Goal: Task Accomplishment & Management: Use online tool/utility

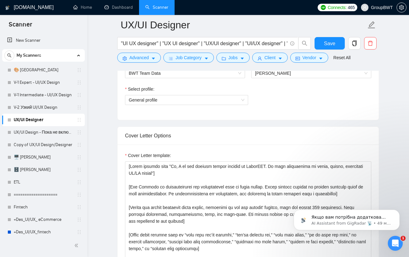
scroll to position [343, 0]
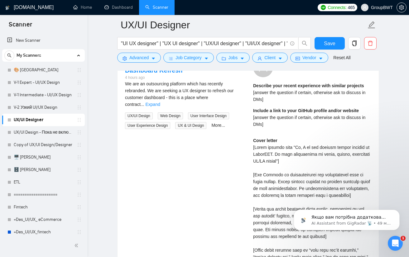
drag, startPoint x: 128, startPoint y: 171, endPoint x: 335, endPoint y: 116, distance: 214.0
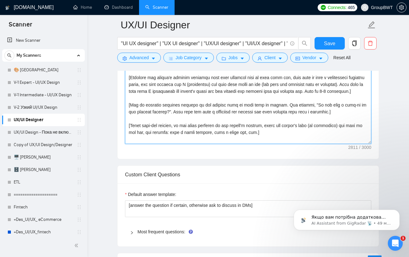
paste textarea "Hi, I am the product design manager at GroupBWT. My team specializes in clean, …"
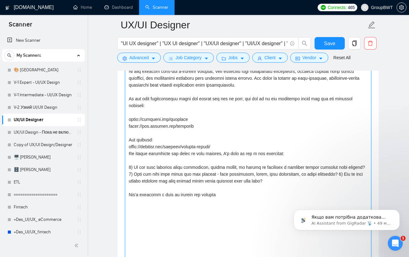
scroll to position [437, 0]
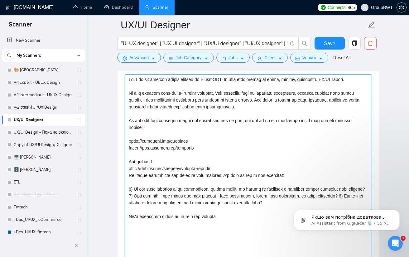
drag, startPoint x: 227, startPoint y: 217, endPoint x: 104, endPoint y: 65, distance: 195.3
paste textarea "been delivering digital products for 16+ years, creating high-end e-commerce we…"
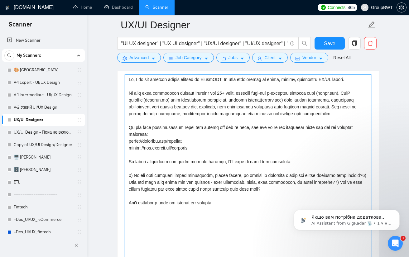
drag, startPoint x: 202, startPoint y: 185, endPoint x: 80, endPoint y: 59, distance: 174.8
click at [185, 187] on textarea "Cover Letter template:" at bounding box center [248, 202] width 246 height 256
drag, startPoint x: 212, startPoint y: 201, endPoint x: 83, endPoint y: 56, distance: 194.3
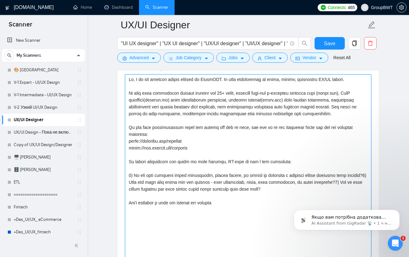
paste textarea "(eyewa.com), SaaS platforms (listkit.io) with comprehensive dashboards, fintech…"
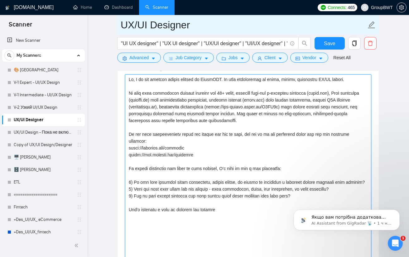
type textarea "Hi, I am the product design manager at GroupBWT. My team specializes in clean, …"
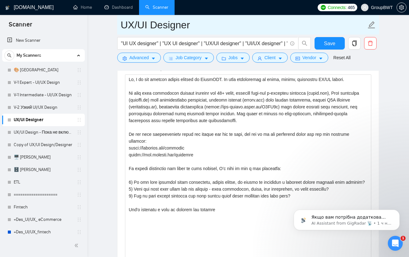
click at [125, 23] on input "UX/UI Designer" at bounding box center [242, 25] width 245 height 16
click at [123, 22] on input "UX/UI Designer" at bounding box center [242, 25] width 245 height 16
type input "Обычный - UX/UI Designer"
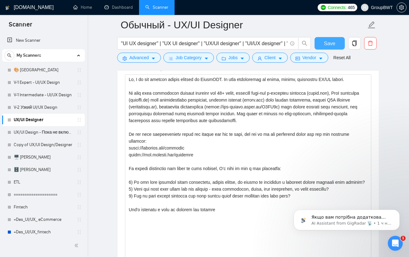
click at [322, 40] on button "Save" at bounding box center [329, 43] width 30 height 12
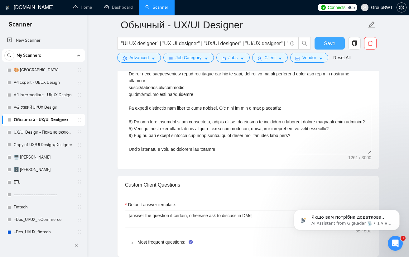
scroll to position [499, 0]
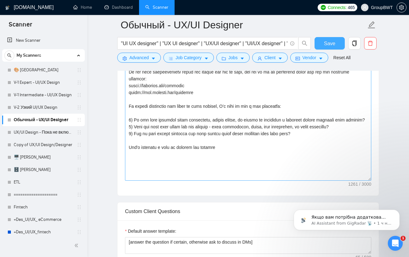
drag, startPoint x: 368, startPoint y: 147, endPoint x: 336, endPoint y: 178, distance: 44.3
click at [362, 179] on textarea "Cover Letter template:" at bounding box center [248, 96] width 246 height 168
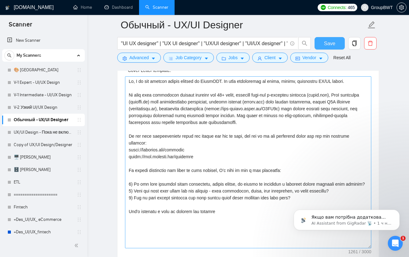
scroll to position [437, 0]
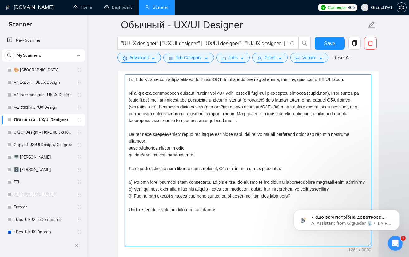
click at [250, 120] on textarea "Cover Letter template:" at bounding box center [248, 160] width 246 height 172
drag, startPoint x: 218, startPoint y: 206, endPoint x: 52, endPoint y: 70, distance: 215.0
paste textarea "(https://85S0En.short.gy/pP0r0S) with scalable design systems. Our focus is alw…"
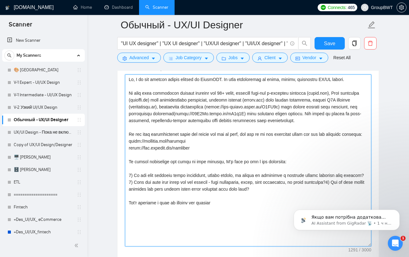
click at [357, 181] on textarea "Cover Letter template:" at bounding box center [248, 160] width 246 height 172
click at [335, 187] on textarea "Cover Letter template:" at bounding box center [248, 160] width 246 height 172
drag, startPoint x: 211, startPoint y: 153, endPoint x: 117, endPoint y: 134, distance: 95.7
click at [117, 134] on div "Cover Letter template:" at bounding box center [247, 160] width 261 height 204
click at [285, 141] on textarea "Cover Letter template:" at bounding box center [248, 160] width 246 height 172
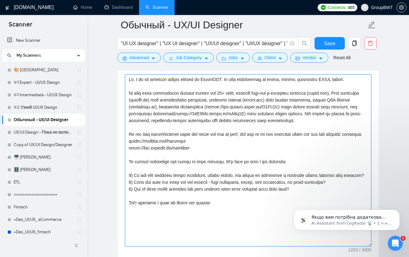
click at [309, 116] on textarea "Cover Letter template:" at bounding box center [248, 160] width 246 height 172
type textarea "Hi, I am the product design manager at GroupBWT. My team specializes in clean, …"
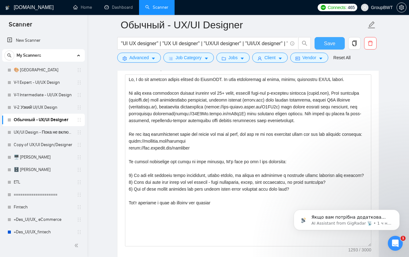
drag, startPoint x: 322, startPoint y: 44, endPoint x: 322, endPoint y: 52, distance: 8.1
click at [322, 44] on button "Save" at bounding box center [329, 43] width 30 height 12
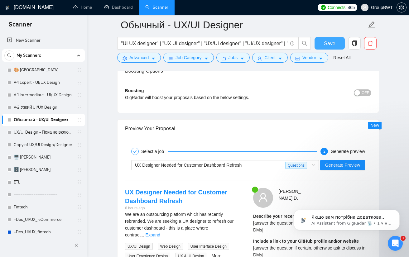
scroll to position [904, 0]
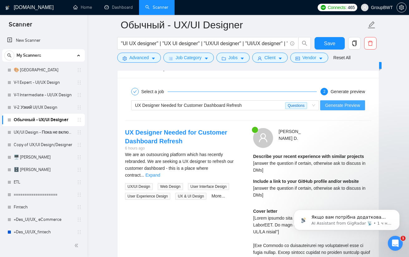
click at [338, 102] on span "Generate Preview" at bounding box center [342, 105] width 35 height 7
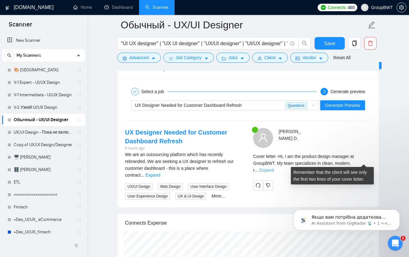
click at [274, 168] on link "Expand" at bounding box center [266, 170] width 15 height 5
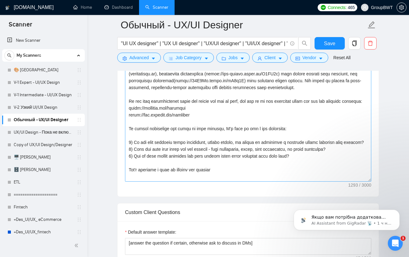
scroll to position [468, 0]
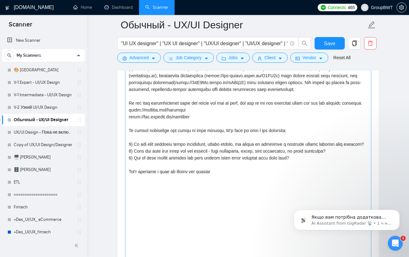
drag, startPoint x: 370, startPoint y: 178, endPoint x: 328, endPoint y: 241, distance: 75.2
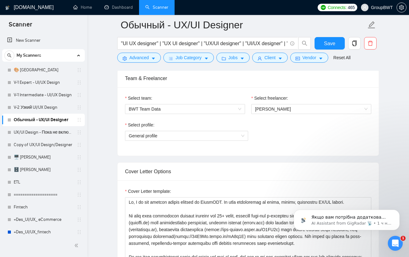
scroll to position [312, 0]
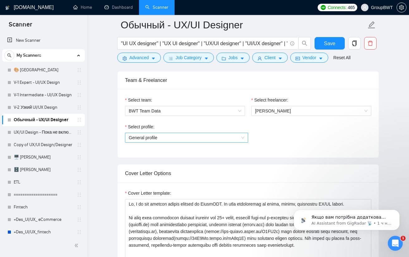
click at [207, 135] on span "General profile" at bounding box center [187, 137] width 116 height 9
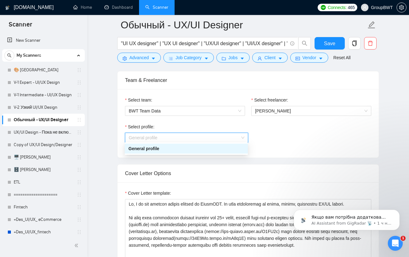
click at [207, 135] on span "General profile" at bounding box center [187, 137] width 116 height 9
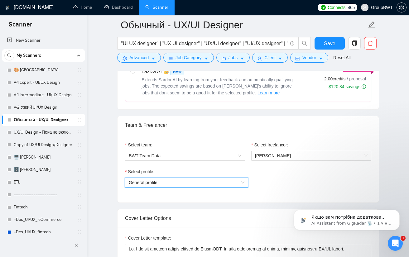
scroll to position [156, 0]
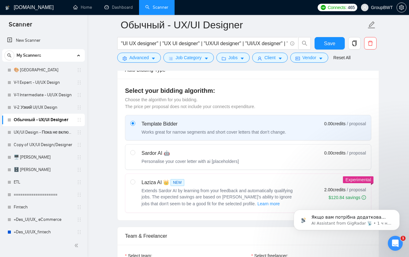
click at [245, 125] on div "Template Bidder" at bounding box center [213, 123] width 144 height 7
click at [135, 125] on input "radio" at bounding box center [132, 123] width 4 height 4
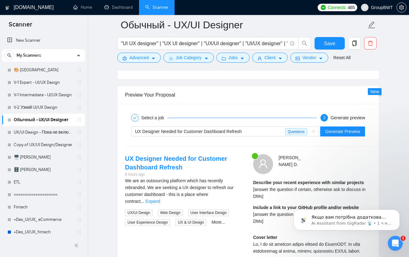
scroll to position [966, 0]
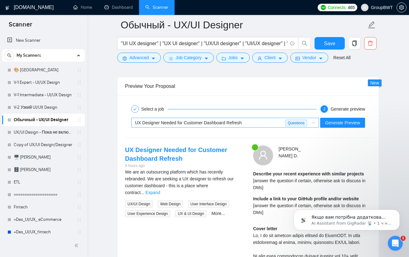
click at [261, 118] on div "UX Designer Needed for Customer Dashboard Refresh" at bounding box center [210, 122] width 150 height 9
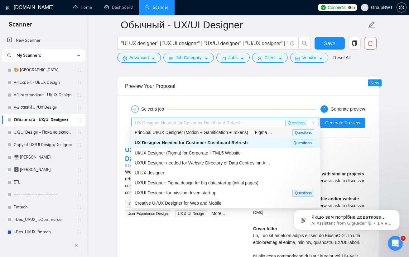
click at [187, 134] on span "Principal UI/UX Designer (Motion + Gamification + Tokens) — Figma ..." at bounding box center [203, 132] width 137 height 5
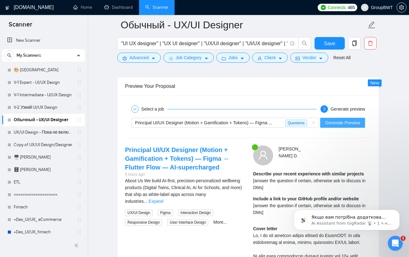
click at [333, 119] on span "Generate Preview" at bounding box center [342, 122] width 35 height 7
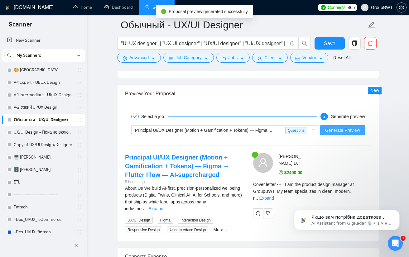
scroll to position [1028, 0]
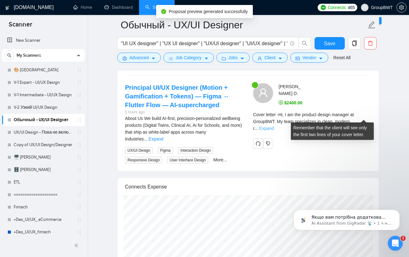
click at [274, 126] on link "Expand" at bounding box center [266, 128] width 15 height 5
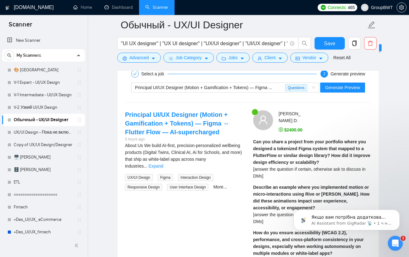
scroll to position [997, 0]
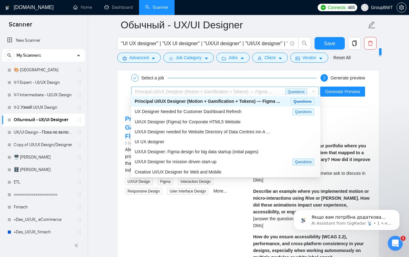
click at [262, 90] on span "Principal UI/UX Designer (Motion + Gamification + Tokens) — Figma ..." at bounding box center [203, 91] width 137 height 5
click at [202, 149] on span "UX/UI Designer: Figma design for big data startup (initial pages)" at bounding box center [197, 151] width 124 height 5
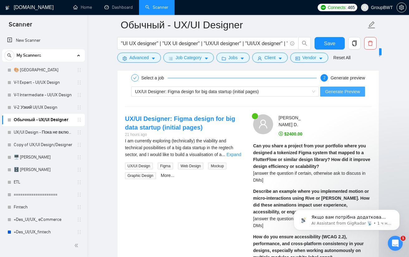
click at [336, 91] on span "Generate Preview" at bounding box center [342, 91] width 35 height 7
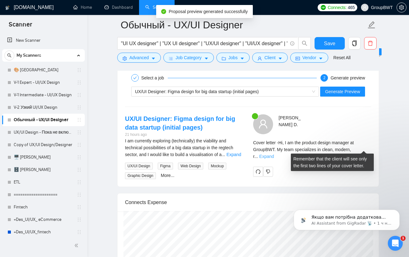
click at [274, 154] on link "Expand" at bounding box center [266, 156] width 15 height 5
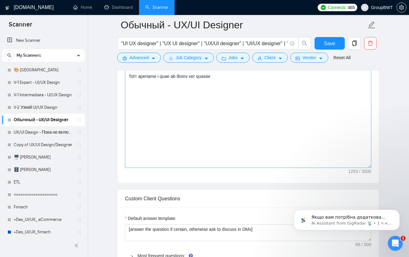
scroll to position [561, 0]
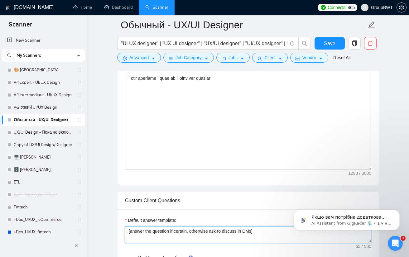
click at [223, 231] on textarea "[answer the question if certain, otherwise ask to discuss in DMs]" at bounding box center [248, 234] width 246 height 17
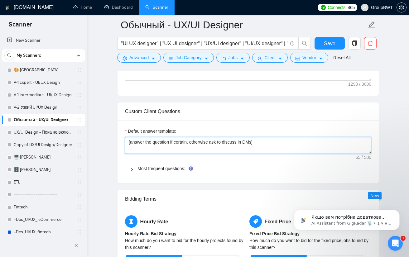
scroll to position [654, 0]
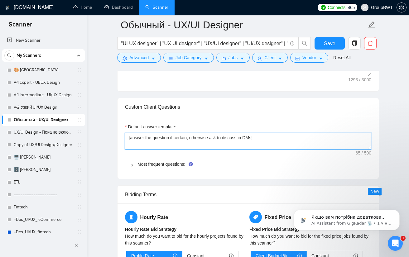
click at [228, 135] on textarea "[answer the question if certain, otherwise ask to discuss in DMs]" at bounding box center [248, 141] width 246 height 17
click at [234, 137] on textarea "[answer the question if certain, otherwise ask to discuss in DMs]" at bounding box center [248, 141] width 246 height 17
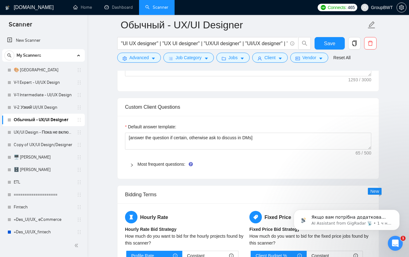
click at [167, 127] on label "Default answer template:" at bounding box center [150, 126] width 51 height 7
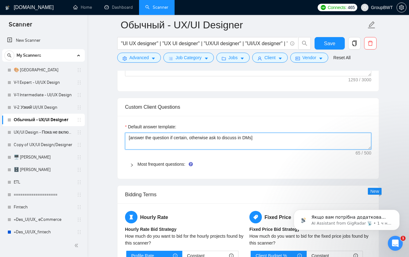
click at [167, 133] on textarea "[answer the question if certain, otherwise ask to discuss in DMs]" at bounding box center [248, 141] width 246 height 17
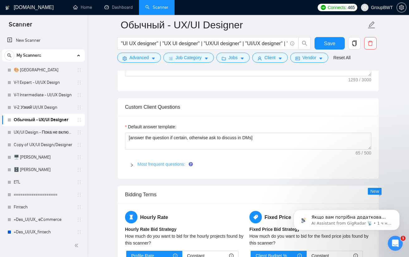
click at [148, 164] on link "Most frequent questions:" at bounding box center [161, 164] width 48 height 5
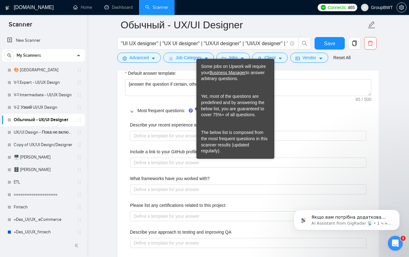
scroll to position [717, 0]
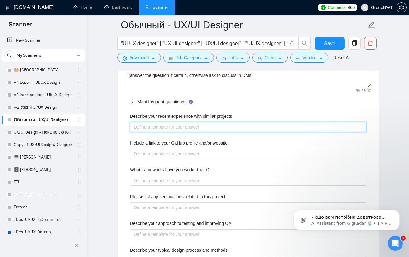
click at [176, 129] on projects "Describe your recent experience with similar projects" at bounding box center [248, 127] width 236 height 10
click at [205, 126] on projects "Describe your recent experience with similar projects" at bounding box center [248, 127] width 236 height 10
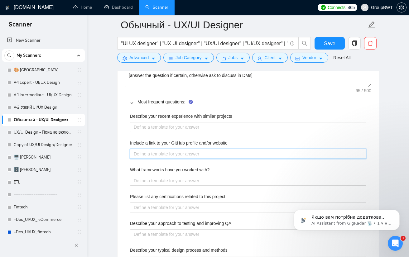
click at [201, 149] on website "Include a link to your GitHub profile and/or website" at bounding box center [248, 154] width 236 height 10
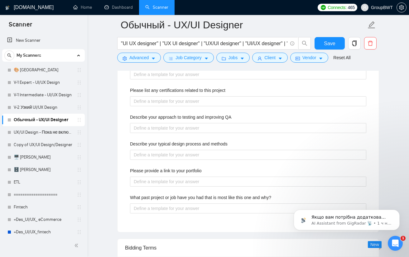
scroll to position [904, 0]
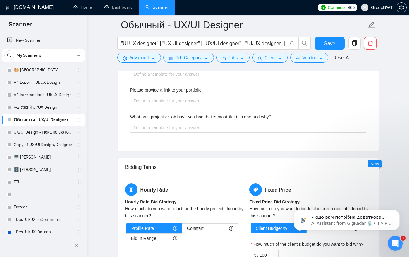
click at [209, 119] on div "What past project or job have you had that is most like this one and why?" at bounding box center [248, 117] width 236 height 9
click at [207, 116] on label "What past project or job have you had that is most like this one and why?" at bounding box center [200, 116] width 141 height 7
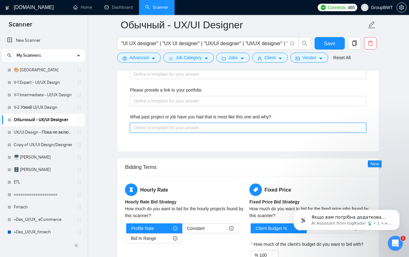
click at [207, 123] on why\? "What past project or job have you had that is most like this one and why?" at bounding box center [248, 128] width 236 height 10
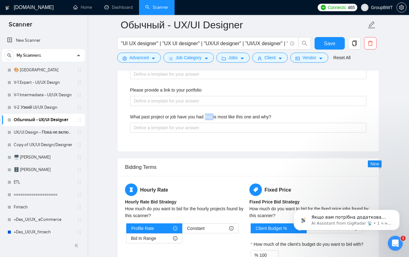
click at [207, 116] on label "What past project or job have you had that is most like this one and why?" at bounding box center [200, 116] width 141 height 7
click at [207, 123] on why\? "What past project or job have you had that is most like this one and why?" at bounding box center [248, 128] width 236 height 10
click at [207, 116] on label "What past project or job have you had that is most like this one and why?" at bounding box center [200, 116] width 141 height 7
click at [207, 123] on why\? "What past project or job have you had that is most like this one and why?" at bounding box center [248, 128] width 236 height 10
copy label "What past project or job have you had that is most like this one and why?"
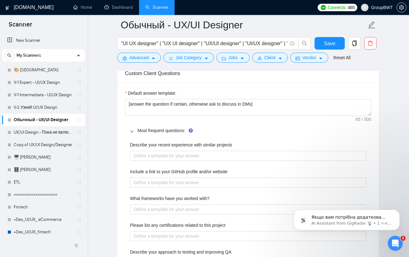
scroll to position [686, 0]
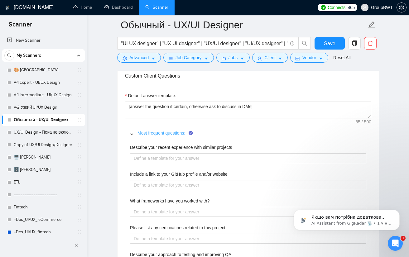
click at [161, 131] on link "Most frequent questions:" at bounding box center [161, 132] width 48 height 5
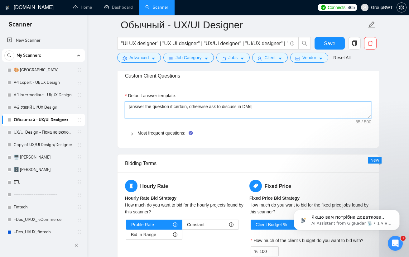
click at [168, 103] on textarea "[answer the question if certain, otherwise ask to discuss in DMs]" at bounding box center [248, 110] width 246 height 17
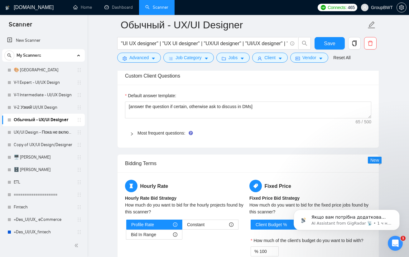
click at [308, 85] on div "Default answer template: [answer the question if certain, otherwise ask to disc…" at bounding box center [247, 116] width 261 height 63
click at [173, 131] on link "Most frequent questions:" at bounding box center [161, 132] width 48 height 5
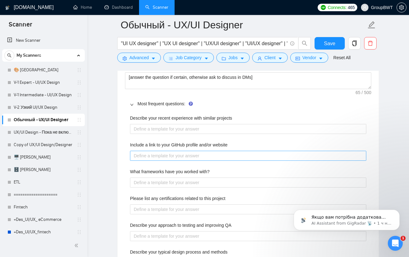
scroll to position [717, 0]
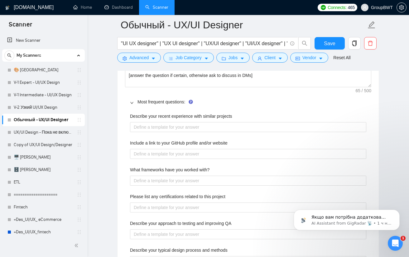
click at [191, 139] on label "Include a link to your GitHub profile and/or website" at bounding box center [178, 142] width 97 height 7
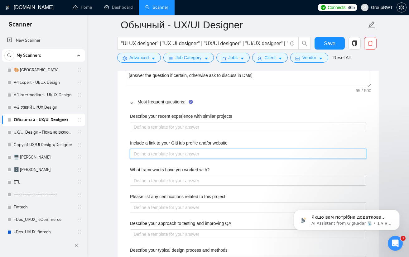
click at [191, 149] on website "Include a link to your GitHub profile and/or website" at bounding box center [248, 154] width 236 height 10
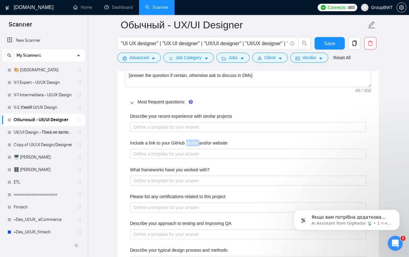
click at [191, 139] on label "Include a link to your GitHub profile and/or website" at bounding box center [178, 142] width 97 height 7
click at [191, 149] on website "Include a link to your GitHub profile and/or website" at bounding box center [248, 154] width 236 height 10
click at [191, 139] on label "Include a link to your GitHub profile and/or website" at bounding box center [178, 142] width 97 height 7
click at [191, 149] on website "Include a link to your GitHub profile and/or website" at bounding box center [248, 154] width 236 height 10
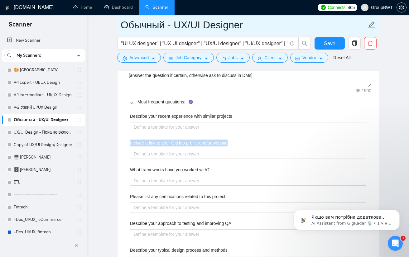
copy label "Include a link to your GitHub profile and/or website"
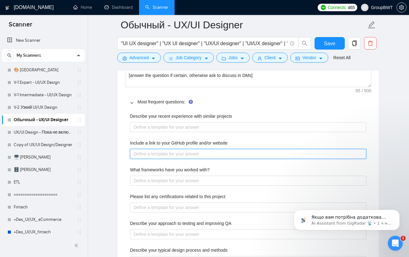
click at [216, 151] on website "Include a link to your GitHub profile and/or website" at bounding box center [248, 154] width 236 height 10
paste website "Here are links to my portfolios: https://dribbble.com/groupbwt https://www.beha…"
type website "Here are links to my portfolios: https://dribbble.com/groupbwt https://www.beha…"
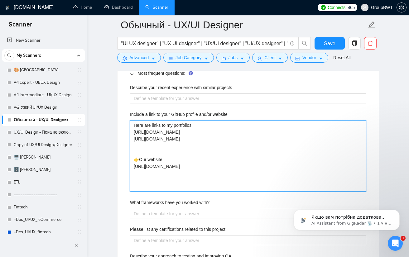
scroll to position [748, 0]
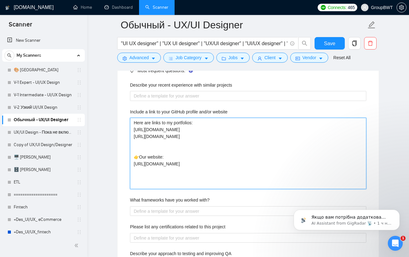
type website "Here are links to my portfolios: https://dribbble.com/groupbwt https://www.beha…"
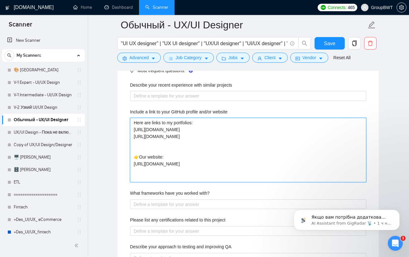
type website "Here are links to my portfolios: https://dribbble.com/groupbwt https://www.beha…"
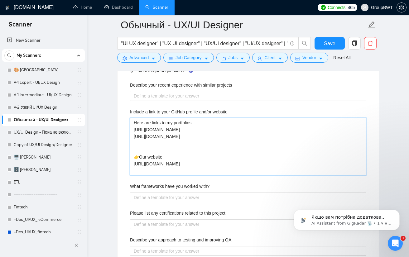
type website "Here are links to my portfolios: https://dribbble.com/groupbwt https://www.beha…"
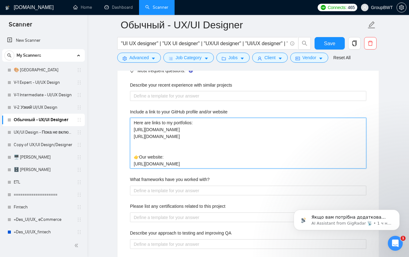
click at [145, 147] on website "Here are links to my portfolios: https://dribbble.com/groupbwt https://www.beha…" at bounding box center [248, 143] width 236 height 51
type website "Here are links to my portfolios: https://dribbble.com/groupbwt https://www.beha…"
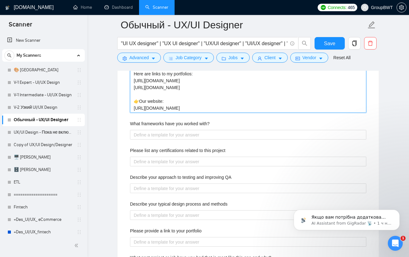
scroll to position [810, 0]
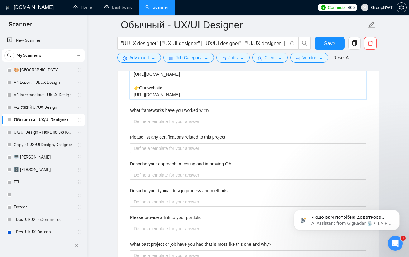
type website "Here are links to my portfolios: https://dribbble.com/groupbwt https://www.beha…"
click at [177, 108] on label "What frameworks have you worked with?" at bounding box center [169, 110] width 79 height 7
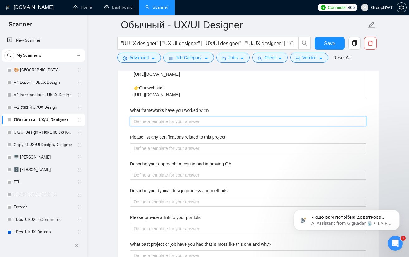
click at [177, 116] on with\? "What frameworks have you worked with?" at bounding box center [248, 121] width 236 height 10
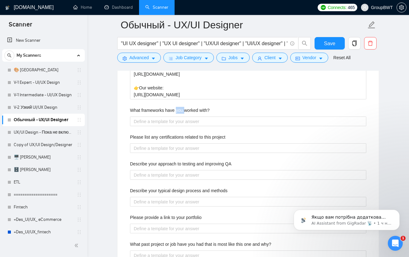
click at [177, 108] on label "What frameworks have you worked with?" at bounding box center [169, 110] width 79 height 7
click at [177, 116] on with\? "What frameworks have you worked with?" at bounding box center [248, 121] width 236 height 10
click at [177, 108] on label "What frameworks have you worked with?" at bounding box center [169, 110] width 79 height 7
click at [177, 116] on with\? "What frameworks have you worked with?" at bounding box center [248, 121] width 236 height 10
copy label "What frameworks have you worked with?"
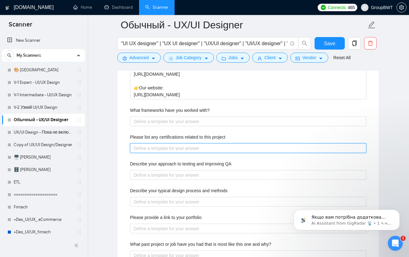
click at [176, 144] on project "Please list any certifications related to this project" at bounding box center [248, 148] width 236 height 10
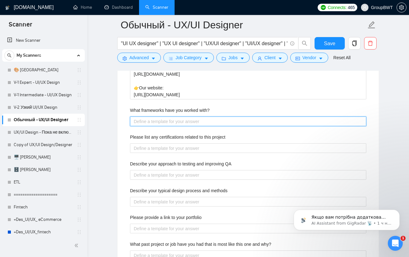
click at [162, 120] on with\? "What frameworks have you worked with?" at bounding box center [248, 121] width 236 height 10
paste with\? "We have an entire team of developers that can cover requirements in working wit…"
type with\? "We have an entire team of developers that can cover requirements in working wit…"
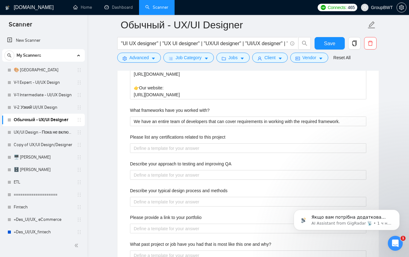
click at [168, 137] on label "Please list any certifications related to this project" at bounding box center [177, 137] width 95 height 7
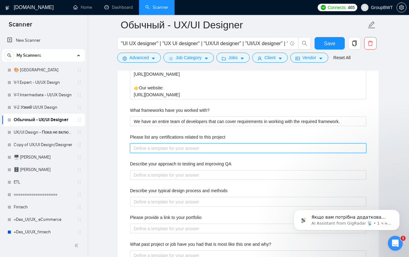
click at [168, 143] on project "Please list any certifications related to this project" at bounding box center [248, 148] width 236 height 10
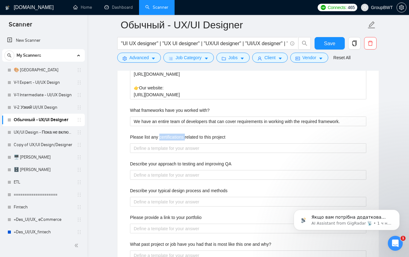
click at [168, 137] on label "Please list any certifications related to this project" at bounding box center [177, 137] width 95 height 7
click at [168, 143] on project "Please list any certifications related to this project" at bounding box center [248, 148] width 236 height 10
click at [168, 137] on label "Please list any certifications related to this project" at bounding box center [177, 137] width 95 height 7
click at [168, 143] on project "Please list any certifications related to this project" at bounding box center [248, 148] width 236 height 10
copy label "Please list any certifications related to this project"
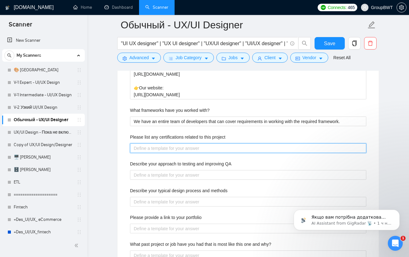
click at [174, 146] on project "Please list any certifications related to this project" at bounding box center [248, 148] width 236 height 10
paste project "Our team members always are getting access to the top modern design courses and…"
type project "Our team members always are getting access to the top modern design courses and…"
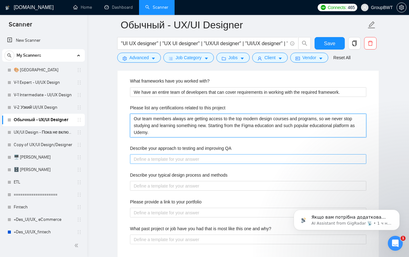
scroll to position [841, 0]
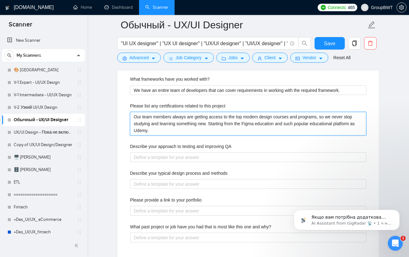
type project "Our team members always are getting access to the top modern design courses and…"
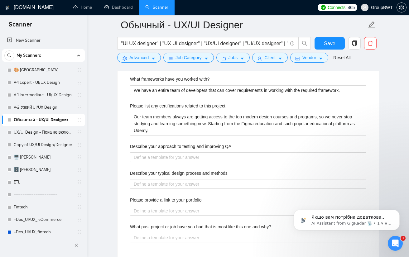
click at [172, 145] on label "Describe your approach to testing and improving QA" at bounding box center [180, 146] width 101 height 7
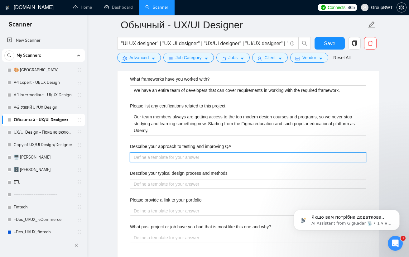
click at [172, 152] on QA "Describe your approach to testing and improving QA" at bounding box center [248, 157] width 236 height 10
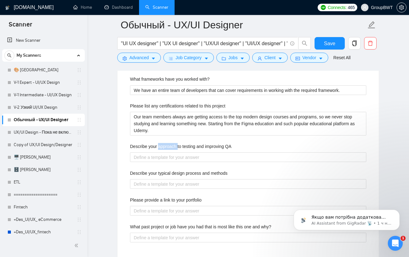
click at [172, 145] on label "Describe your approach to testing and improving QA" at bounding box center [180, 146] width 101 height 7
click at [172, 152] on QA "Describe your approach to testing and improving QA" at bounding box center [248, 157] width 236 height 10
click at [173, 145] on label "Describe your approach to testing and improving QA" at bounding box center [180, 146] width 101 height 7
click at [173, 152] on QA "Describe your approach to testing and improving QA" at bounding box center [248, 157] width 236 height 10
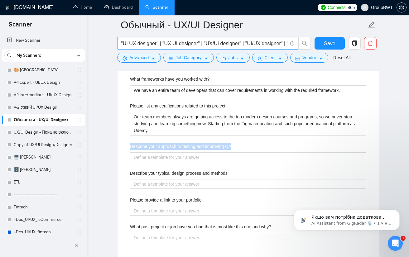
copy label "Describe your approach to testing and improving QA"
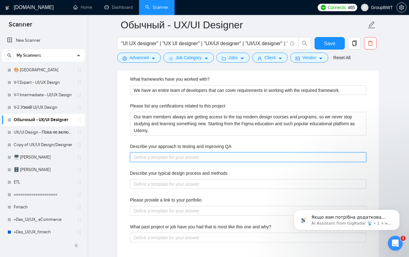
click at [180, 156] on QA "Describe your approach to testing and improving QA" at bounding box center [248, 157] width 236 height 10
paste QA "We are interested in providing seamlessly working products and we involve our Q…"
type QA "We are interested in providing seamlessly working products and we involve our Q…"
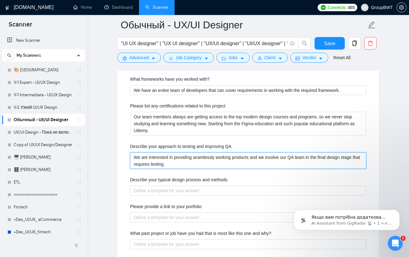
type QA "We are interested in providing seamlessly working products and we involve our Q…"
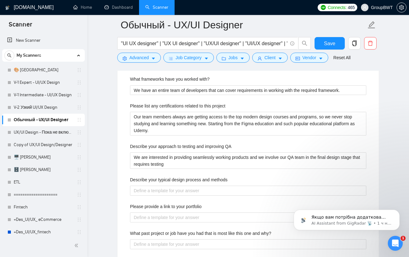
click at [179, 179] on label "Describe your typical design process and methods" at bounding box center [178, 179] width 97 height 7
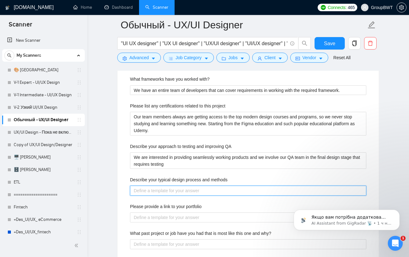
click at [179, 186] on methods "Describe your typical design process and methods" at bounding box center [248, 191] width 236 height 10
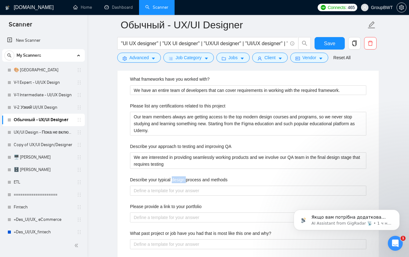
click at [179, 179] on label "Describe your typical design process and methods" at bounding box center [178, 179] width 97 height 7
click at [179, 186] on methods "Describe your typical design process and methods" at bounding box center [248, 191] width 236 height 10
click at [179, 179] on label "Describe your typical design process and methods" at bounding box center [178, 179] width 97 height 7
click at [179, 186] on methods "Describe your typical design process and methods" at bounding box center [248, 191] width 236 height 10
copy label "Describe your typical design process and methods"
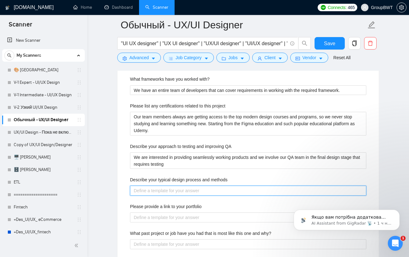
click at [165, 186] on methods "Describe your typical design process and methods" at bounding box center [248, 191] width 236 height 10
paste methods "I usually start with research and wireframes, then create prototypes and refine…"
type methods "I usually start with research and wireframes, then create prototypes and refine…"
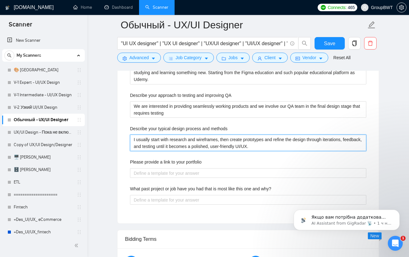
scroll to position [904, 0]
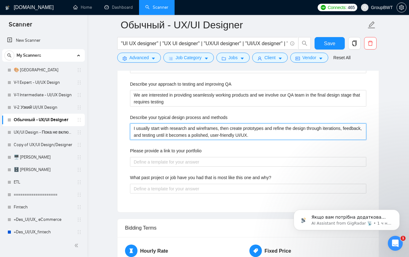
type methods "I usually start with research and wireframes, then create prototypes and refine…"
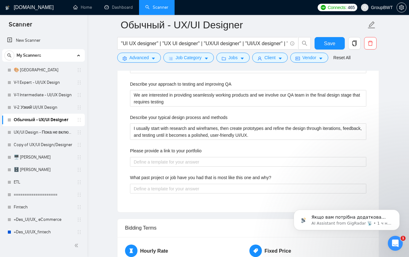
click at [181, 147] on label "Please provide a link to your portfolio" at bounding box center [166, 150] width 72 height 7
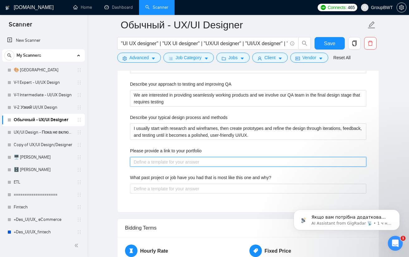
click at [181, 157] on portfolio "Please provide a link to your portfolio" at bounding box center [248, 162] width 236 height 10
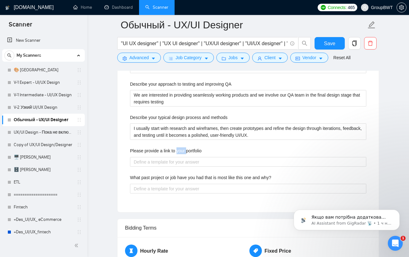
click at [181, 147] on label "Please provide a link to your portfolio" at bounding box center [166, 150] width 72 height 7
click at [181, 157] on portfolio "Please provide a link to your portfolio" at bounding box center [248, 162] width 236 height 10
click at [181, 147] on label "Please provide a link to your portfolio" at bounding box center [166, 150] width 72 height 7
click at [181, 157] on portfolio "Please provide a link to your portfolio" at bounding box center [248, 162] width 236 height 10
copy label "Please provide a link to your portfolio"
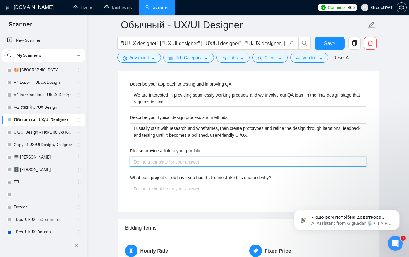
click at [176, 164] on portfolio "Please provide a link to your portfolio" at bounding box center [248, 162] width 236 height 10
paste portfolio "Here are links to my portfolios: https://dribbble.com/groupbwt https://www.beha…"
type portfolio "Here are links to my portfolios: https://dribbble.com/groupbwt https://www.beha…"
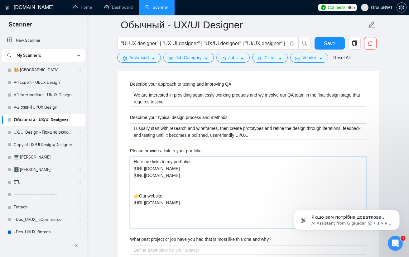
type portfolio "Here are links to my portfolios: https://dribbble.com/groupbwt https://www.beha…"
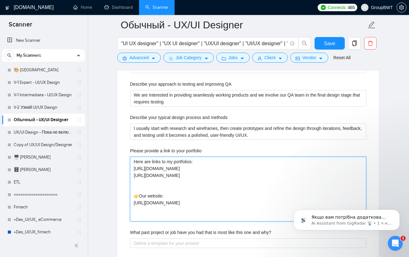
type portfolio "Here are links to my portfolios: https://dribbble.com/groupbwt https://www.beha…"
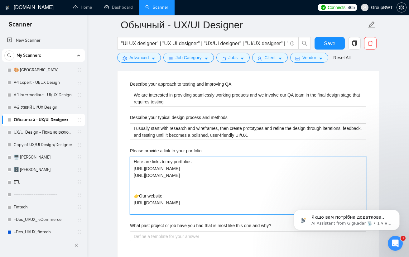
type portfolio "Here are links to my portfolios: https://dribbble.com/groupbwt https://www.beha…"
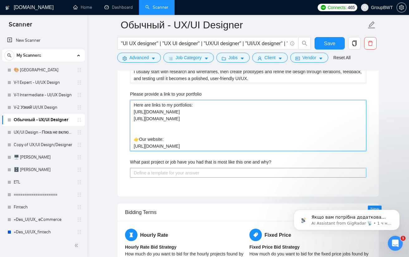
scroll to position [966, 0]
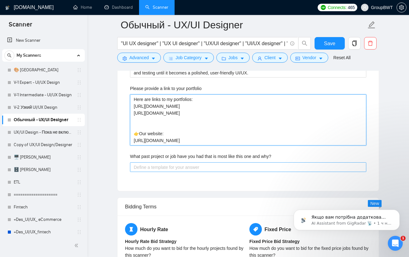
type portfolio "Here are links to my portfolios: https://dribbble.com/groupbwt https://www.beha…"
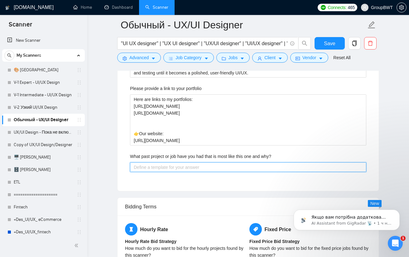
click at [176, 162] on why\? "What past project or job have you had that is most like this one and why?" at bounding box center [248, 167] width 236 height 10
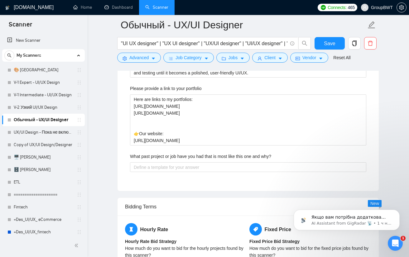
click at [176, 156] on label "What past project or job have you had that is most like this one and why?" at bounding box center [200, 156] width 141 height 7
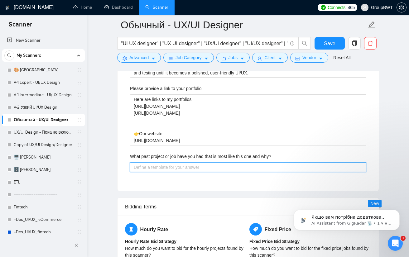
click at [176, 162] on why\? "What past project or job have you had that is most like this one and why?" at bounding box center [248, 167] width 236 height 10
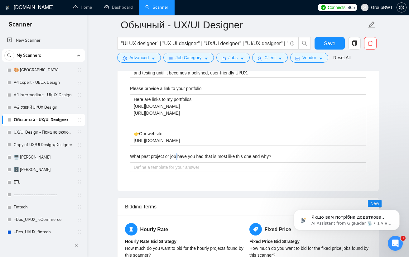
click at [176, 156] on label "What past project or job have you had that is most like this one and why?" at bounding box center [200, 156] width 141 height 7
click at [176, 162] on why\? "What past project or job have you had that is most like this one and why?" at bounding box center [248, 167] width 236 height 10
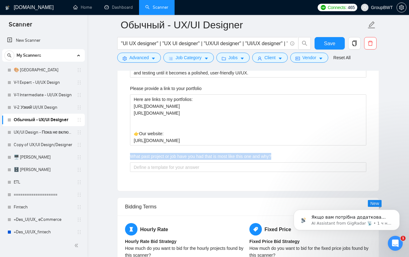
click at [176, 156] on label "What past project or job have you had that is most like this one and why?" at bounding box center [200, 156] width 141 height 7
click at [176, 162] on why\? "What past project or job have you had that is most like this one and why?" at bounding box center [248, 167] width 236 height 10
copy label "What past project or job have you had that is most like this one and why?"
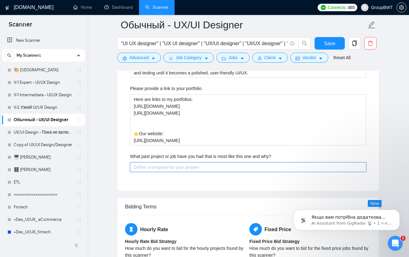
click at [188, 165] on why\? "What past project or job have you had that is most like this one and why?" at bounding box center [248, 167] width 236 height 10
paste why\? "We have experience in working with different scales of projects. From Landing p…"
type why\? "We have experience in working with different scales of projects. From Landing p…"
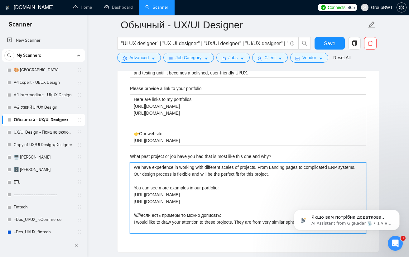
type why\? "We have experience in working with different scales of projects. From Landing p…"
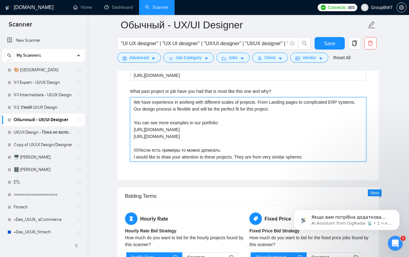
scroll to position [1028, 0]
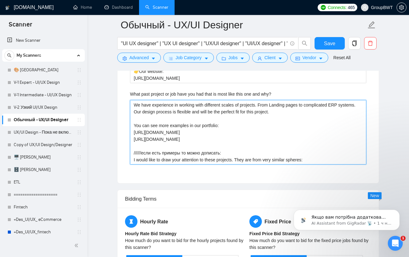
drag, startPoint x: 304, startPoint y: 156, endPoint x: 121, endPoint y: 151, distance: 183.5
type why\? "We have experience in working with different scales of projects. From Landing p…"
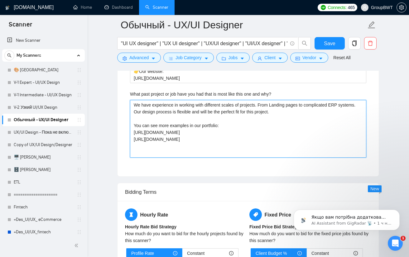
type why\? "We have experience in working with different scales of projects. From Landing p…"
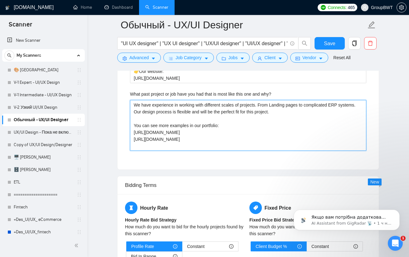
type why\? "We have experience in working with different scales of projects. From Landing p…"
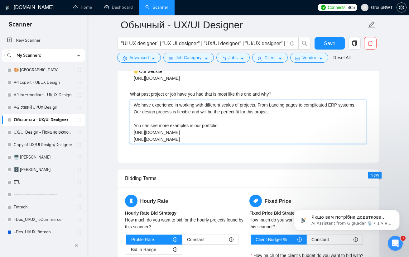
drag, startPoint x: 278, startPoint y: 108, endPoint x: 116, endPoint y: 102, distance: 162.0
click at [116, 102] on main "Обычный - UX/UI Designer "UI UX designer" | "UX UI designer" | "UX/UI designer"…" at bounding box center [247, 33] width 301 height 2072
click at [245, 112] on why\? "We have experience in working with different scales of projects. From Landing p…" at bounding box center [248, 122] width 236 height 44
drag, startPoint x: 208, startPoint y: 100, endPoint x: 102, endPoint y: 91, distance: 106.6
click at [102, 91] on main "Обычный - UX/UI Designer "UI UX designer" | "UX UI designer" | "UX/UI designer"…" at bounding box center [247, 33] width 301 height 2072
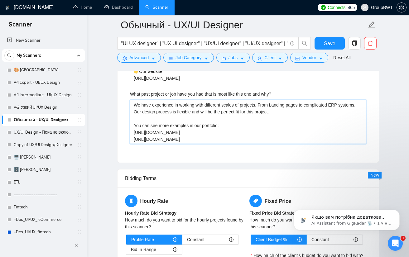
type why\? "We have experience in working with different scales of projects. From Landing p…"
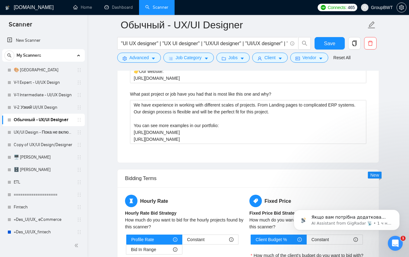
click at [173, 93] on label "What past project or job have you had that is most like this one and why?" at bounding box center [200, 94] width 141 height 7
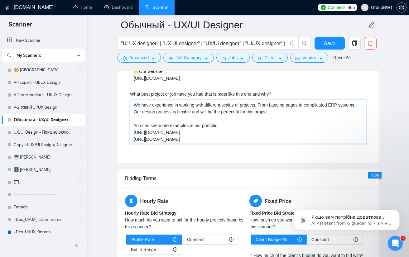
click at [173, 100] on why\? "We have experience in working with different scales of projects. From Landing p…" at bounding box center [248, 122] width 236 height 44
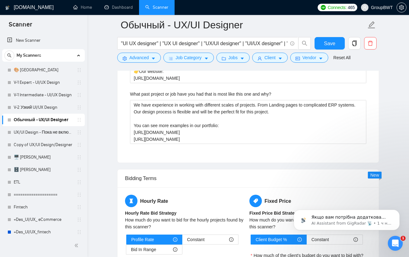
click at [173, 93] on label "What past project or job have you had that is most like this one and why?" at bounding box center [200, 94] width 141 height 7
click at [173, 100] on why\? "We have experience in working with different scales of projects. From Landing p…" at bounding box center [248, 122] width 236 height 44
click at [173, 93] on label "What past project or job have you had that is most like this one and why?" at bounding box center [200, 94] width 141 height 7
click at [173, 100] on why\? "We have experience in working with different scales of projects. From Landing p…" at bounding box center [248, 122] width 236 height 44
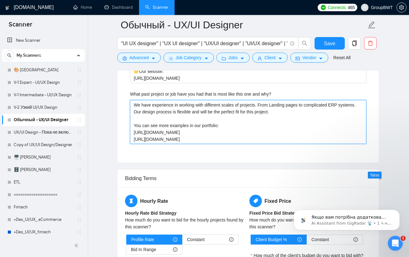
drag, startPoint x: 197, startPoint y: 136, endPoint x: 93, endPoint y: 92, distance: 113.3
click at [93, 92] on div "GigRadar.io Home Dashboard Scanner Connects: 465 GroupBWT Обычный - UX/UI Desig…" at bounding box center [247, 44] width 321 height 2145
paste why\? "tensive experience delivering similar projects and know how to approach them th…"
type why\? "We have extensive experience delivering similar projects and know how to approa…"
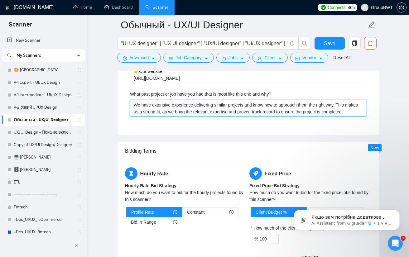
type why\? "We have experience in working with different scales of projects. From Landing p…"
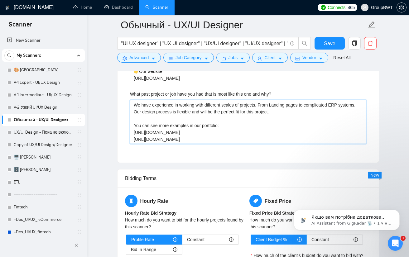
click at [192, 109] on why\? "We have experience in working with different scales of projects. From Landing p…" at bounding box center [248, 122] width 236 height 44
drag, startPoint x: 154, startPoint y: 112, endPoint x: 47, endPoint y: 94, distance: 108.5
click at [44, 94] on section "Scanner New Scanner My Scanners 🎨 Sofia V-1 Expert - UI/UX Design V-1 Intermedi…" at bounding box center [204, 44] width 409 height 2145
paste why\? "tensive experience delivering similar projects and know how to approach them th…"
type why\? "We have extensive experience delivering similar projects and know how to approa…"
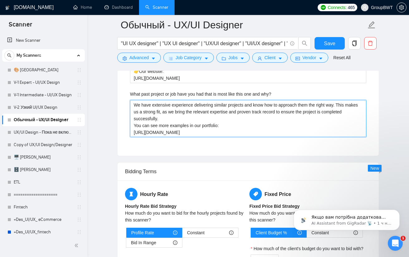
type why\? "We have extensive experience delivering similar projects and know how to approa…"
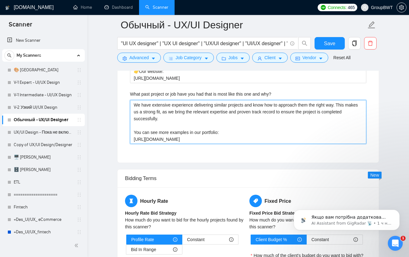
drag, startPoint x: 216, startPoint y: 123, endPoint x: 186, endPoint y: 122, distance: 30.9
click at [186, 122] on why\? "We have extensive experience delivering similar projects and know how to approa…" at bounding box center [248, 122] width 236 height 44
type why\? "We have extensive experience delivering similar projects and know how to approa…"
drag, startPoint x: 168, startPoint y: 123, endPoint x: 157, endPoint y: 122, distance: 10.6
click at [157, 122] on why\? "We have extensive experience delivering similar projects and know how to approa…" at bounding box center [248, 122] width 236 height 44
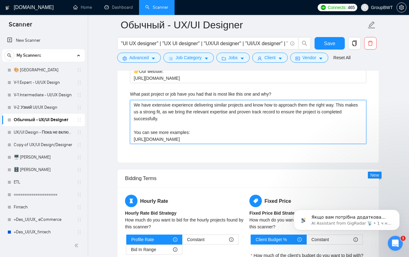
type why\? "We have extensive experience delivering similar projects and know how to approa…"
click at [182, 122] on why\? "We have extensive experience delivering similar projects and know how to approa…" at bounding box center [248, 122] width 236 height 44
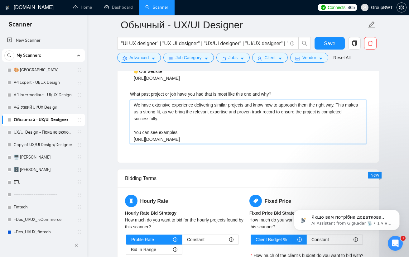
type why\? "We have extensive experience delivering similar projects and know how to approa…"
click at [203, 124] on why\? "We have extensive experience delivering similar projects and know how to approa…" at bounding box center [248, 122] width 236 height 44
drag, startPoint x: 167, startPoint y: 125, endPoint x: 158, endPoint y: 124, distance: 9.1
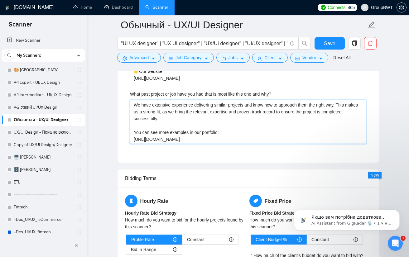
click at [158, 124] on why\? "We have extensive experience delivering similar projects and know how to approa…" at bounding box center [248, 122] width 236 height 44
type why\? "We have extensive experience delivering similar projects and know how to approa…"
click at [208, 130] on why\? "We have extensive experience delivering similar projects and know how to approa…" at bounding box center [248, 122] width 236 height 44
type why\? "We have extensive experience delivering similar projects and know how to approa…"
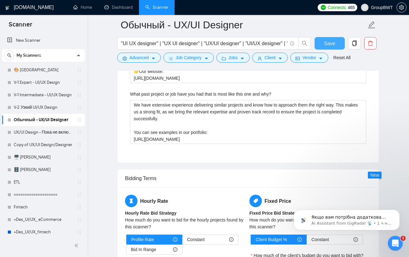
click at [331, 41] on span "Save" at bounding box center [329, 44] width 11 height 8
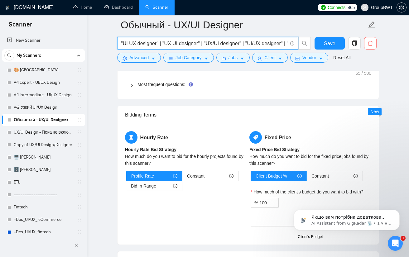
scroll to position [0, 64]
drag, startPoint x: 253, startPoint y: 42, endPoint x: 392, endPoint y: 46, distance: 139.6
click at [392, 46] on main "Обычный - UX/UI Designer "UI UX designer" | "UX UI designer" | "UX/UI designer"…" at bounding box center [247, 187] width 301 height 1635
click at [281, 44] on input ""UI UX designer" | "UX UI designer" | "UX/UI designer" | "UI/UX designer" | "UI…" at bounding box center [204, 44] width 166 height 8
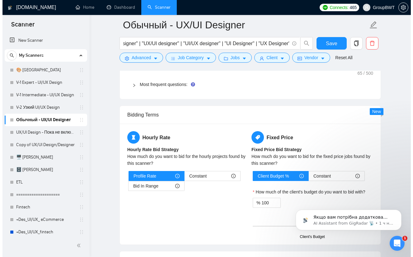
scroll to position [0, 0]
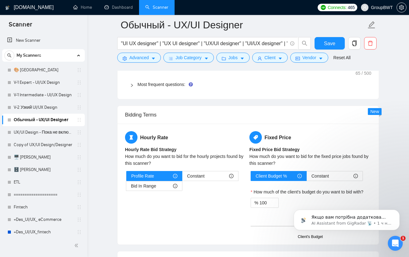
click at [196, 124] on div "Hourly Rate Hourly Rate Bid Strategy How much do you want to bid for the hourly…" at bounding box center [247, 184] width 261 height 121
click at [152, 61] on button "Advanced" at bounding box center [139, 58] width 44 height 10
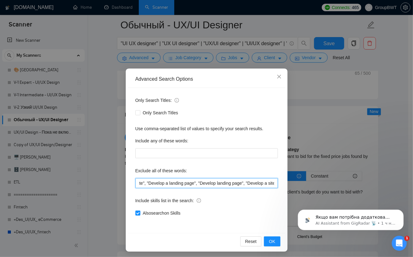
scroll to position [0, 1583]
drag, startPoint x: 249, startPoint y: 185, endPoint x: 346, endPoint y: 187, distance: 96.8
click at [352, 186] on div "Advanced Search Options Only Search Titles: Only Search Titles Use comma-separa…" at bounding box center [206, 128] width 413 height 257
click at [257, 180] on input ""Storybook Designer", "tidy-up tasks", "Tilda", "React Native", "Website Develo…" at bounding box center [206, 183] width 143 height 10
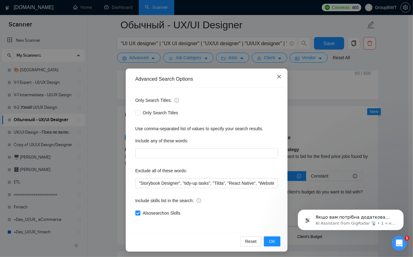
click at [279, 79] on icon "close" at bounding box center [279, 76] width 5 height 5
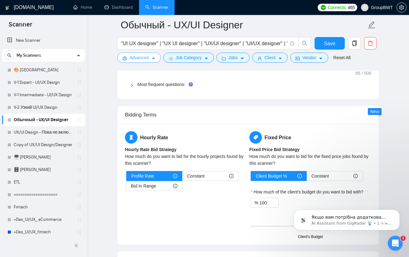
click at [146, 56] on span "Advanced" at bounding box center [138, 57] width 19 height 7
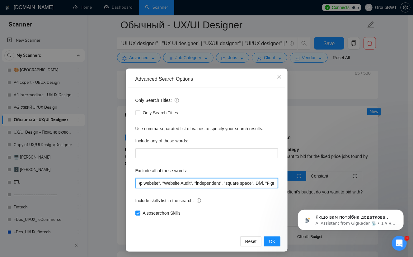
scroll to position [0, 1583]
drag, startPoint x: 250, startPoint y: 181, endPoint x: 365, endPoint y: 188, distance: 115.1
click at [365, 188] on div "Advanced Search Options Only Search Titles: Only Search Titles Use comma-separa…" at bounding box center [206, 128] width 413 height 257
click at [255, 181] on input ""Storybook Designer", "tidy-up tasks", "Tilda", "React Native", "Website Develo…" at bounding box center [206, 183] width 143 height 10
drag, startPoint x: 238, startPoint y: 184, endPoint x: 341, endPoint y: 187, distance: 103.4
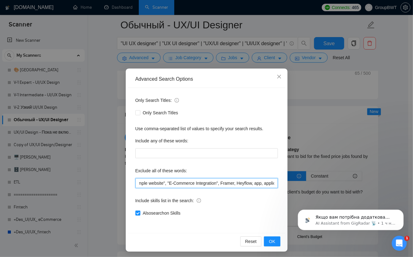
click at [349, 186] on div "Advanced Search Options Only Search Titles: Only Search Titles Use comma-separa…" at bounding box center [206, 128] width 413 height 257
type input ""Storybook Designer", "tidy-up tasks", "Tilda", "React Native", "Website Develo…"
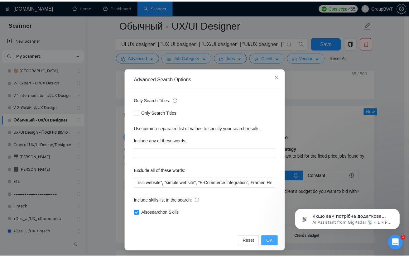
scroll to position [0, 0]
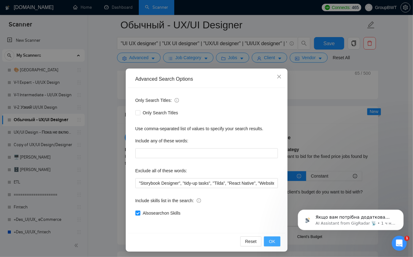
click at [270, 239] on span "OK" at bounding box center [272, 241] width 6 height 7
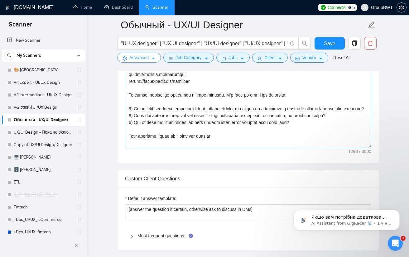
scroll to position [530, 0]
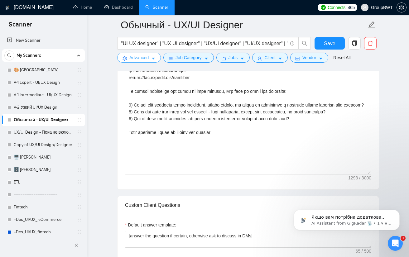
drag, startPoint x: 653, startPoint y: 337, endPoint x: 357, endPoint y: 201, distance: 325.5
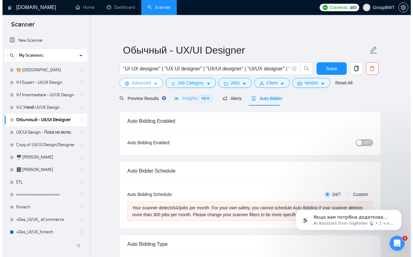
scroll to position [0, 0]
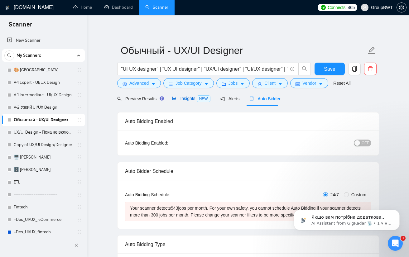
click at [187, 99] on span "Insights NEW" at bounding box center [191, 98] width 38 height 5
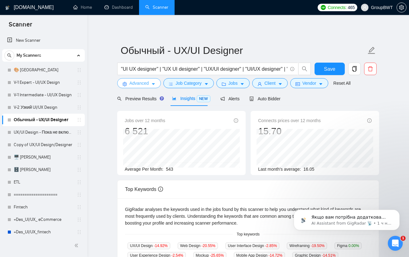
click at [144, 81] on span "Advanced" at bounding box center [138, 83] width 19 height 7
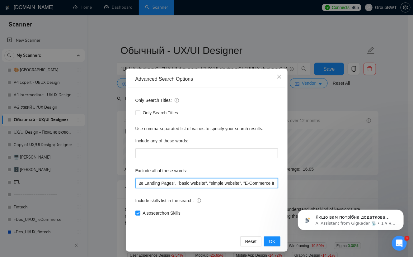
scroll to position [0, 1550]
drag, startPoint x: 227, startPoint y: 183, endPoint x: 369, endPoint y: 196, distance: 142.3
click at [369, 196] on div "Advanced Search Options Only Search Titles: Only Search Titles Use comma-separa…" at bounding box center [206, 128] width 413 height 257
drag, startPoint x: 278, startPoint y: 183, endPoint x: 330, endPoint y: 185, distance: 52.4
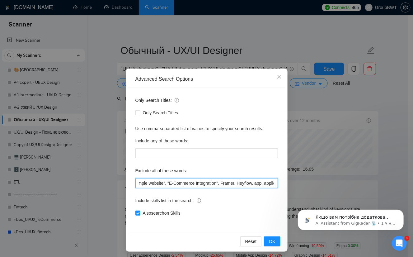
click at [341, 182] on div "Advanced Search Options Only Search Titles: Only Search Titles Use comma-separa…" at bounding box center [206, 128] width 413 height 257
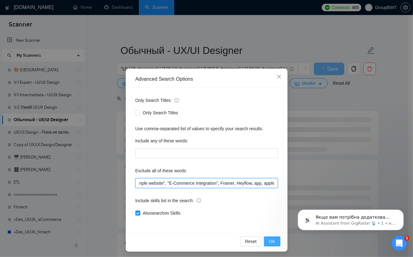
type input ""Storybook Designer", "tidy-up tasks", "Tilda", "React Native", "Website Develo…"
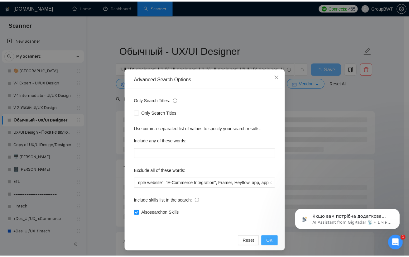
scroll to position [0, 0]
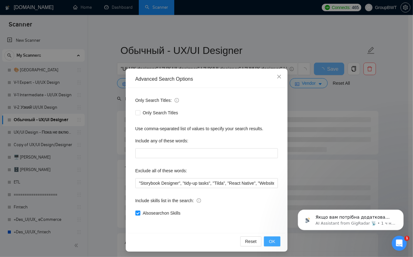
click at [273, 239] on span "OK" at bounding box center [272, 241] width 6 height 7
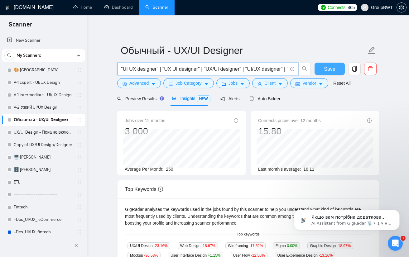
scroll to position [0, 64]
drag, startPoint x: 251, startPoint y: 68, endPoint x: 357, endPoint y: 71, distance: 105.9
click at [357, 70] on div ""UI UX designer" | "UX UI designer" | "UX/UI designer" | "UI/UX designer" | "UI…" at bounding box center [247, 71] width 262 height 16
click at [250, 66] on input ""UI UX designer" | "UX UI designer" | "UX/UI designer" | "UI/UX designer" | "UI…" at bounding box center [204, 69] width 166 height 8
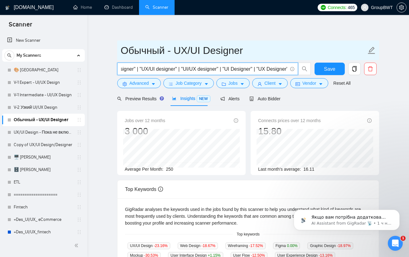
scroll to position [0, 0]
click at [118, 43] on span "Обычный - UX/UI Designer" at bounding box center [248, 50] width 262 height 20
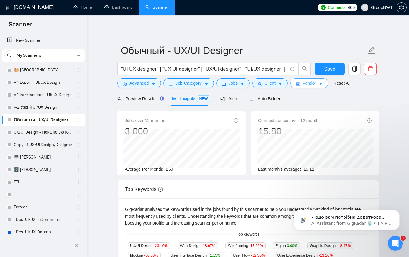
click at [305, 83] on span "Vendor" at bounding box center [309, 83] width 14 height 7
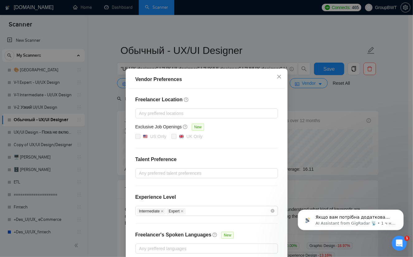
click at [359, 102] on div "Vendor Preferences Freelancer Location Any preffered locations Exclusive Job Op…" at bounding box center [206, 128] width 413 height 257
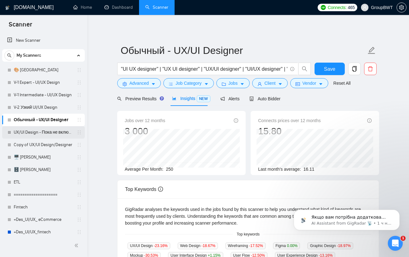
click at [42, 132] on link "UX/UI Design - Пока не включать" at bounding box center [43, 132] width 59 height 12
click at [319, 68] on button "Save" at bounding box center [329, 69] width 30 height 12
click at [261, 97] on span "Auto Bidder" at bounding box center [264, 98] width 31 height 5
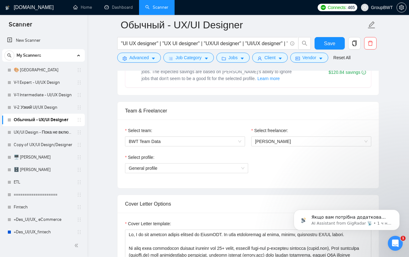
scroll to position [343, 0]
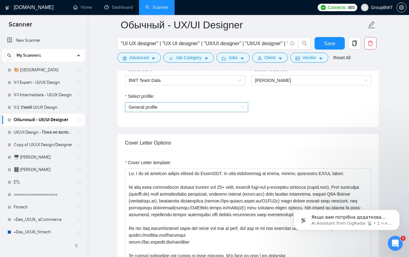
click at [198, 109] on span "General profile" at bounding box center [187, 106] width 116 height 9
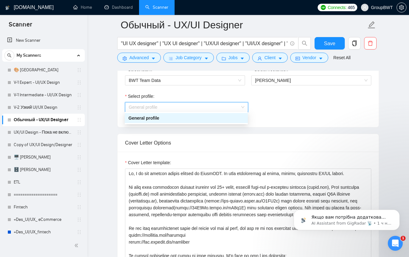
click at [198, 109] on span "General profile" at bounding box center [187, 106] width 116 height 9
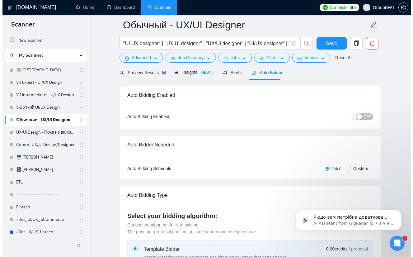
scroll to position [0, 0]
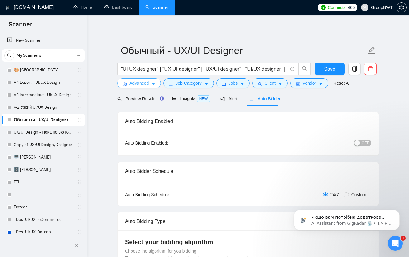
click at [145, 79] on button "Advanced" at bounding box center [139, 83] width 44 height 10
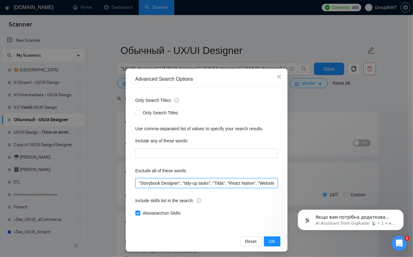
drag, startPoint x: 206, startPoint y: 185, endPoint x: 232, endPoint y: 183, distance: 26.3
click at [232, 183] on input ""Storybook Designer", "tidy-up tasks", "Tilda", "React Native", "Website Develo…" at bounding box center [206, 183] width 143 height 10
click at [231, 183] on input ""Storybook Designer", "tidy-up tasks", "Tilda", "React Native", "Website Develo…" at bounding box center [206, 183] width 143 height 10
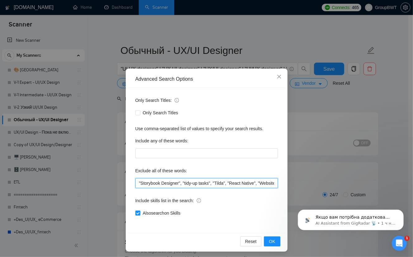
click at [249, 179] on input ""Storybook Designer", "tidy-up tasks", "Tilda", "React Native", "Website Develo…" at bounding box center [206, 183] width 143 height 10
drag, startPoint x: 258, startPoint y: 181, endPoint x: 170, endPoint y: 176, distance: 87.7
click at [80, 175] on div "Advanced Search Options Only Search Titles: Only Search Titles Use comma-separa…" at bounding box center [206, 128] width 413 height 257
click at [190, 180] on input ""Storybook Designer", "tidy-up tasks", "Tilda", "React Native", "Website Develo…" at bounding box center [206, 183] width 143 height 10
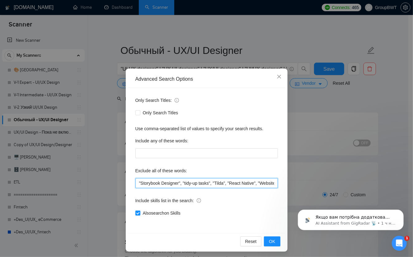
click at [190, 180] on input ""Storybook Designer", "tidy-up tasks", "Tilda", "React Native", "Website Develo…" at bounding box center [206, 183] width 143 height 10
click at [320, 108] on div "Advanced Search Options Only Search Titles: Only Search Titles Use comma-separa…" at bounding box center [206, 128] width 413 height 257
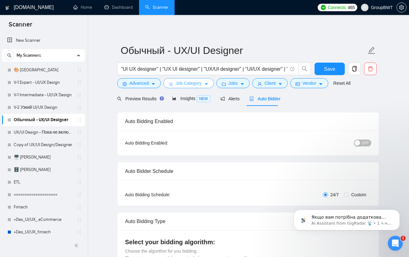
click at [188, 83] on span "Job Category" at bounding box center [188, 83] width 26 height 7
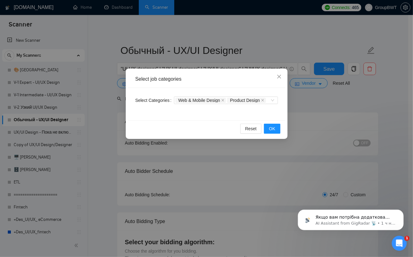
click at [212, 154] on div "Select job categories Select Categories Web & Mobile Design Product Design Rese…" at bounding box center [206, 128] width 413 height 257
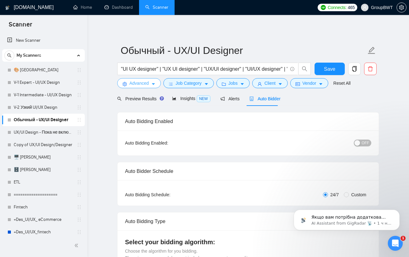
click at [146, 84] on span "Advanced" at bounding box center [138, 83] width 19 height 7
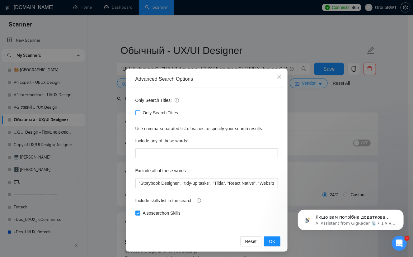
click at [140, 112] on span "Only Search Titles" at bounding box center [160, 112] width 40 height 7
click at [138, 112] on input "Only Search Titles" at bounding box center [137, 112] width 4 height 4
checkbox input "true"
click at [269, 243] on span "OK" at bounding box center [272, 241] width 6 height 7
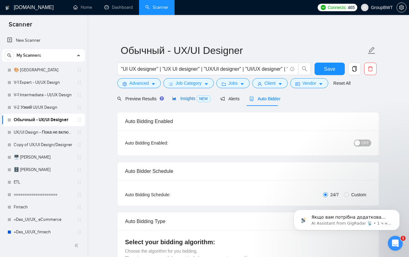
click at [183, 101] on span "Insights NEW" at bounding box center [191, 98] width 38 height 5
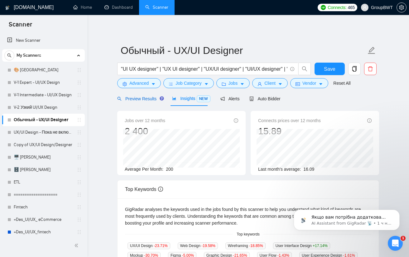
click at [143, 95] on div "Preview Results" at bounding box center [139, 98] width 45 height 7
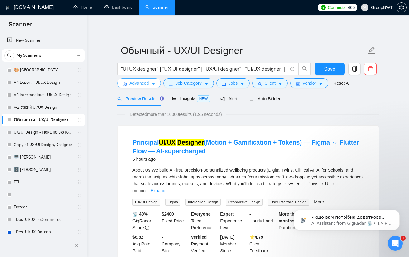
click at [149, 82] on button "Advanced" at bounding box center [139, 83] width 44 height 10
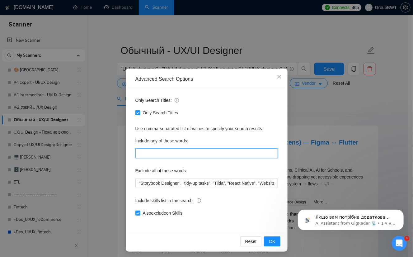
click at [177, 149] on input "text" at bounding box center [206, 153] width 143 height 10
click at [276, 74] on span "Close" at bounding box center [279, 77] width 17 height 17
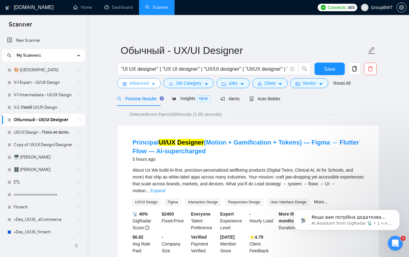
click at [152, 82] on span "caret-down" at bounding box center [153, 84] width 4 height 5
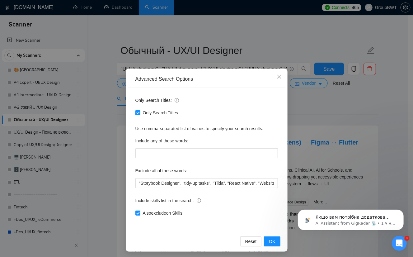
click at [136, 113] on input "Only Search Titles" at bounding box center [137, 112] width 4 height 4
checkbox input "false"
click at [274, 79] on span "Close" at bounding box center [279, 77] width 17 height 17
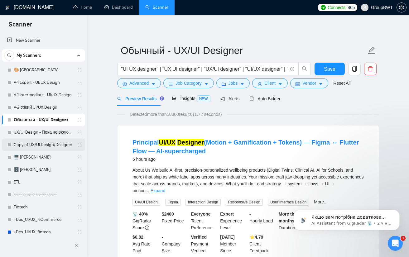
click at [37, 146] on link "Copy of UX/UI Design/Designer" at bounding box center [43, 145] width 59 height 12
click at [330, 72] on span "Save" at bounding box center [329, 69] width 11 height 8
click at [183, 99] on span "Insights NEW" at bounding box center [191, 98] width 38 height 5
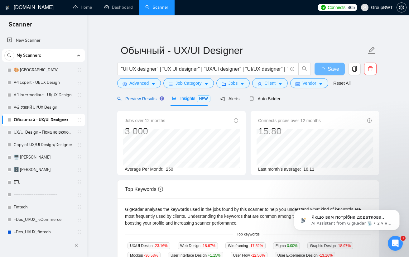
click at [127, 100] on span "Preview Results" at bounding box center [139, 98] width 45 height 5
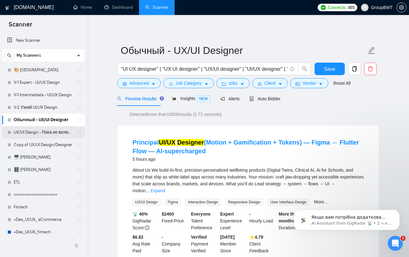
click at [21, 135] on link "UX/UI Design - Пока не включать" at bounding box center [43, 132] width 59 height 12
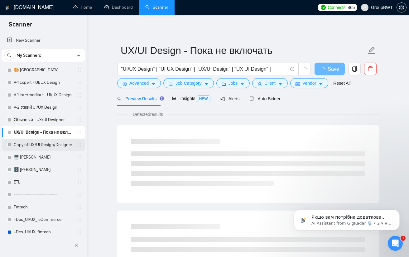
click at [34, 144] on link "Copy of UX/UI Design/Designer" at bounding box center [43, 145] width 59 height 12
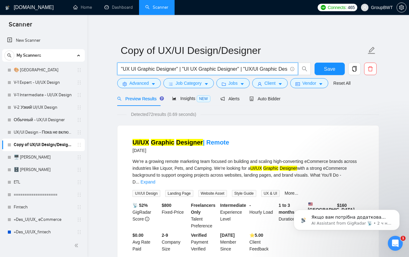
scroll to position [0, 176]
click at [273, 71] on input ""UX UI Graphic Designer" | "UI UX Graphic Designer" | "UX/UI Graphic Designer" …" at bounding box center [204, 69] width 166 height 8
click at [193, 96] on span "Insights NEW" at bounding box center [191, 98] width 38 height 5
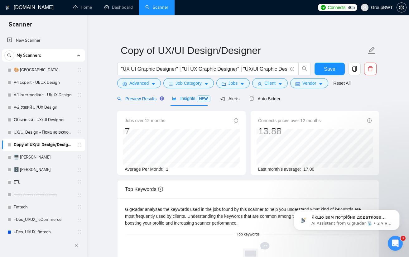
click at [138, 95] on div "Preview Results" at bounding box center [139, 98] width 45 height 7
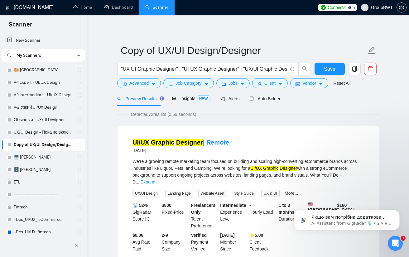
scroll to position [0, 176]
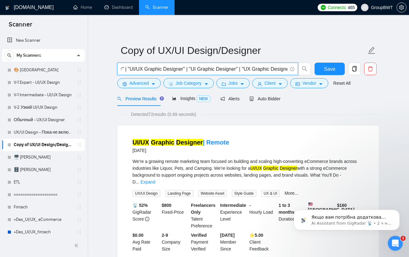
drag, startPoint x: 379, startPoint y: 70, endPoint x: 413, endPoint y: 70, distance: 34.3
click at [408, 70] on html "Scanner New Scanner My Scanners 🎨 Sofia V-1 Expert - UI/UX Design V-1 Intermedi…" at bounding box center [204, 128] width 409 height 257
click at [263, 65] on input ""UX UI Graphic Designer" | "UI UX Graphic Designer" | "UX/UI Graphic Designer" …" at bounding box center [204, 69] width 166 height 8
click at [267, 67] on input ""UX UI Graphic Designer" | "UI UX Graphic Designer" | "UX/UI Graphic Designer" …" at bounding box center [204, 69] width 166 height 8
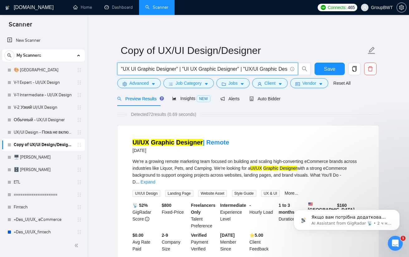
drag, startPoint x: 211, startPoint y: 69, endPoint x: 87, endPoint y: 65, distance: 124.3
click at [191, 66] on input ""UX UI Graphic Designer" | "UI UX Graphic Designer" | "UX/UI Graphic Designer" …" at bounding box center [204, 69] width 166 height 8
drag, startPoint x: 247, startPoint y: 68, endPoint x: 231, endPoint y: 67, distance: 16.3
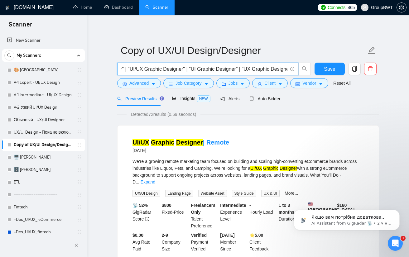
click at [231, 67] on input ""UX UI Graphic Designer" | "UI UX Graphic Designer" | "UX/UI Graphic Designer" …" at bounding box center [204, 69] width 166 height 8
click at [201, 68] on input ""UX UI Graphic Designer" | "UI UX Graphic Designer" | "UX/UI Graphic Designer" …" at bounding box center [204, 69] width 166 height 8
click at [212, 68] on input ""UX UI Graphic Designer" | "UI UX Graphic Designer" | "UX/UI Graphic Designer" …" at bounding box center [204, 69] width 166 height 8
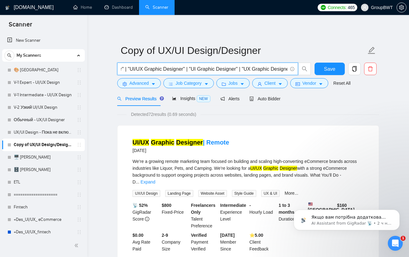
scroll to position [0, 0]
click at [273, 69] on input ""UX UI Graphic Designer" | "UI UX Graphic Designer" | "UX/UI Graphic Designer" …" at bounding box center [204, 69] width 166 height 8
paste input "text"
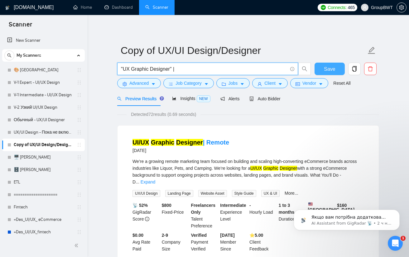
click at [329, 71] on span "Save" at bounding box center [329, 69] width 11 height 8
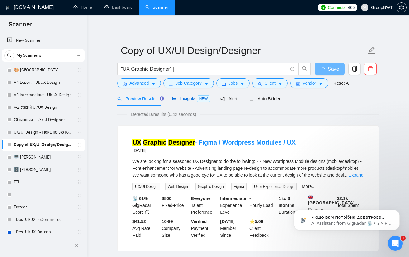
click at [175, 98] on span "Insights NEW" at bounding box center [191, 98] width 38 height 5
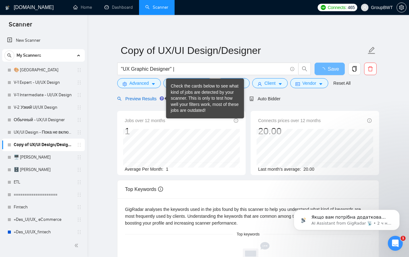
click at [155, 98] on span "Preview Results" at bounding box center [139, 98] width 45 height 5
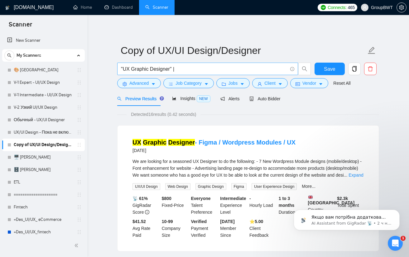
click at [185, 67] on input ""UX Graphic Designer" |" at bounding box center [204, 69] width 166 height 8
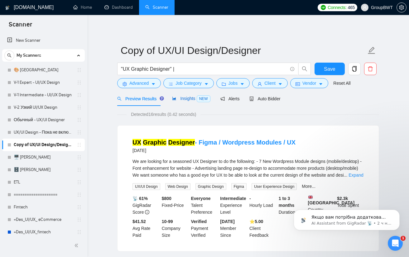
click at [187, 98] on span "Insights NEW" at bounding box center [191, 98] width 38 height 5
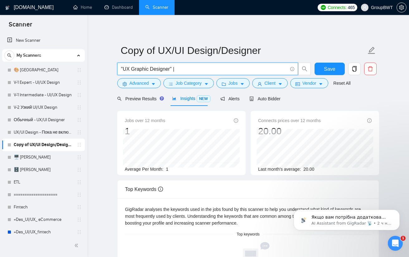
click at [132, 70] on input ""UX Graphic Designer" |" at bounding box center [204, 69] width 166 height 8
click at [131, 68] on input ""UX Graphic Designer" |" at bounding box center [204, 69] width 166 height 8
click at [359, 91] on form "Copy of UX/UI Design/Designer "Graphic Designer" | Save Advanced Job Category J…" at bounding box center [248, 65] width 262 height 51
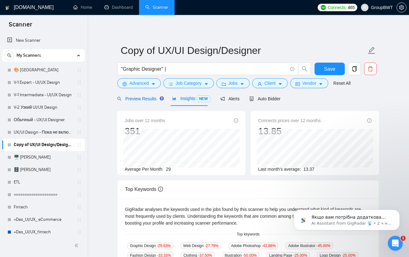
click at [142, 97] on span "Preview Results" at bounding box center [139, 98] width 45 height 5
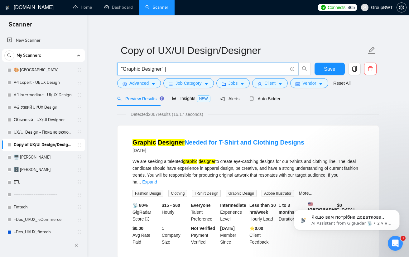
click at [122, 65] on input ""Graphic Designer" |" at bounding box center [204, 69] width 166 height 8
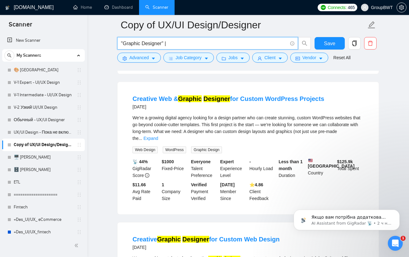
scroll to position [685, 0]
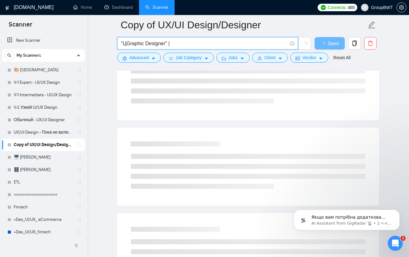
click at [123, 44] on input ""ЦGraphic Designer" |" at bounding box center [204, 44] width 166 height 8
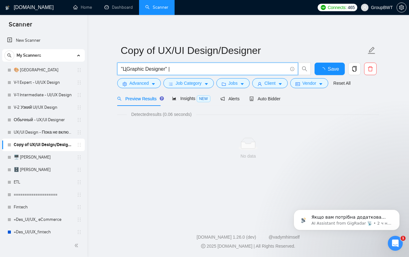
scroll to position [0, 0]
click at [139, 142] on div at bounding box center [251, 144] width 252 height 12
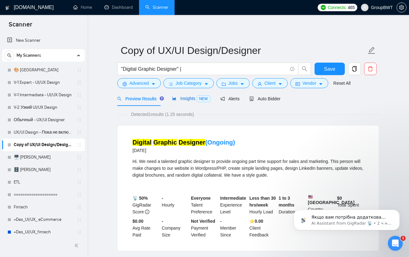
click at [180, 99] on span "Insights NEW" at bounding box center [191, 98] width 38 height 5
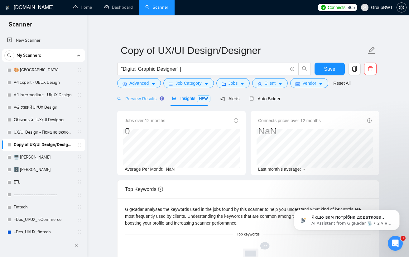
click at [135, 102] on div "Preview Results" at bounding box center [139, 98] width 45 height 15
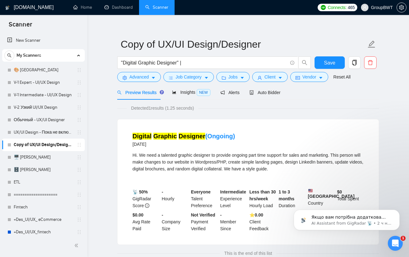
scroll to position [6, 0]
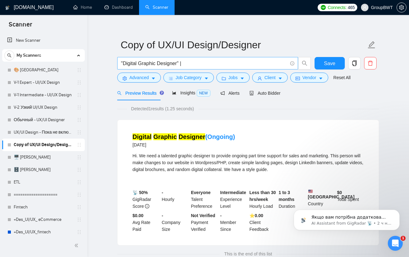
click at [198, 60] on input ""Digital Graphic Designer" |" at bounding box center [204, 63] width 166 height 8
paste input ""UX UI Graphic Designer" | "UI UX Graphic Designer" | "UX/UI Graphic Designer" …"
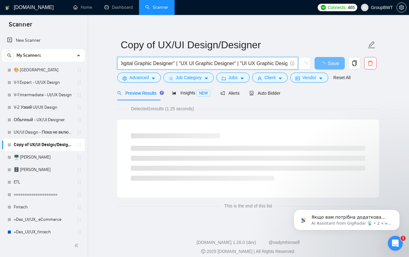
scroll to position [0, 0]
drag, startPoint x: 210, startPoint y: 63, endPoint x: 71, endPoint y: 61, distance: 139.2
click at [71, 61] on section "Scanner New Scanner My Scanners 🎨 Sofia V-1 Expert - UI/UX Design V-1 Intermedi…" at bounding box center [204, 128] width 409 height 268
click at [149, 64] on input ""Digital Graphic Designer" | "UX UI Graphic Designer" | "UI UX Graphic Designer…" at bounding box center [204, 63] width 166 height 8
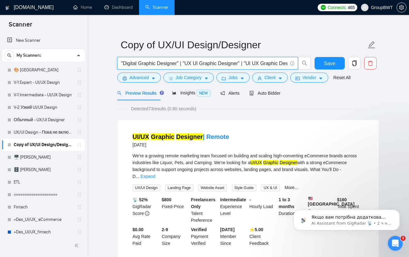
scroll to position [0, 238]
drag, startPoint x: 247, startPoint y: 64, endPoint x: 506, endPoint y: 89, distance: 260.9
click at [408, 89] on html "Scanner New Scanner My Scanners 🎨 Sofia V-1 Expert - UI/UX Design V-1 Intermedi…" at bounding box center [204, 122] width 409 height 257
click at [185, 97] on div "Insights NEW" at bounding box center [191, 93] width 38 height 15
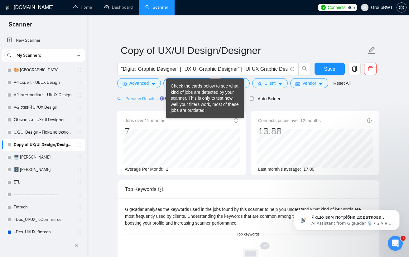
click at [144, 102] on div "Preview Results" at bounding box center [139, 98] width 45 height 15
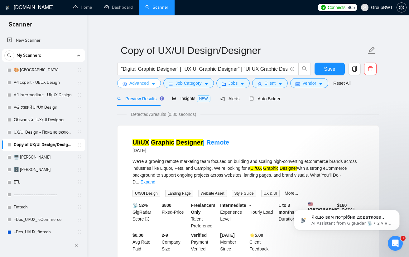
click at [147, 85] on span "Advanced" at bounding box center [138, 83] width 19 height 7
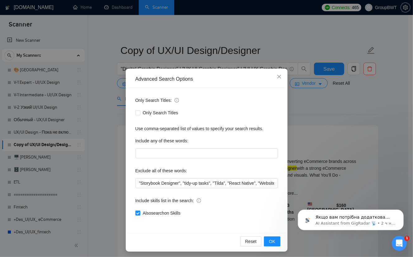
click at [102, 98] on div "Advanced Search Options Only Search Titles: Only Search Titles Use comma-separa…" at bounding box center [206, 128] width 413 height 257
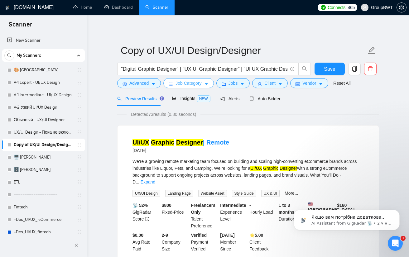
click at [185, 80] on span "Job Category" at bounding box center [188, 83] width 26 height 7
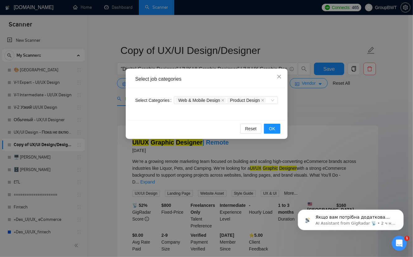
click at [307, 104] on div "Select job categories Select Categories Web & Mobile Design Product Design Rese…" at bounding box center [206, 128] width 413 height 257
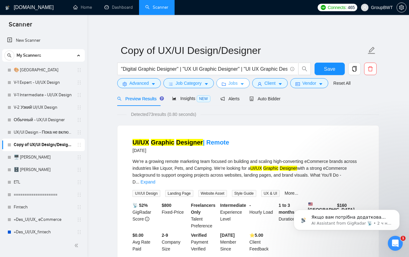
click at [235, 83] on button "Jobs" at bounding box center [233, 83] width 34 height 10
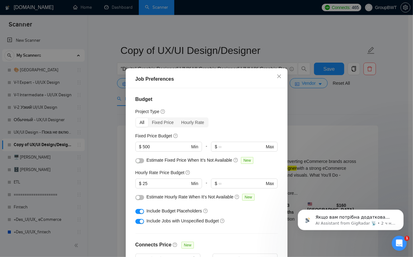
click at [304, 107] on div "Job Preferences Budget Project Type All Fixed Price Hourly Rate Fixed Price Bud…" at bounding box center [206, 128] width 413 height 257
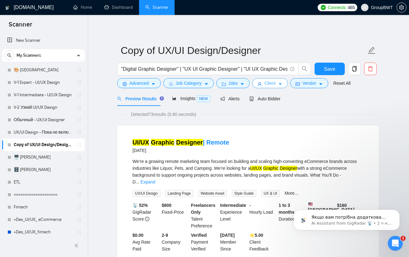
click at [273, 86] on button "Client" at bounding box center [269, 83] width 35 height 10
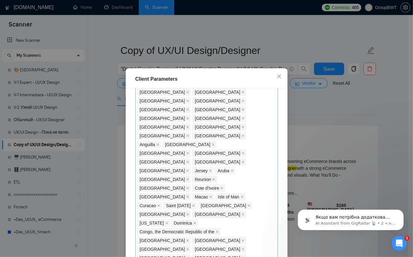
scroll to position [436, 0]
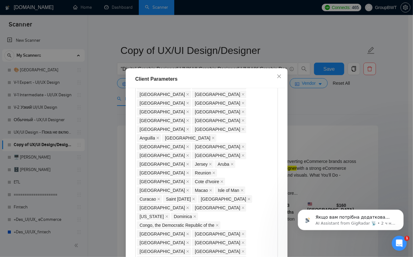
click at [328, 104] on div "Client Parameters Client Location Include Client Countries Select Exclude Clien…" at bounding box center [206, 128] width 413 height 257
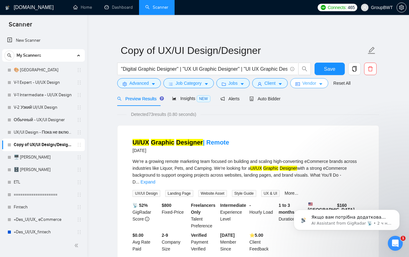
click at [292, 79] on button "Vendor" at bounding box center [309, 83] width 38 height 10
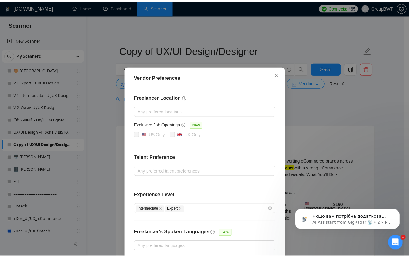
scroll to position [0, 0]
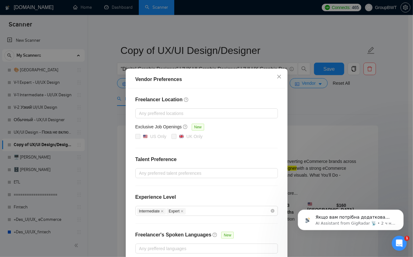
click at [324, 108] on div "Vendor Preferences Freelancer Location Any preffered locations Exclusive Job Op…" at bounding box center [206, 128] width 413 height 257
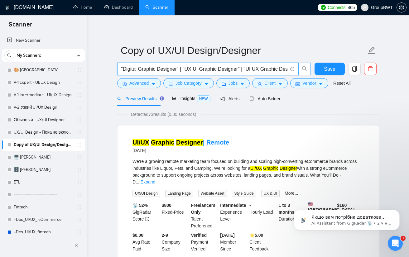
scroll to position [0, 238]
drag, startPoint x: 230, startPoint y: 70, endPoint x: 276, endPoint y: 70, distance: 46.1
click at [276, 70] on input ""Digital Graphic Designer" | "UX UI Graphic Designer" | "UI UX Graphic Designer…" at bounding box center [204, 69] width 166 height 8
click at [206, 68] on input ""Digital Graphic Designer" | "UX UI Graphic Designer" | "UI UX Graphic Designer…" at bounding box center [204, 69] width 166 height 8
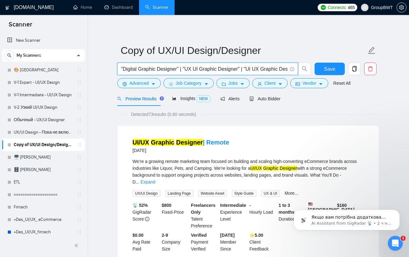
drag, startPoint x: 235, startPoint y: 69, endPoint x: 0, endPoint y: 72, distance: 235.1
click at [164, 70] on input ""Digital Graphic Designer" | "UX UI Graphic Designer" | "UI UX Graphic Designer…" at bounding box center [204, 69] width 166 height 8
click at [176, 67] on input ""Digital Graphic Designer" | "UX UI Graphic Designer" | "UI UX Graphic Designer…" at bounding box center [204, 69] width 166 height 8
click at [177, 69] on input ""Digital Graphic Designer" | "UX UI Graphic Designer" | "UI UX Graphic Designer…" at bounding box center [204, 69] width 166 height 8
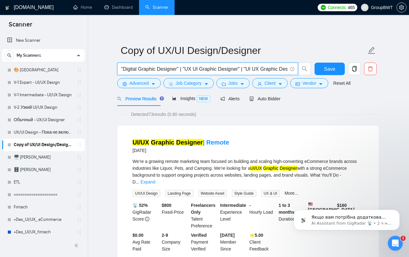
click at [177, 69] on input ""Digital Graphic Designer" | "UX UI Graphic Designer" | "UI UX Graphic Designer…" at bounding box center [204, 69] width 166 height 8
click at [177, 70] on input ""Digital Graphic Designer" | "UX UI Graphic Designer" | "UI UX Graphic Designer…" at bounding box center [204, 69] width 166 height 8
click at [29, 125] on link "Обычный - UX/UI Designer" at bounding box center [43, 120] width 59 height 12
click at [258, 70] on input ""Digital Graphic Designer" | "UX UI Graphic Designer" | "UI UX Graphic Designer…" at bounding box center [204, 69] width 166 height 8
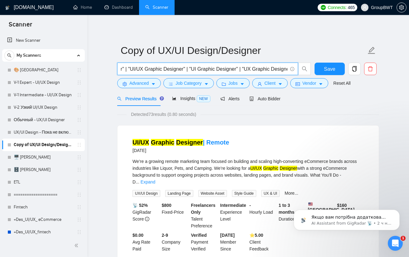
drag, startPoint x: 261, startPoint y: 69, endPoint x: 288, endPoint y: 69, distance: 27.4
click at [336, 67] on div ""Digital Graphic Designer" | "UX UI Graphic Designer" | "UI UX Graphic Designer…" at bounding box center [247, 71] width 262 height 16
click at [280, 69] on input ""Digital Graphic Designer" | "UX UI Graphic Designer" | "UI UX Graphic Designer…" at bounding box center [204, 69] width 166 height 8
click at [286, 66] on input ""Digital Graphic Designer" | "UX UI Graphic Designer" | "UI UX Graphic Designer…" at bounding box center [204, 69] width 166 height 8
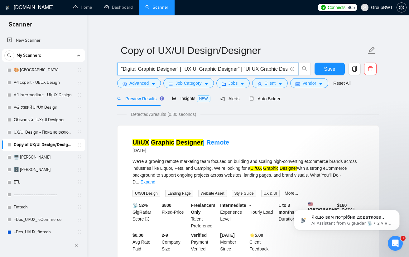
click at [288, 66] on span ""Digital Graphic Designer" | "UX UI Graphic Designer" | "UI UX Graphic Designer…" at bounding box center [207, 69] width 181 height 12
drag, startPoint x: 284, startPoint y: 67, endPoint x: 292, endPoint y: 67, distance: 7.8
click at [292, 67] on span ""Digital Graphic Designer" | "UX UI Graphic Designer" | "UI UX Graphic Designer…" at bounding box center [207, 69] width 181 height 12
click at [286, 68] on input ""Digital Graphic Designer" | "UX UI Graphic Designer" | "UI UX Graphic Designer…" at bounding box center [204, 69] width 166 height 8
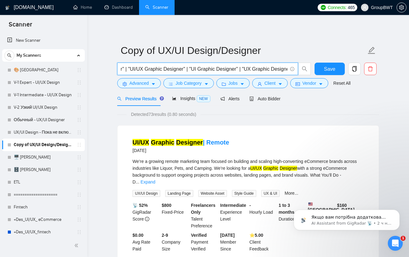
click at [286, 68] on input ""Digital Graphic Designer" | "UX UI Graphic Designer" | "UI UX Graphic Designer…" at bounding box center [204, 69] width 166 height 8
click at [287, 68] on span ""Digital Graphic Designer" | "UX UI Graphic Designer" | "UI UX Graphic Designer…" at bounding box center [207, 69] width 181 height 12
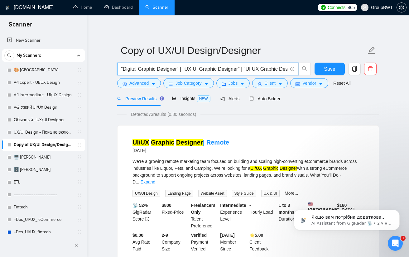
click at [286, 68] on input ""Digital Graphic Designer" | "UX UI Graphic Designer" | "UI UX Graphic Designer…" at bounding box center [204, 69] width 166 height 8
drag, startPoint x: 283, startPoint y: 69, endPoint x: 295, endPoint y: 71, distance: 12.0
click at [304, 69] on span ""Digital Graphic Designer" | "UX UI Graphic Designer" | "UI UX Graphic Designer…" at bounding box center [214, 69] width 194 height 12
click at [286, 71] on input ""Digital Graphic Designer" | "UX UI Graphic Designer" | "UI UX Graphic Designer…" at bounding box center [204, 69] width 166 height 8
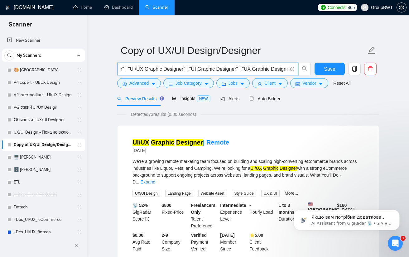
click at [287, 69] on input ""Digital Graphic Designer" | "UX UI Graphic Designer" | "UI UX Graphic Designer…" at bounding box center [204, 69] width 166 height 8
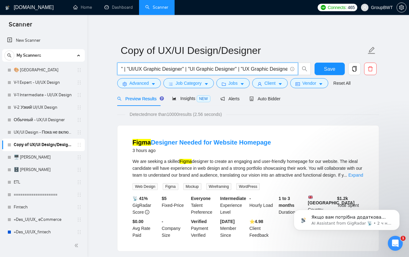
type input ""Digital Graphic Designer" | "UX UI Graphic Designer" | "UI UX Graphic Designer…"
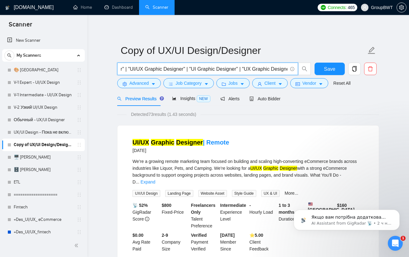
drag, startPoint x: 176, startPoint y: 68, endPoint x: 168, endPoint y: 69, distance: 8.8
click at [168, 69] on input ""Digital Graphic Designer" | "UX UI Graphic Designer" | "UI UX Graphic Designer…" at bounding box center [204, 69] width 166 height 8
drag, startPoint x: 177, startPoint y: 69, endPoint x: 140, endPoint y: 73, distance: 36.7
click at [140, 73] on input ""Digital Graphic Designer" | "UX UI Graphic Designer" | "UI UX Graphic Designer…" at bounding box center [204, 69] width 166 height 8
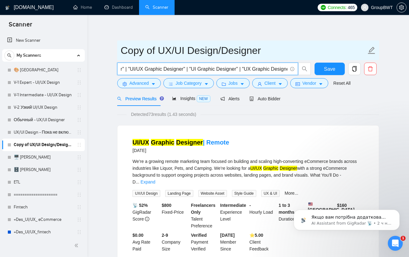
scroll to position [0, 0]
click at [237, 48] on input "Copy of UX/UI Design/Designer" at bounding box center [242, 51] width 245 height 16
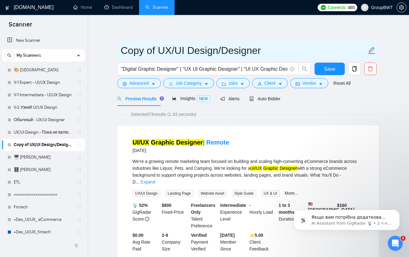
click at [237, 48] on input "Copy of UX/UI Design/Designer" at bounding box center [242, 51] width 245 height 16
paste input "Graphic"
click at [237, 48] on input "Copy of UX/UI Design/Graphic Designer" at bounding box center [242, 51] width 245 height 16
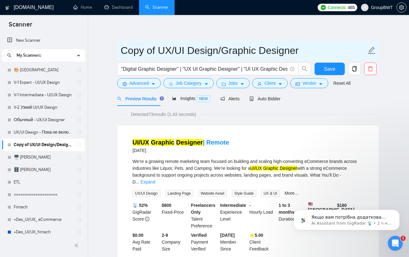
click at [236, 49] on input "Copy of UX/UI Design/Graphic Designer" at bounding box center [242, 51] width 245 height 16
paste input "Graphic Designer"
click at [240, 52] on input "Copy of UX/UI Design/GrGraphic Designeraphic Designer" at bounding box center [242, 51] width 245 height 16
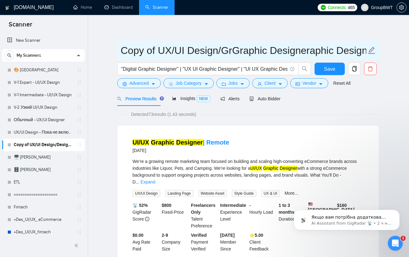
paste input "G"
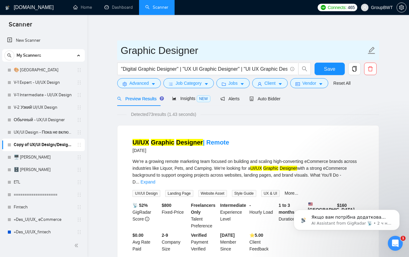
type input "Graphic Designer"
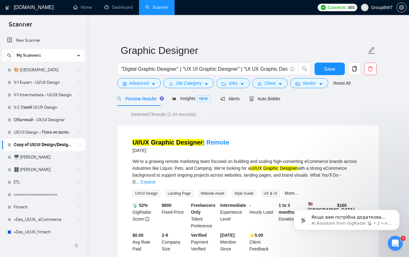
click at [328, 71] on span "Save" at bounding box center [329, 69] width 11 height 8
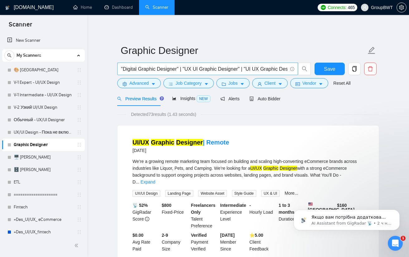
click at [220, 70] on input ""Digital Graphic Designer" | "UX UI Graphic Designer" | "UI UX Graphic Designer…" at bounding box center [204, 69] width 166 height 8
drag, startPoint x: 187, startPoint y: 69, endPoint x: 160, endPoint y: 68, distance: 27.1
click at [160, 68] on input "Graphic designer@" at bounding box center [204, 69] width 166 height 8
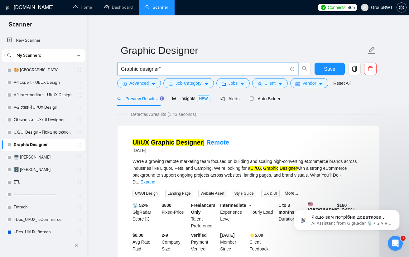
click at [122, 68] on input "Graphic designer"" at bounding box center [204, 69] width 166 height 8
click at [172, 70] on input ""Graphic designer"" at bounding box center [204, 69] width 166 height 8
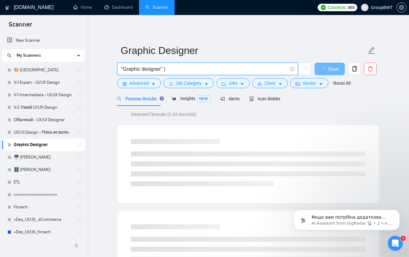
type input ""Graphic designer" |"
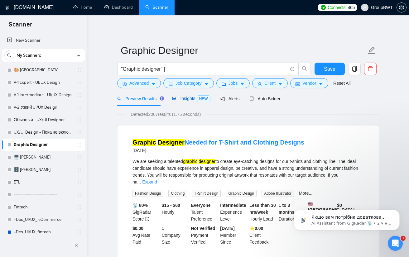
click at [187, 99] on span "Insights NEW" at bounding box center [191, 98] width 38 height 5
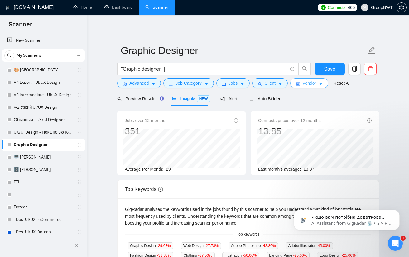
click at [309, 83] on span "Vendor" at bounding box center [309, 83] width 14 height 7
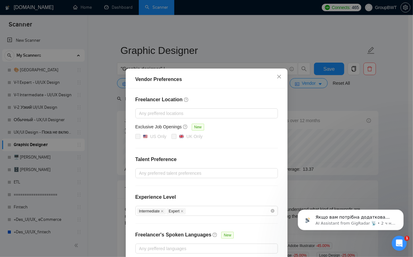
click at [332, 99] on div "Vendor Preferences Freelancer Location Any preffered locations Exclusive Job Op…" at bounding box center [206, 128] width 413 height 257
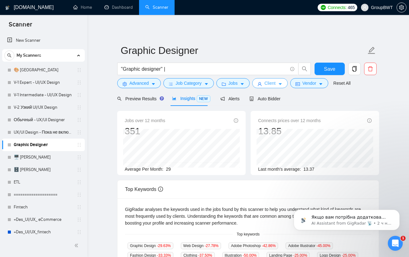
click at [276, 87] on button "Client" at bounding box center [269, 83] width 35 height 10
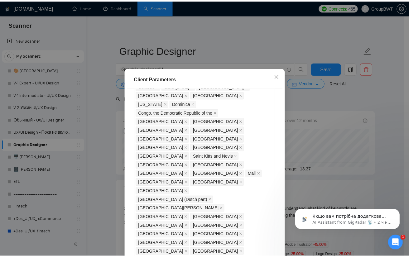
scroll to position [560, 0]
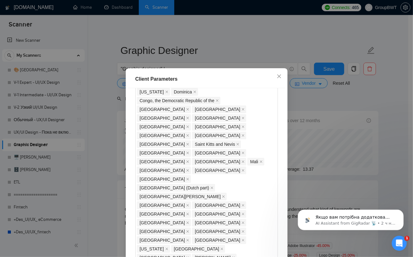
click at [344, 105] on div "Client Parameters Client Location Include Client Countries Select Exclude Clien…" at bounding box center [206, 128] width 413 height 257
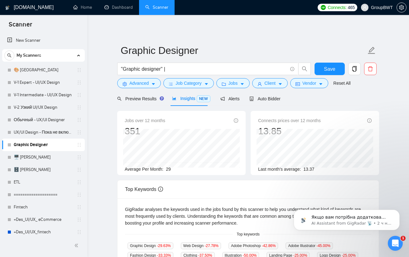
drag, startPoint x: 38, startPoint y: 118, endPoint x: 231, endPoint y: 38, distance: 209.0
click at [38, 118] on link "Обычный - UX/UI Designer" at bounding box center [43, 120] width 59 height 12
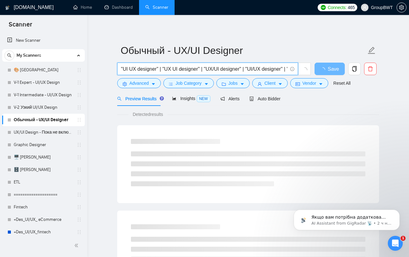
scroll to position [0, 64]
drag, startPoint x: 246, startPoint y: 69, endPoint x: 375, endPoint y: 78, distance: 129.9
click at [408, 78] on html "Scanner New Scanner My Scanners 🎨 Sofia V-1 Expert - UI/UX Design V-1 Intermedi…" at bounding box center [204, 128] width 409 height 257
click at [282, 71] on input ""UI UX designer" | "UX UI designer" | "UX/UI designer" | "UI/UX designer" | "UI…" at bounding box center [204, 69] width 166 height 8
click at [286, 69] on input ""UI UX designer" | "UX UI designer" | "UX/UI designer" | "UI/UX designer" | "UI…" at bounding box center [204, 69] width 166 height 8
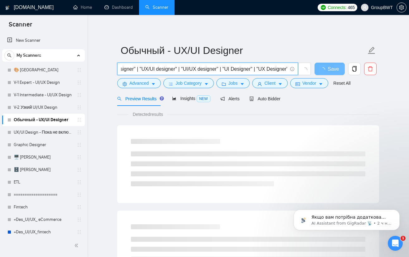
click at [287, 69] on input ""UI UX designer" | "UX UI designer" | "UX/UI designer" | "UI/UX designer" | "UI…" at bounding box center [204, 69] width 166 height 8
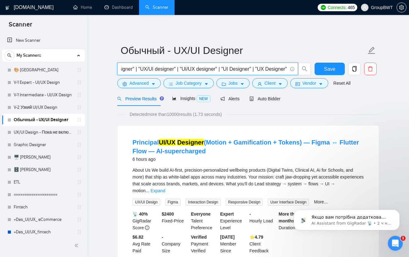
paste input ""UX UI Graphic Designer" | "UI UX Graphic Designer" | "UX/UI Graphic Designer" …"
click at [193, 69] on input ""UI UX designer" | "UX UI designer" | "UX/UI designer" | "UI/UX designer" | "UI…" at bounding box center [204, 69] width 166 height 8
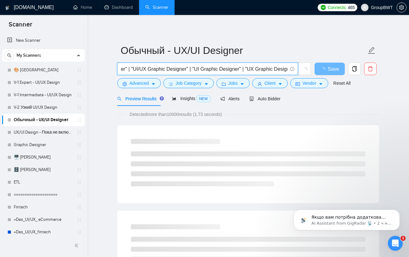
click at [193, 69] on input ""UI UX designer" | "UX UI designer" | "UX/UI designer" | "UI/UX designer" | "UI…" at bounding box center [204, 69] width 166 height 8
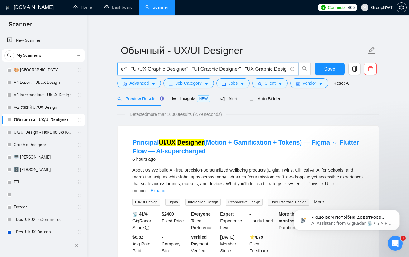
scroll to position [0, 0]
click at [180, 99] on span "Insights NEW" at bounding box center [191, 98] width 38 height 5
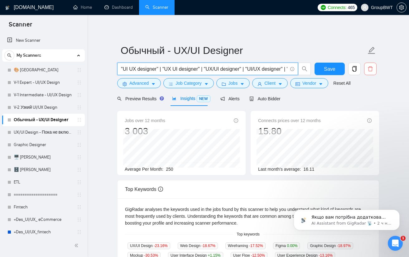
scroll to position [0, 409]
drag, startPoint x: 259, startPoint y: 72, endPoint x: 392, endPoint y: 70, distance: 133.6
click at [392, 70] on main "Обычный - UX/UI Designer "UI UX designer" | "UX UI designer" | "UX/UI designer"…" at bounding box center [247, 232] width 301 height 415
click at [250, 71] on input ""UI UX designer" | "UX UI designer" | "UX/UI designer" | "UI/UX designer" | "UI…" at bounding box center [204, 69] width 166 height 8
drag, startPoint x: 244, startPoint y: 69, endPoint x: 339, endPoint y: 68, distance: 95.3
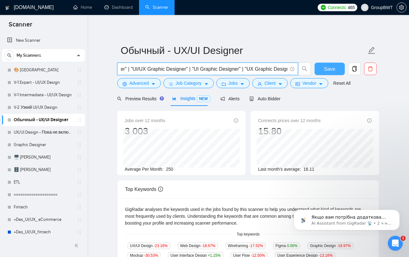
click at [339, 68] on div ""UI UX designer" | "UX UI designer" | "UX/UI designer" | "UI/UX designer" | "UI…" at bounding box center [247, 71] width 262 height 16
click at [240, 70] on input ""UI UX designer" | "UX UI designer" | "UX/UI designer" | "UI/UX designer" | "UI…" at bounding box center [204, 69] width 166 height 8
click at [164, 68] on input ""UI UX designer" | "UX UI designer" | "UX/UI designer" | "UI/UX designer" | "UI…" at bounding box center [204, 69] width 166 height 8
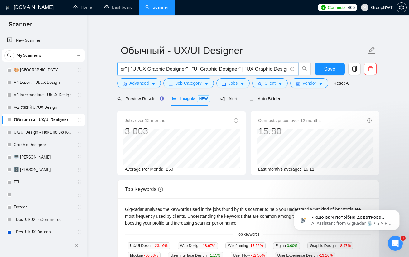
click at [164, 68] on input ""UI UX designer" | "UX UI designer" | "UX/UI designer" | "UI/UX designer" | "UI…" at bounding box center [204, 69] width 166 height 8
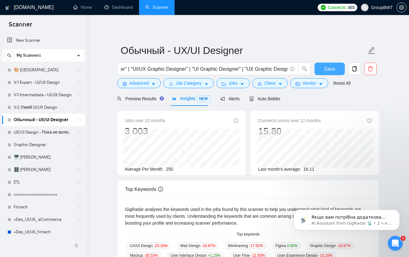
scroll to position [0, 0]
click at [330, 68] on span "Save" at bounding box center [329, 69] width 11 height 8
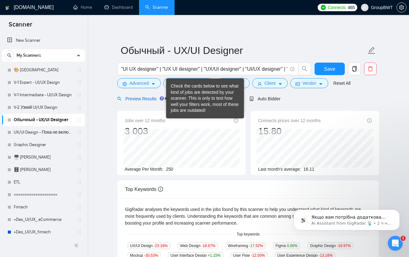
click at [137, 98] on span "Preview Results" at bounding box center [139, 98] width 45 height 5
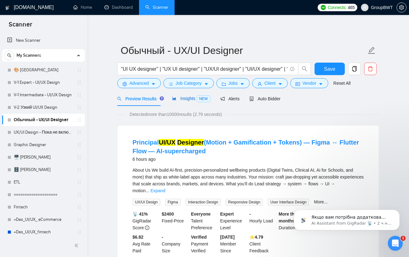
click at [191, 99] on span "Insights NEW" at bounding box center [191, 98] width 38 height 5
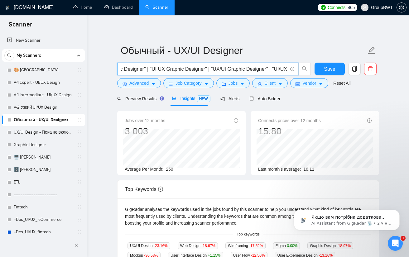
scroll to position [0, 409]
drag, startPoint x: 226, startPoint y: 70, endPoint x: 275, endPoint y: 68, distance: 49.5
click at [275, 68] on input ""UI UX designer" | "UX UI designer" | "UX/UI designer" | "UI/UX designer" | "UI…" at bounding box center [204, 69] width 166 height 8
click at [268, 68] on input ""UI UX designer" | "UX UI designer" | "UX/UI designer" | "UI/UX designer" | "UI…" at bounding box center [204, 69] width 166 height 8
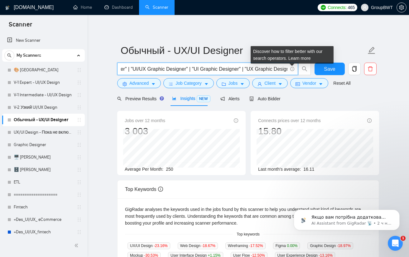
drag, startPoint x: 269, startPoint y: 69, endPoint x: 279, endPoint y: 69, distance: 9.7
click at [279, 69] on input ""UI UX designer" | "UX UI designer" | "UX/UI designer" | "UI/UX designer" | "UI…" at bounding box center [204, 69] width 166 height 8
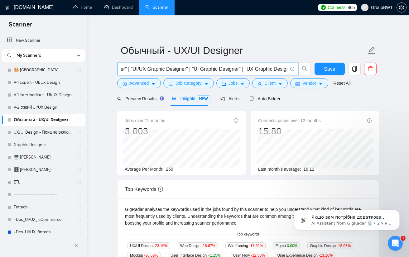
click at [280, 68] on input ""UI UX designer" | "UX UI designer" | "UX/UI designer" | "UI/UX designer" | "UI…" at bounding box center [204, 69] width 166 height 8
drag, startPoint x: 287, startPoint y: 68, endPoint x: 261, endPoint y: 72, distance: 26.5
click at [261, 72] on input ""UI UX designer" | "UX UI designer" | "UX/UI designer" | "UI/UX designer" | "UI…" at bounding box center [204, 69] width 166 height 8
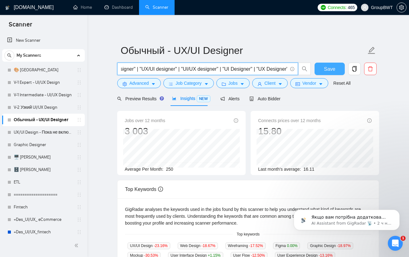
type input ""UI UX designer" | "UX UI designer" | "UX/UI designer" | "UI/UX designer" | "UI…"
click at [326, 67] on span "Save" at bounding box center [329, 69] width 11 height 8
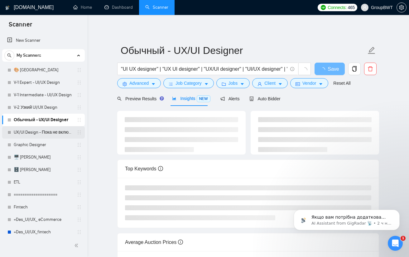
click at [34, 132] on link "UX/UI Design - Пока не включать" at bounding box center [43, 132] width 59 height 12
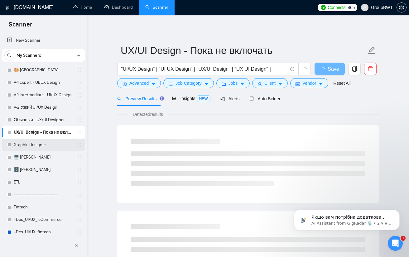
click at [38, 147] on link "Graphic Designer" at bounding box center [43, 145] width 59 height 12
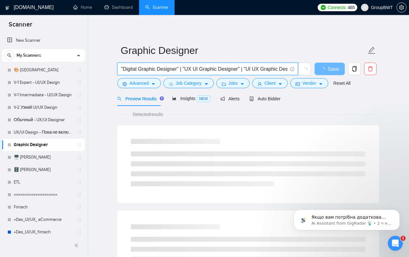
click at [198, 69] on input ""Digital Graphic Designer" | "UX UI Graphic Designer" | "UI UX Graphic Designer…" at bounding box center [204, 69] width 166 height 8
paste input "Product Designer" | "UX/UI Product Designer" | "UI/UX Product Designer" | "UX U…"
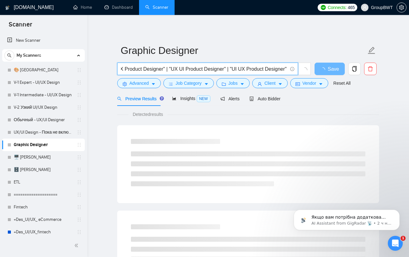
type input ""Digital Product Designer" | "UX/UI Product Designer" | "UI/UX Product Designer…"
drag, startPoint x: 161, startPoint y: 66, endPoint x: 48, endPoint y: 71, distance: 113.4
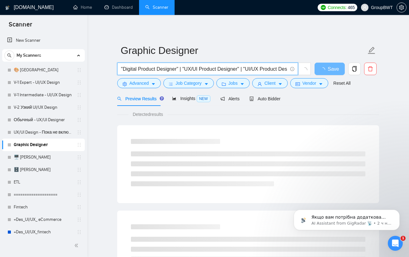
click at [324, 101] on div "Preview Results Insights NEW Alerts Auto Bidder" at bounding box center [248, 98] width 262 height 15
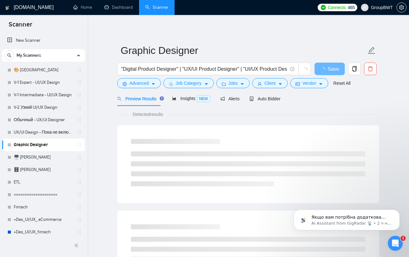
click at [247, 61] on form "Graphic Designer "Digital Product Designer" | "UX/UI Product Designer" | "UI/UX…" at bounding box center [248, 65] width 262 height 51
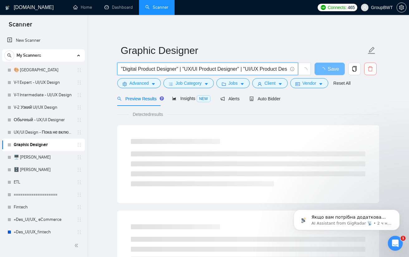
scroll to position [0, 135]
drag, startPoint x: 248, startPoint y: 66, endPoint x: 371, endPoint y: 72, distance: 123.1
click at [371, 71] on div ""Digital Product Designer" | "UX/UI Product Designer" | "UI/UX Product Designer…" at bounding box center [247, 71] width 262 height 16
click at [326, 105] on div "Preview Results Insights NEW Alerts Auto Bidder" at bounding box center [248, 98] width 262 height 15
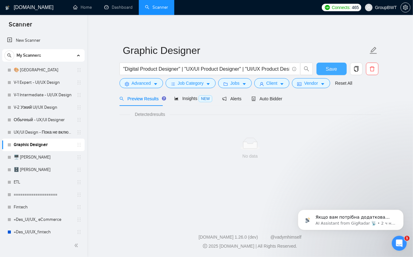
click at [330, 66] on span "Save" at bounding box center [331, 69] width 11 height 8
click at [187, 98] on span "Insights NEW" at bounding box center [193, 98] width 38 height 5
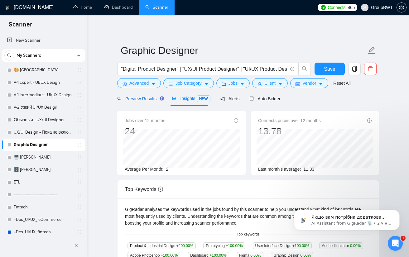
click at [143, 97] on span "Preview Results" at bounding box center [139, 98] width 45 height 5
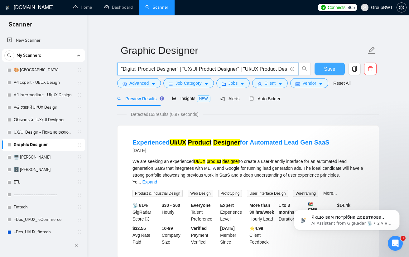
scroll to position [0, 135]
drag, startPoint x: 234, startPoint y: 67, endPoint x: 347, endPoint y: 72, distance: 113.1
click at [347, 72] on div ""Digital Product Designer" | "UX/UI Product Designer" | "UI/UX Product Designer…" at bounding box center [247, 71] width 262 height 16
click at [277, 67] on input ""Digital Product Designer" | "UX/UI Product Designer" | "UI/UX Product Designer…" at bounding box center [204, 69] width 166 height 8
click at [286, 70] on input ""Digital Product Designer" | "UX/UI Product Designer" | "UI/UX Product Designer…" at bounding box center [204, 69] width 166 height 8
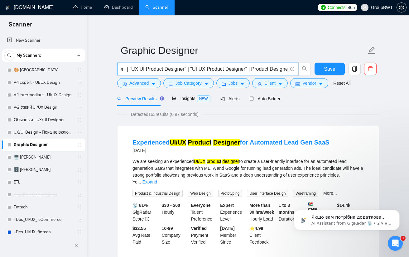
scroll to position [0, 176]
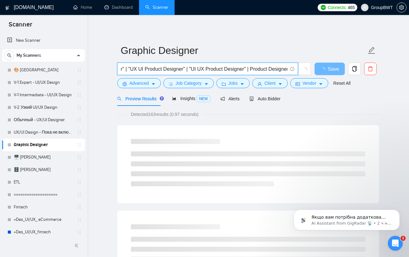
click at [285, 67] on input ""Digital Product Designer" | "UX/UI Product Designer" | "UI/UX Product Designer…" at bounding box center [204, 69] width 166 height 8
click at [248, 68] on input ""Digital Product Designer" | "UX/UI Product Designer" | "UI/UX Product Designer…" at bounding box center [204, 69] width 166 height 8
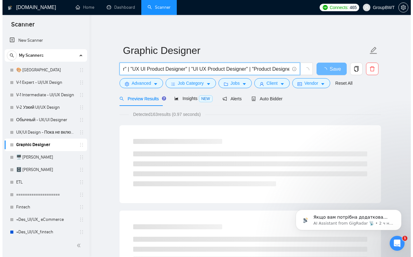
scroll to position [0, 0]
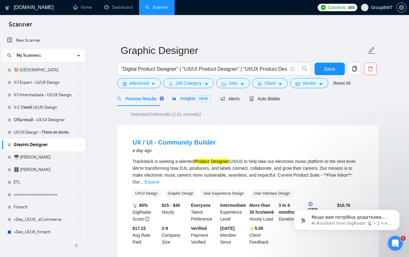
click at [194, 101] on span "Insights NEW" at bounding box center [191, 98] width 38 height 5
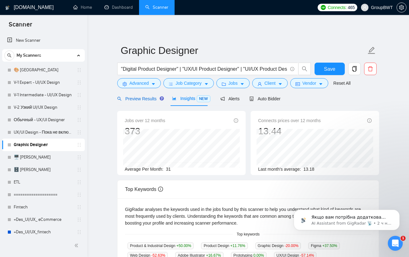
click at [138, 100] on span "Preview Results" at bounding box center [139, 98] width 45 height 5
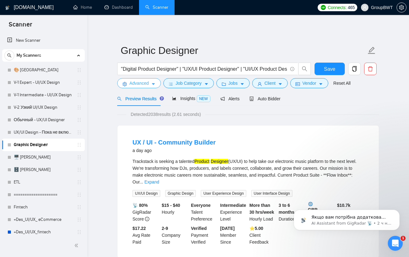
click at [152, 81] on button "Advanced" at bounding box center [139, 83] width 44 height 10
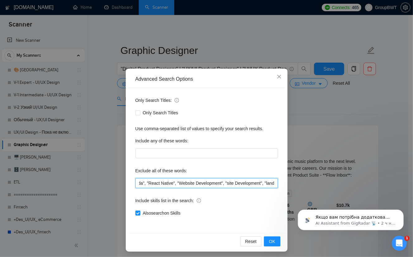
scroll to position [0, 211]
drag, startPoint x: 260, startPoint y: 181, endPoint x: 192, endPoint y: 185, distance: 68.3
click at [192, 185] on input ""Storybook Designer", "tidy-up tasks", "Tilda", "React Native", "Website Develo…" at bounding box center [206, 183] width 143 height 10
click at [182, 184] on input ""Storybook Designer", "tidy-up tasks", "Tilda", "React Native", "Website Develo…" at bounding box center [206, 183] width 143 height 10
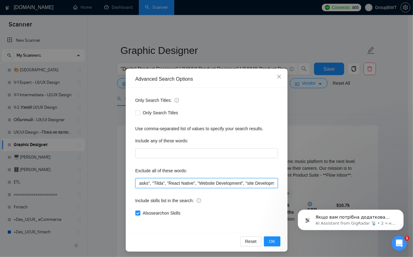
drag, startPoint x: 161, startPoint y: 185, endPoint x: 202, endPoint y: 187, distance: 41.8
click at [202, 187] on input ""Storybook Designer", "tidy-up tasks", "Tilda", "React Native", "Website Develo…" at bounding box center [206, 183] width 143 height 10
click at [198, 185] on input ""Storybook Designer", "tidy-up tasks", "Tilda", "React Native", "Website Develo…" at bounding box center [206, 183] width 143 height 10
click at [308, 107] on div "Advanced Search Options Only Search Titles: Only Search Titles Use comma-separa…" at bounding box center [206, 128] width 413 height 257
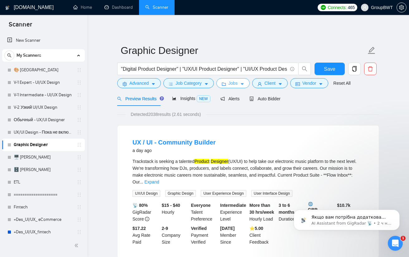
click at [243, 84] on button "Jobs" at bounding box center [233, 83] width 34 height 10
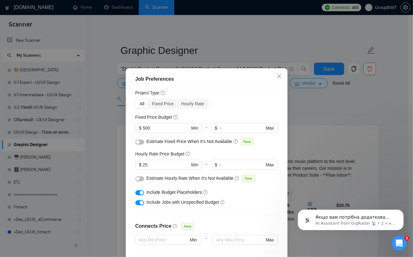
scroll to position [62, 0]
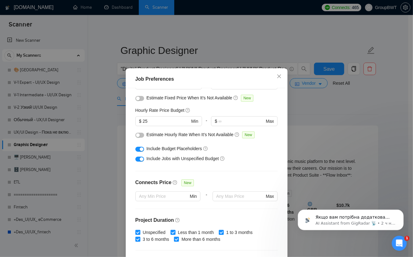
click at [300, 110] on div "Job Preferences Budget Project Type All Fixed Price Hourly Rate Fixed Price Bud…" at bounding box center [206, 128] width 413 height 257
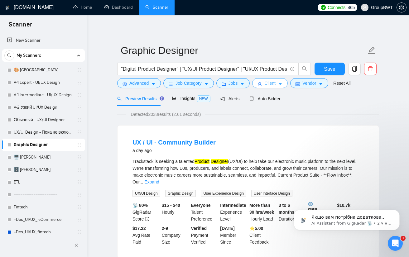
click at [267, 85] on span "Client" at bounding box center [269, 83] width 11 height 7
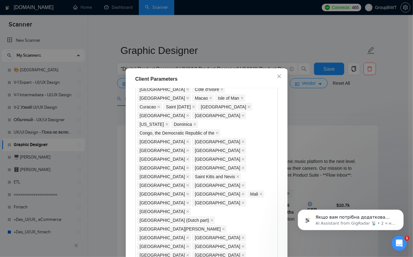
scroll to position [529, 0]
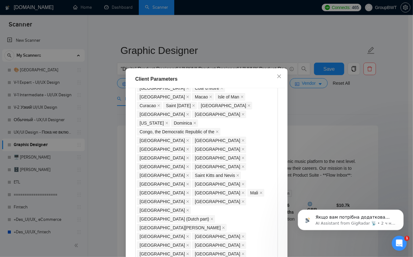
click at [311, 115] on div "Client Parameters Client Location Include Client Countries Select Exclude Clien…" at bounding box center [206, 128] width 413 height 257
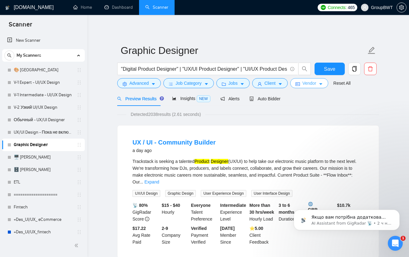
click at [308, 82] on span "Vendor" at bounding box center [309, 83] width 14 height 7
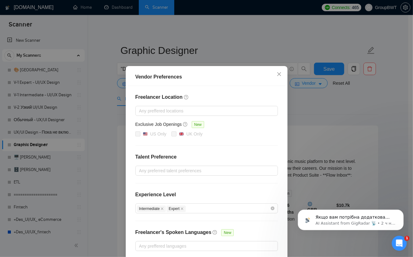
scroll to position [0, 0]
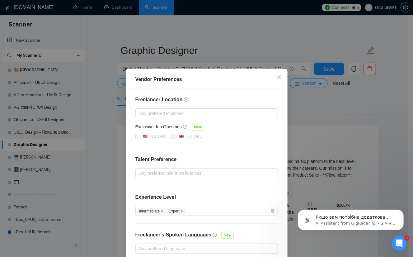
click at [338, 119] on div "Vendor Preferences Freelancer Location Any preffered locations Exclusive Job Op…" at bounding box center [206, 128] width 413 height 257
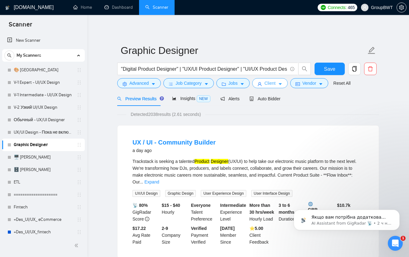
click at [265, 84] on span "Client" at bounding box center [269, 83] width 11 height 7
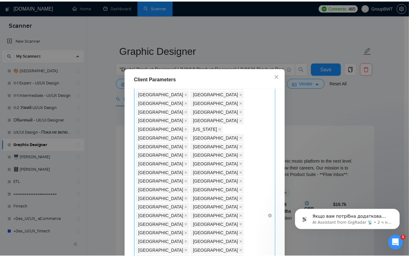
scroll to position [280, 0]
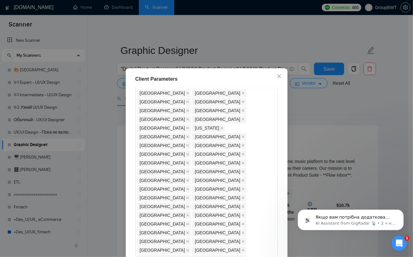
click at [307, 102] on div "Client Parameters Client Location Include Client Countries Select Exclude Clien…" at bounding box center [206, 128] width 413 height 257
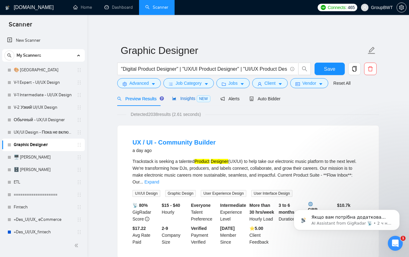
click at [190, 97] on span "Insights NEW" at bounding box center [191, 98] width 38 height 5
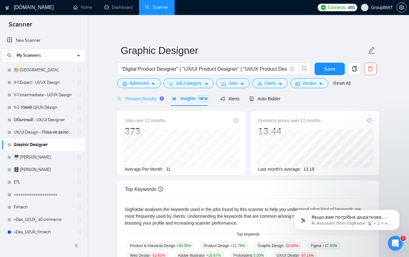
click at [139, 93] on div "Preview Results" at bounding box center [139, 98] width 45 height 15
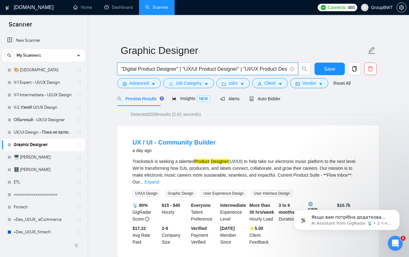
scroll to position [0, 181]
drag, startPoint x: 263, startPoint y: 67, endPoint x: 384, endPoint y: 66, distance: 121.1
click at [264, 68] on input ""Digital Product Designer" | "UX/UI Product Designer" | "UI/UX Product Designer…" at bounding box center [204, 69] width 166 height 8
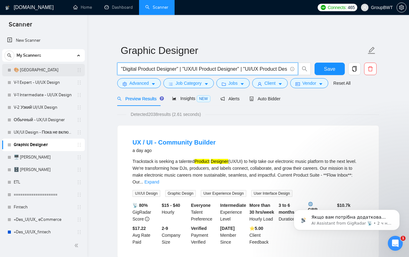
drag, startPoint x: 240, startPoint y: 67, endPoint x: 28, endPoint y: 64, distance: 212.1
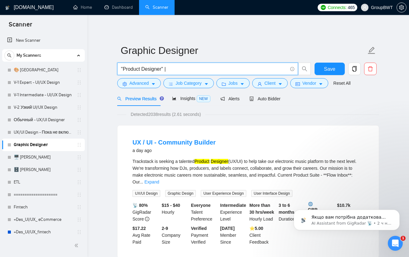
click at [122, 67] on input ""Product Designer" |" at bounding box center [204, 69] width 166 height 8
click at [183, 101] on span "Insights NEW" at bounding box center [191, 98] width 38 height 5
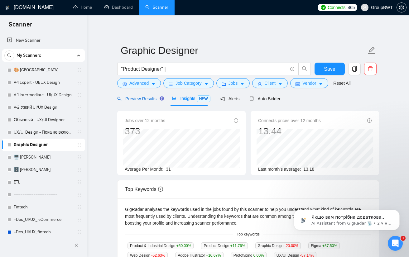
click at [141, 96] on span "Preview Results" at bounding box center [139, 98] width 45 height 5
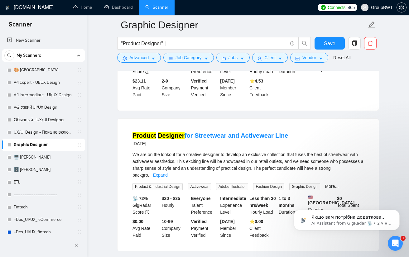
scroll to position [311, 0]
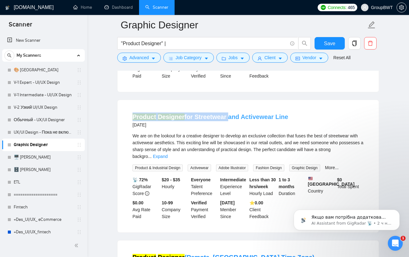
drag, startPoint x: 133, startPoint y: 101, endPoint x: 223, endPoint y: 103, distance: 90.3
click at [223, 107] on li "Product Designer for Streetwear and Activewear Line [DATE] We are on the lookou…" at bounding box center [248, 165] width 246 height 117
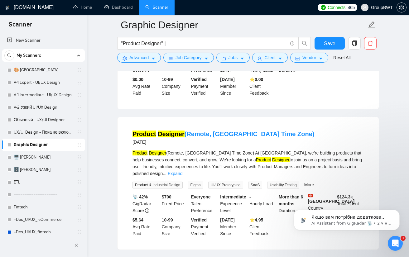
scroll to position [436, 0]
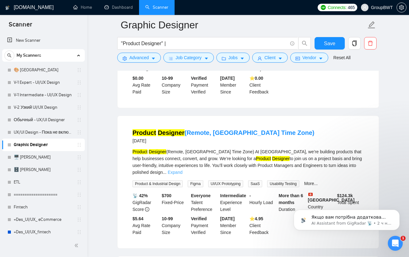
click at [182, 170] on link "Expand" at bounding box center [175, 172] width 15 height 5
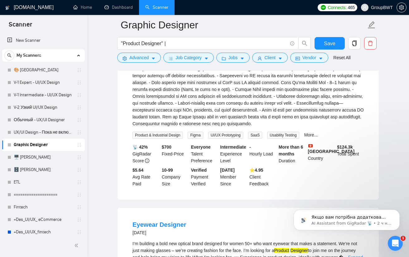
scroll to position [623, 0]
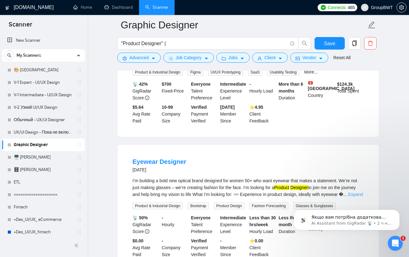
click at [350, 192] on link "Expand" at bounding box center [355, 194] width 15 height 5
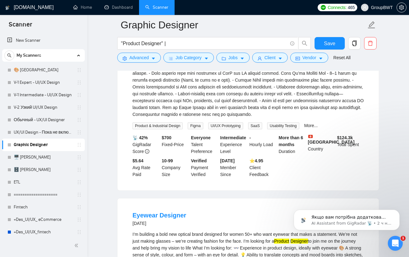
scroll to position [498, 0]
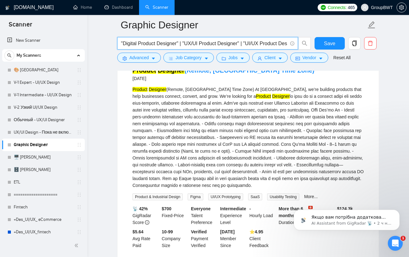
click at [203, 46] on input ""Digital Product Designer" | "UX/UI Product Designer" | "UI/UX Product Designer…" at bounding box center [204, 44] width 166 height 8
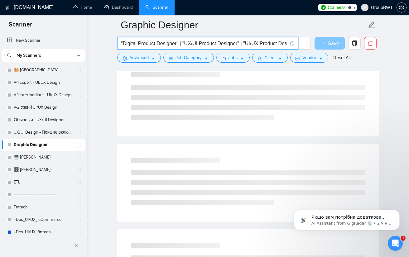
scroll to position [0, 181]
drag, startPoint x: 239, startPoint y: 46, endPoint x: 343, endPoint y: 46, distance: 104.3
click at [343, 46] on div ""Digital Product Designer" | "UX/UI Product Designer" | "UI/UX Product Designer…" at bounding box center [247, 45] width 262 height 16
click at [277, 44] on input ""Digital Product Designer" | "UX/UI Product Designer" | "UI/UX Product Designer…" at bounding box center [204, 44] width 166 height 8
drag, startPoint x: 285, startPoint y: 43, endPoint x: 241, endPoint y: 42, distance: 44.5
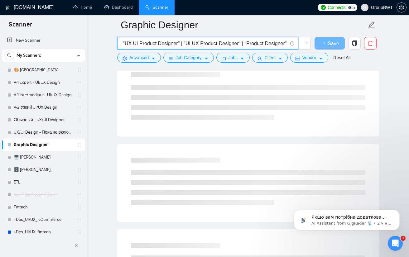
click at [241, 42] on input ""Digital Product Designer" | "UX/UI Product Designer" | "UI/UX Product Designer…" at bounding box center [204, 44] width 166 height 8
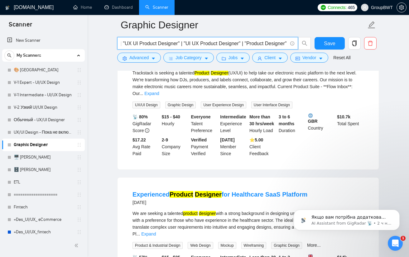
scroll to position [0, 0]
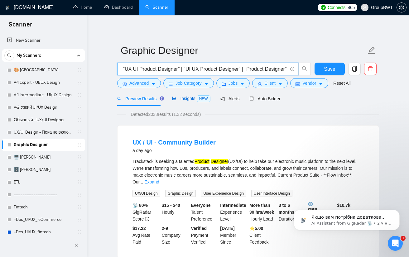
click at [181, 101] on span "Insights NEW" at bounding box center [191, 98] width 38 height 5
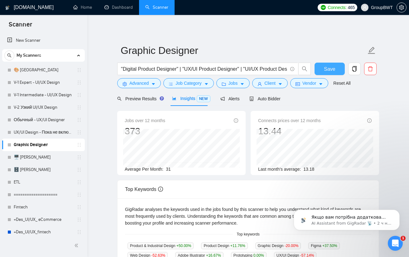
scroll to position [0, 181]
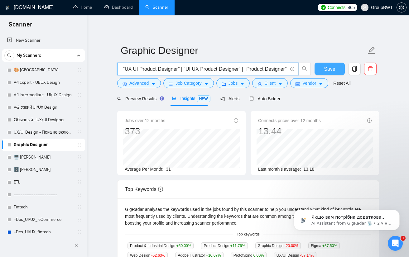
drag, startPoint x: 249, startPoint y: 68, endPoint x: 339, endPoint y: 68, distance: 90.3
click at [339, 68] on div ""Digital Product Designer" | "UX/UI Product Designer" | "UI/UX Product Designer…" at bounding box center [247, 71] width 262 height 16
click at [257, 67] on input ""Digital Product Designer" | "UX/UI Product Designer" | "UI/UX Product Designer…" at bounding box center [204, 69] width 166 height 8
drag, startPoint x: 246, startPoint y: 67, endPoint x: 321, endPoint y: 70, distance: 75.1
click at [321, 70] on div ""Digital Product Designer" | "UX/UI Product Designer" | "UI/UX Product Designer…" at bounding box center [247, 71] width 262 height 16
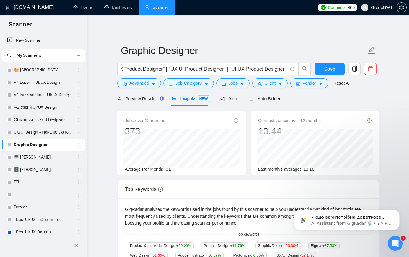
scroll to position [0, 0]
click at [352, 98] on div "Preview Results Insights NEW Alerts Auto Bidder" at bounding box center [248, 98] width 262 height 15
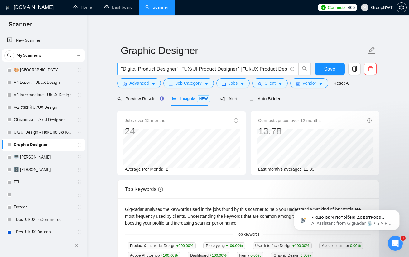
drag, startPoint x: 261, startPoint y: 73, endPoint x: 282, endPoint y: 72, distance: 20.9
click at [285, 72] on span ""Digital Product Designer" | "UX/UI Product Designer" | "UI/UX Product Designer…" at bounding box center [207, 69] width 181 height 12
drag, startPoint x: 269, startPoint y: 71, endPoint x: 315, endPoint y: 79, distance: 47.1
click at [328, 78] on div ""Digital Product Designer" | "UX/UI Product Designer" | "UI/UX Product Designer…" at bounding box center [247, 71] width 262 height 16
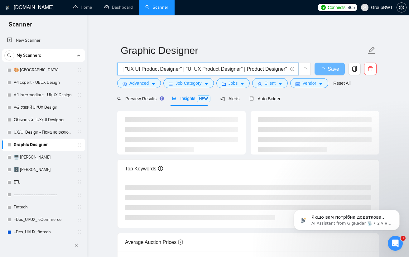
click at [278, 67] on input ""Digital Product Designer" | "UX/UI Product Designer" | "UI/UX Product Designer…" at bounding box center [204, 69] width 166 height 8
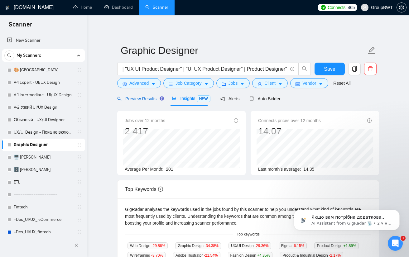
scroll to position [0, 0]
click at [144, 100] on span "Preview Results" at bounding box center [139, 98] width 45 height 5
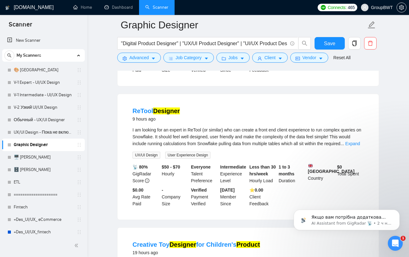
scroll to position [187, 0]
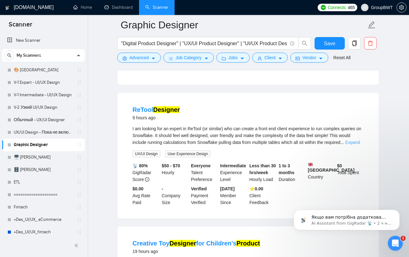
click at [349, 140] on link "Expand" at bounding box center [352, 142] width 15 height 5
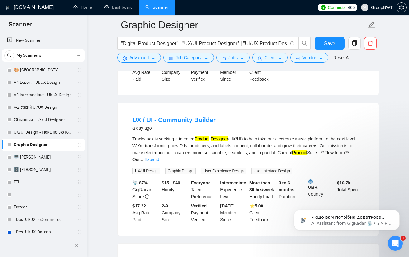
scroll to position [654, 0]
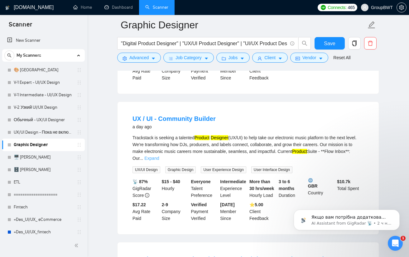
click at [159, 156] on link "Expand" at bounding box center [151, 158] width 15 height 5
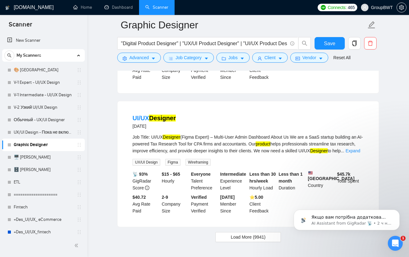
scroll to position [1550, 0]
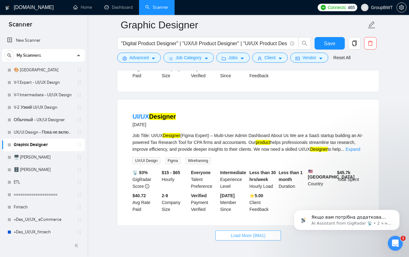
click at [255, 230] on button "Load More (9941)" at bounding box center [247, 235] width 65 height 10
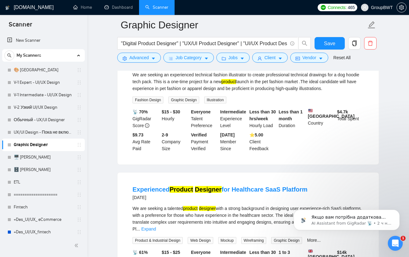
scroll to position [1901, 0]
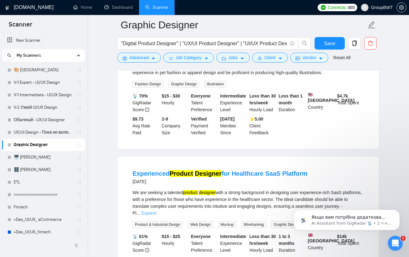
click at [156, 210] on link "Expand" at bounding box center [148, 212] width 15 height 5
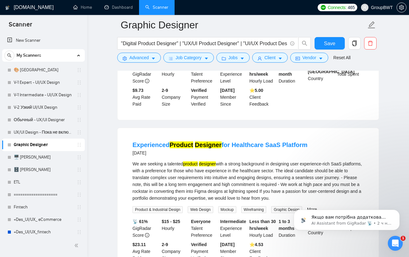
scroll to position [1932, 0]
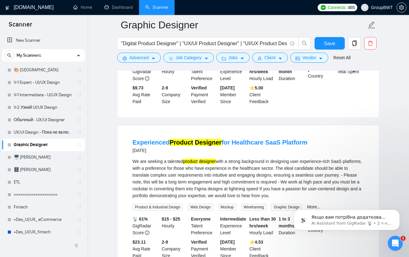
click at [209, 204] on span "Web Design" at bounding box center [199, 207] width 25 height 7
click at [261, 158] on div "We are seeking a talented product designer with a strong background in designin…" at bounding box center [247, 178] width 231 height 41
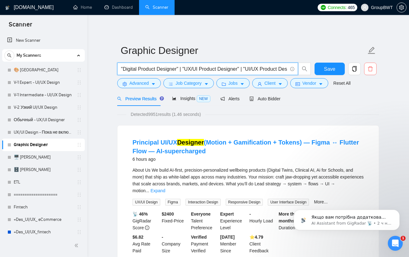
scroll to position [0, 179]
drag, startPoint x: 273, startPoint y: 71, endPoint x: 380, endPoint y: 74, distance: 106.9
click at [252, 69] on input ""Digital Product Designer" | "UX/UI Product Designer" | "UI/UX Product Designer…" at bounding box center [204, 69] width 166 height 8
drag, startPoint x: 245, startPoint y: 69, endPoint x: 298, endPoint y: 74, distance: 53.2
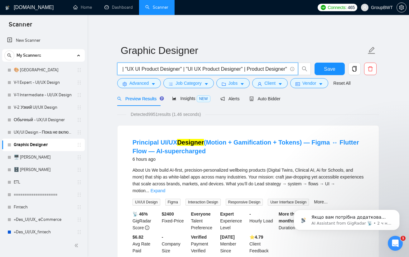
click at [295, 73] on span ""Digital Product Designer" | "UX/UI Product Designer" | "UI/UX Product Designer…" at bounding box center [207, 69] width 181 height 12
type input ""Digital Product Designer" | "UX/UI Product Designer" | "UI/UX Product Designer…"
click at [267, 74] on span ""Digital Product Designer" | "UX/UI Product Designer" | "UI/UX Product Designer…" at bounding box center [207, 69] width 181 height 12
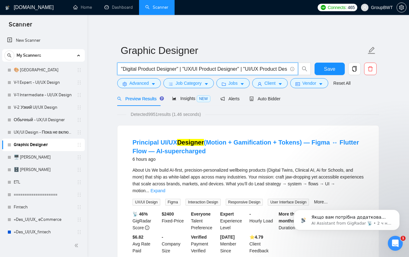
scroll to position [0, 134]
click at [265, 67] on input ""Digital Product Designer" | "UX/UI Product Designer" | "UI/UX Product Designer…" at bounding box center [204, 69] width 166 height 8
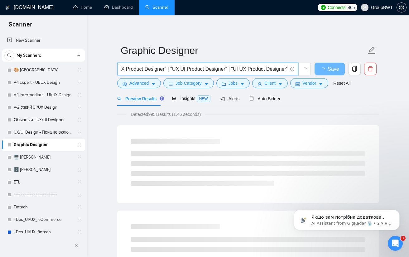
drag, startPoint x: 40, startPoint y: 123, endPoint x: 237, endPoint y: 38, distance: 214.7
click at [40, 123] on link "Обычный - UX/UI Designer" at bounding box center [43, 120] width 59 height 12
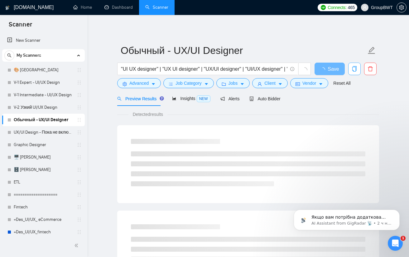
scroll to position [0, 64]
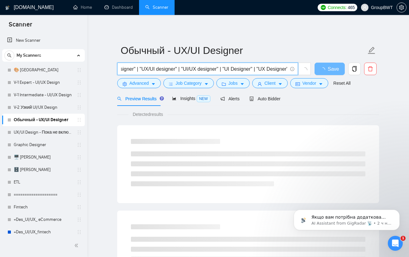
drag, startPoint x: 255, startPoint y: 69, endPoint x: 352, endPoint y: 76, distance: 97.0
click at [361, 74] on div ""UI UX designer" | "UX UI designer" | "UX/UI designer" | "UI/UX designer" | "UI…" at bounding box center [247, 71] width 262 height 16
click at [284, 69] on input ""UI UX designer" | "UX UI designer" | "UX/UI designer" | "UI/UX designer" | "UI…" at bounding box center [204, 69] width 166 height 8
click at [286, 69] on input ""UI UX designer" | "UX UI designer" | "UX/UI designer" | "UI/UX designer" | "UI…" at bounding box center [204, 69] width 166 height 8
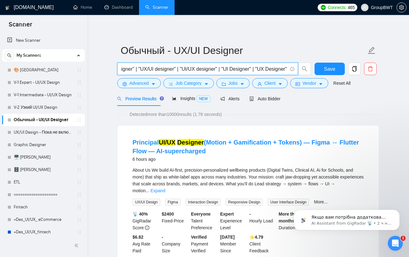
paste input ""Digital Product Designer" | "UX/UI Product Designer" | "UI/UX Product Designer…"
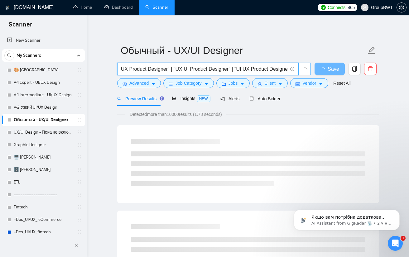
scroll to position [0, 366]
drag, startPoint x: 253, startPoint y: 68, endPoint x: 284, endPoint y: 71, distance: 30.7
click at [284, 71] on input ""UI UX designer" | "UX UI designer" | "UX/UI designer" | "UI/UX designer" | "UI…" at bounding box center [204, 69] width 166 height 8
click at [279, 67] on input ""UI UX designer" | "UX UI designer" | "UX/UI designer" | "UI/UX designer" | "UI…" at bounding box center [204, 69] width 166 height 8
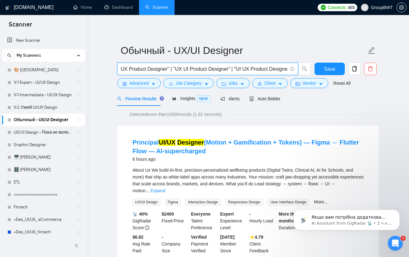
type input ""UI UX designer" | "UX UI designer" | "UX/UI designer" | "UI/UX designer" | "UI…"
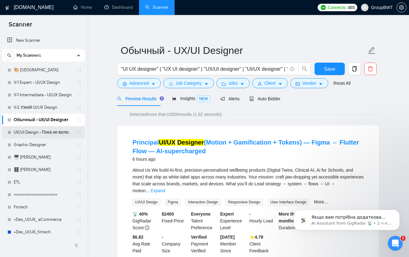
click at [45, 133] on link "UX/UI Design - Пока не включать" at bounding box center [43, 132] width 59 height 12
click at [324, 64] on button "Save" at bounding box center [329, 69] width 30 height 12
click at [196, 97] on span "NEW" at bounding box center [203, 98] width 14 height 7
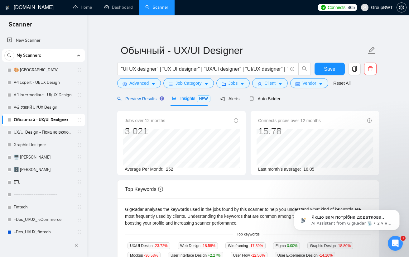
click at [143, 98] on span "Preview Results" at bounding box center [139, 98] width 45 height 5
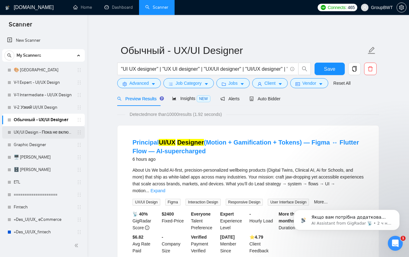
click at [42, 131] on link "UX/UI Design - Пока не включать" at bounding box center [43, 132] width 59 height 12
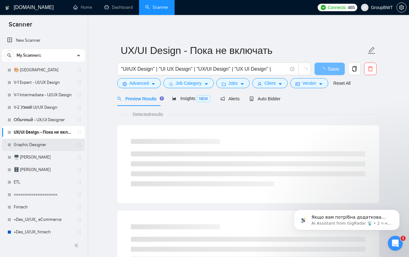
click at [26, 150] on link "Graphic Designer" at bounding box center [43, 145] width 59 height 12
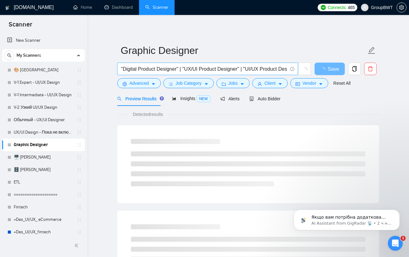
click at [191, 66] on input ""Digital Product Designer" | "UX/UI Product Designer" | "UI/UX Product Designer…" at bounding box center [204, 69] width 166 height 8
paste input "Figma Designer" | "Figma Product Designer" | "Figma UI/UX Designer" | "Figma UI…"
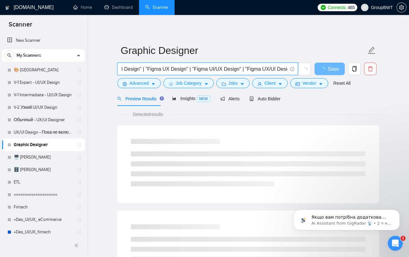
type input ""Figma Designer" | "Figma Product Designer" | "Figma UI/UX Designer" | "Figma U…"
click at [367, 102] on div "Preview Results Insights NEW Alerts Auto Bidder" at bounding box center [248, 98] width 262 height 15
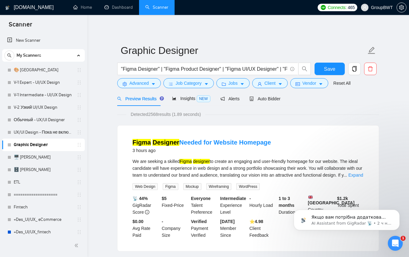
click at [166, 100] on div "Preview Results Insights NEW Alerts Auto Bidder" at bounding box center [198, 98] width 163 height 15
click at [177, 100] on span "Insights NEW" at bounding box center [191, 98] width 38 height 5
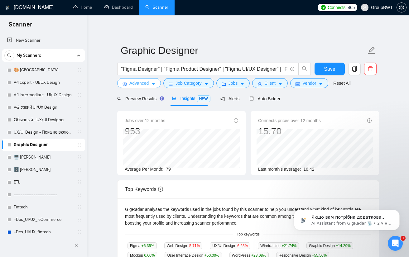
click at [140, 81] on span "Advanced" at bounding box center [138, 83] width 19 height 7
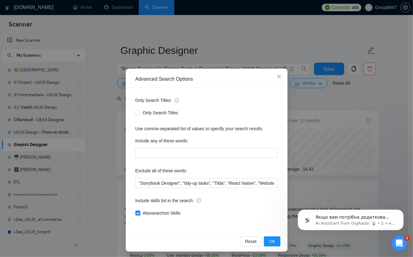
click at [112, 88] on div "Advanced Search Options Only Search Titles: Only Search Titles Use comma-separa…" at bounding box center [206, 128] width 413 height 257
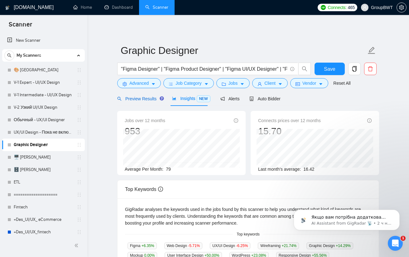
click at [138, 97] on span "Preview Results" at bounding box center [139, 98] width 45 height 5
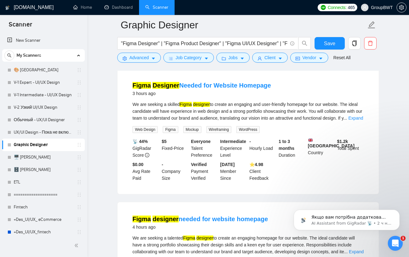
scroll to position [62, 0]
click at [356, 118] on link "Expand" at bounding box center [355, 117] width 15 height 5
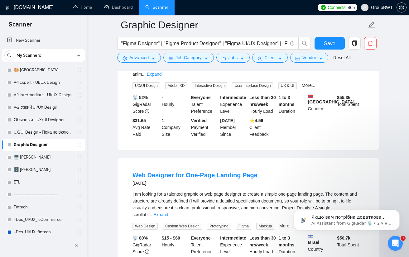
scroll to position [872, 0]
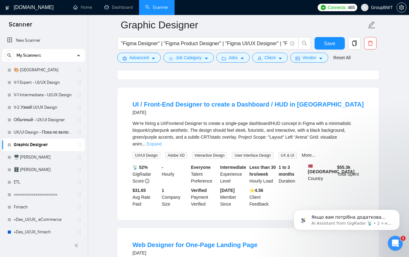
click at [161, 141] on link "Expand" at bounding box center [154, 143] width 15 height 5
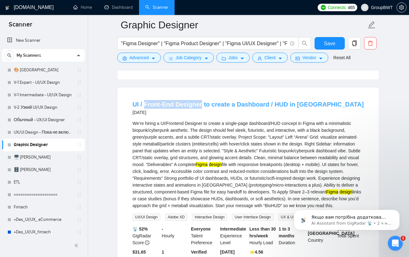
drag, startPoint x: 144, startPoint y: 101, endPoint x: 199, endPoint y: 107, distance: 55.7
click at [199, 107] on li "UI / Front-End Designer to create a Dashboard / HUD in [GEOGRAPHIC_DATA] [DATE]…" at bounding box center [248, 184] width 246 height 179
click at [123, 100] on div "UI / Front-End Designer to create a Dashboard / HUD in [GEOGRAPHIC_DATA] [DATE]…" at bounding box center [247, 184] width 261 height 194
copy link "Front-End Designer"
drag, startPoint x: 145, startPoint y: 102, endPoint x: 198, endPoint y: 100, distance: 52.6
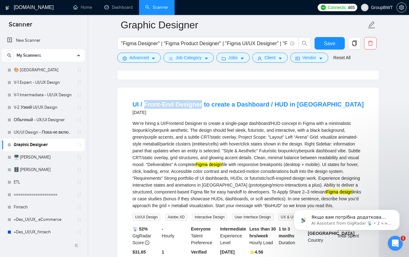
click at [199, 100] on li "UI / Front-End Designer to create a Dashboard / HUD in [GEOGRAPHIC_DATA] [DATE]…" at bounding box center [248, 184] width 246 height 179
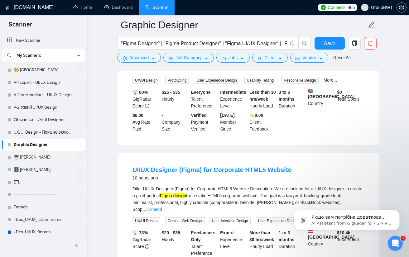
scroll to position [374, 0]
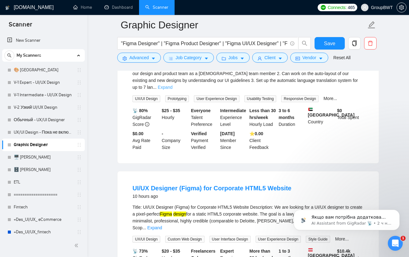
click at [172, 87] on link "Expand" at bounding box center [165, 87] width 15 height 5
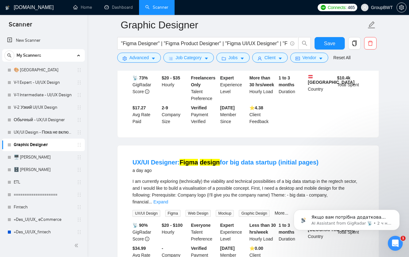
scroll to position [592, 0]
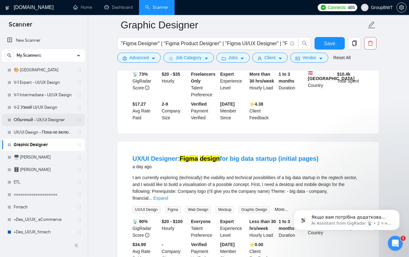
click at [35, 119] on link "Обычный - UX/UI Designer" at bounding box center [43, 120] width 59 height 12
click at [325, 45] on span "Save" at bounding box center [329, 44] width 11 height 8
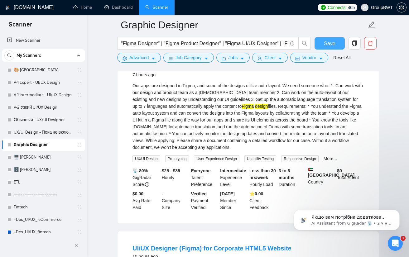
scroll to position [343, 0]
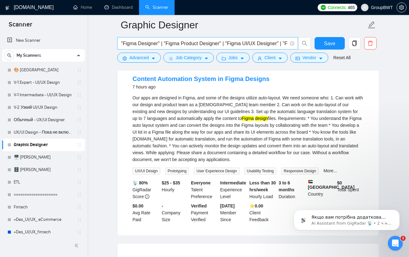
click at [207, 40] on input ""Figma Designer" | "Figma Product Designer" | "Figma UI/UX Designer" | "Figma U…" at bounding box center [204, 44] width 166 height 8
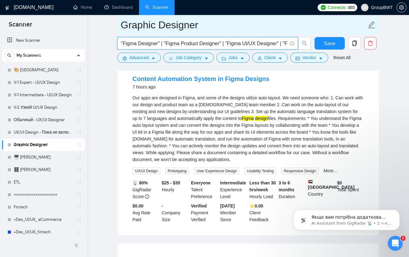
click at [172, 26] on input "Graphic Designer" at bounding box center [242, 25] width 245 height 16
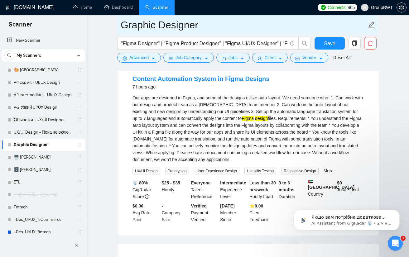
drag, startPoint x: 155, startPoint y: 25, endPoint x: 121, endPoint y: 25, distance: 34.3
click at [121, 25] on input "Graphic Designer" at bounding box center [242, 25] width 245 height 16
type input "Figma Designer"
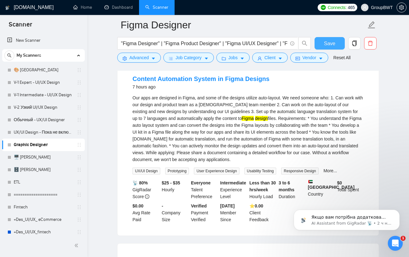
click at [333, 39] on button "Save" at bounding box center [329, 43] width 30 height 12
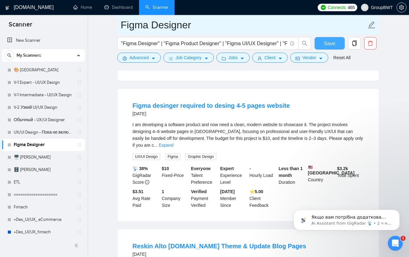
scroll to position [1245, 0]
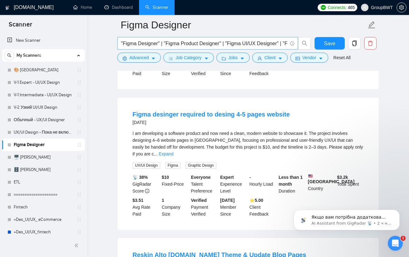
click at [222, 42] on input ""Figma Designer" | "Figma Product Designer" | "Figma UI/UX Designer" | "Figma U…" at bounding box center [204, 44] width 166 height 8
paste input "Product Designer мало результатов."
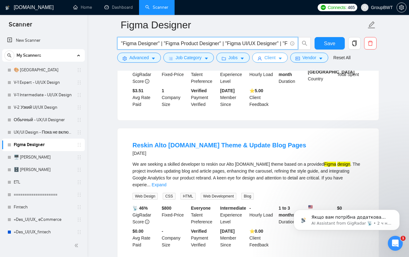
paste input "SaaS designer" | "SaaS design" | "SaaS UI design" |"SaaS UX design" |"SaaS UX/U…"
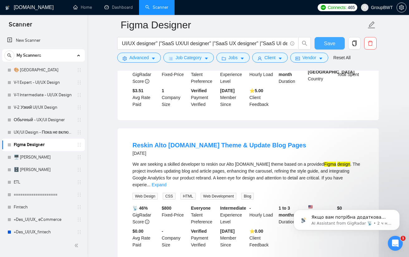
scroll to position [0, 0]
click at [334, 40] on span "Save" at bounding box center [329, 44] width 11 height 8
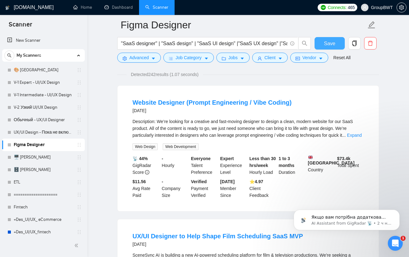
scroll to position [25, 0]
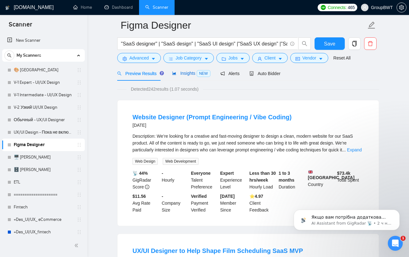
click at [177, 75] on span "Insights NEW" at bounding box center [191, 73] width 38 height 5
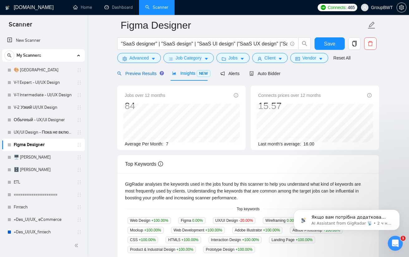
click at [139, 71] on span "Preview Results" at bounding box center [139, 73] width 45 height 5
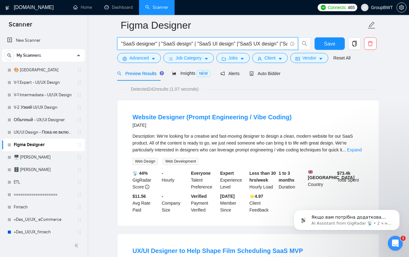
scroll to position [0, 273]
drag, startPoint x: 276, startPoint y: 47, endPoint x: 382, endPoint y: 50, distance: 105.9
click at [260, 44] on input ""SaaS designer" | "SaaS design" | "SaaS UI design" |"SaaS UX design" |"SaaS UX/…" at bounding box center [204, 44] width 166 height 8
click at [248, 43] on input ""SaaS designer" | "SaaS design" | "SaaS UI design" |"SaaS UX design" |"SaaS UX/…" at bounding box center [204, 44] width 166 height 8
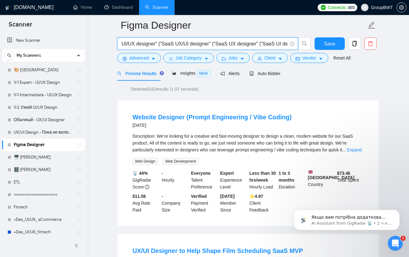
click at [248, 43] on input ""SaaS designer" | "SaaS design" | "SaaS UI design" |"SaaS UX design" |"SaaS UX/…" at bounding box center [204, 44] width 166 height 8
type input "SaaS"
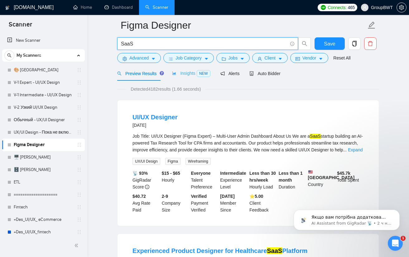
click at [197, 77] on div "Insights NEW" at bounding box center [191, 73] width 38 height 15
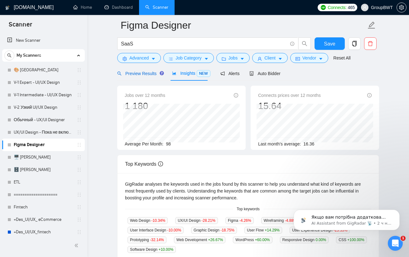
click at [143, 76] on div "Preview Results" at bounding box center [139, 73] width 45 height 7
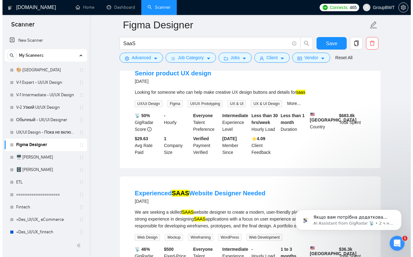
scroll to position [430, 0]
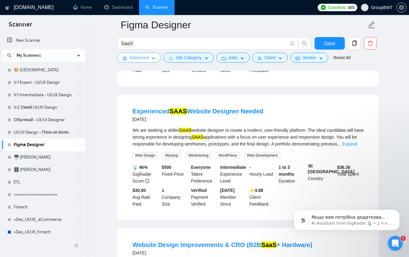
click at [136, 58] on span "Advanced" at bounding box center [138, 57] width 19 height 7
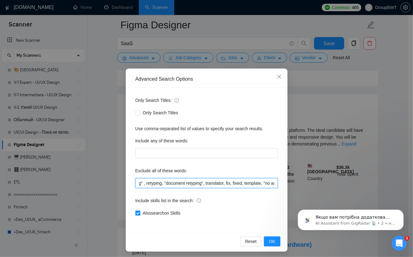
scroll to position [0, 1264]
drag, startPoint x: 229, startPoint y: 183, endPoint x: 280, endPoint y: 183, distance: 50.4
click at [281, 183] on div "Only Search Titles: Only Search Titles Use comma-separated list of values to sp…" at bounding box center [207, 160] width 158 height 145
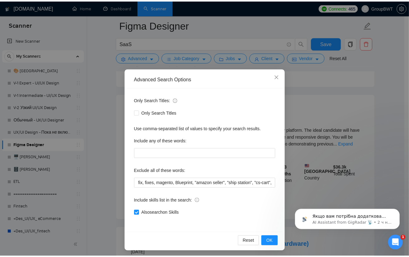
scroll to position [0, 0]
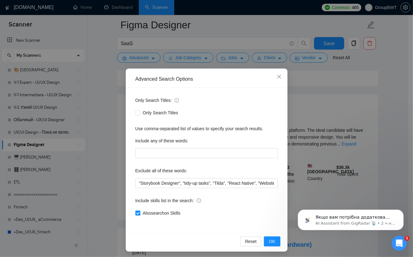
click at [315, 114] on div "Advanced Search Options Only Search Titles: Only Search Titles Use comma-separa…" at bounding box center [206, 128] width 413 height 257
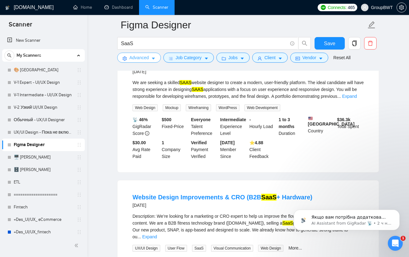
scroll to position [555, 0]
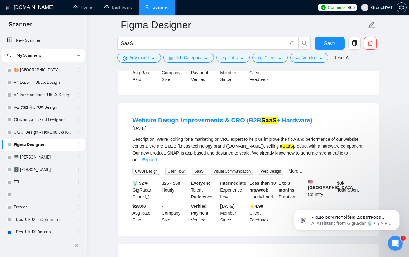
click at [157, 157] on link "Expand" at bounding box center [149, 159] width 15 height 5
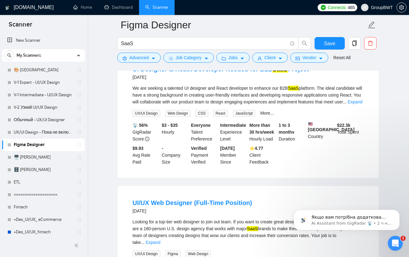
scroll to position [804, 0]
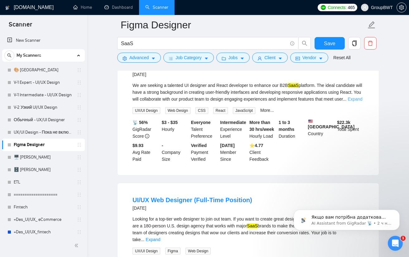
click at [353, 102] on link "Expand" at bounding box center [354, 99] width 15 height 5
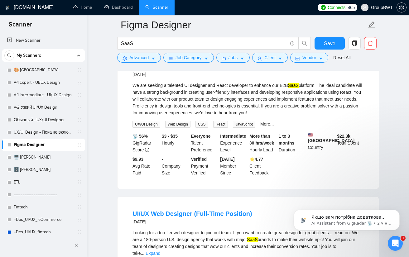
click at [198, 70] on link "UI Designer & React Developer Needed for B2B SaaS Project" at bounding box center [220, 66] width 176 height 7
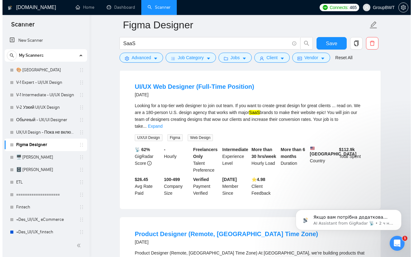
scroll to position [928, 0]
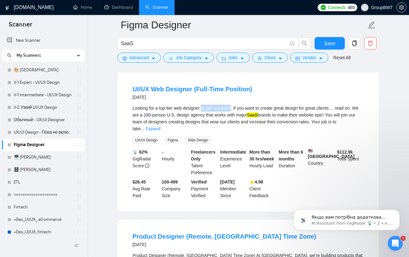
drag, startPoint x: 232, startPoint y: 120, endPoint x: 201, endPoint y: 117, distance: 31.3
click at [201, 117] on li "UI/UX Web Designer (Full-Time Position) [DATE] Looking for a top-tier web desig…" at bounding box center [248, 142] width 246 height 124
copy div "to join out team"
click at [160, 131] on link "Expand" at bounding box center [152, 128] width 15 height 5
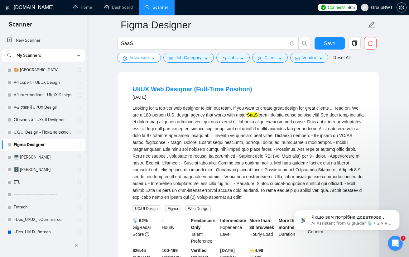
click at [144, 59] on span "Advanced" at bounding box center [138, 57] width 19 height 7
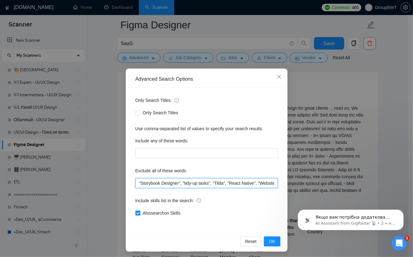
click at [137, 184] on input ""Storybook Designer", "tidy-up tasks", "Tilda", "React Native", "Website Develo…" at bounding box center [206, 183] width 143 height 10
paste input "to join out team"
click at [168, 182] on input "to join out team@"Storybook Designer", "tidy-up tasks", "Tilda", "React Native"…" at bounding box center [206, 183] width 143 height 10
click at [137, 182] on input "to join out team""Storybook Designer", "tidy-up tasks", "Tilda", "React Native"…" at bounding box center [206, 183] width 143 height 10
click at [170, 183] on input ""to join out team""Storybook Designer", "tidy-up tasks", "Tilda", "React Native…" at bounding box center [206, 183] width 143 height 10
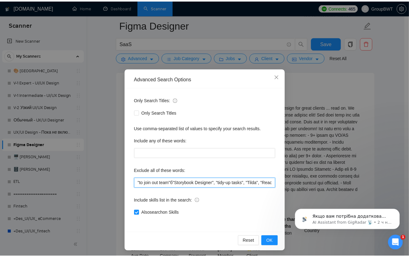
scroll to position [782, 0]
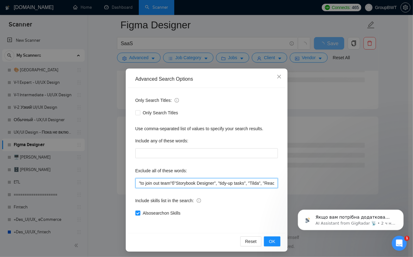
click at [171, 182] on input ""to join out team"б"Storybook Designer", "tidy-up tasks", "Tilda", "React Nativ…" at bounding box center [206, 183] width 143 height 10
click at [272, 240] on span "OK" at bounding box center [272, 241] width 6 height 7
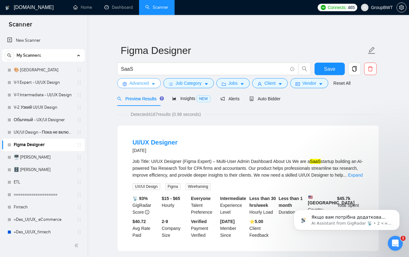
scroll to position [0, 0]
click at [179, 98] on span "Insights NEW" at bounding box center [191, 98] width 38 height 5
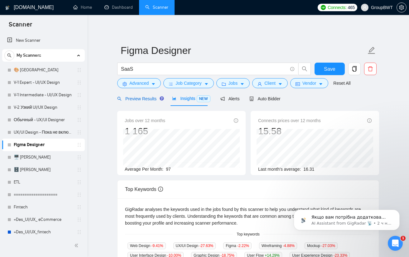
click at [141, 97] on span "Preview Results" at bounding box center [139, 98] width 45 height 5
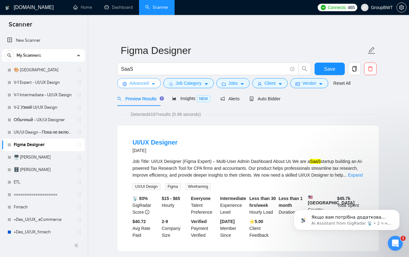
click at [142, 83] on span "Advanced" at bounding box center [138, 83] width 19 height 7
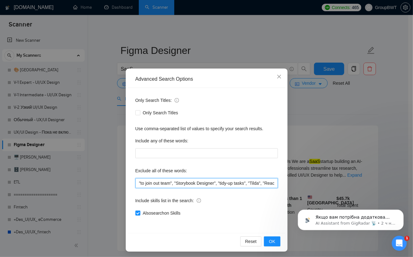
drag, startPoint x: 171, startPoint y: 184, endPoint x: 158, endPoint y: 182, distance: 12.7
click at [128, 183] on div "Only Search Titles: Only Search Titles Use comma-separated list of values to sp…" at bounding box center [207, 160] width 158 height 145
drag, startPoint x: 172, startPoint y: 181, endPoint x: 131, endPoint y: 182, distance: 40.5
click at [131, 182] on div "Only Search Titles: Only Search Titles Use comma-separated list of values to sp…" at bounding box center [207, 160] width 158 height 145
click at [269, 239] on span "OK" at bounding box center [272, 241] width 6 height 7
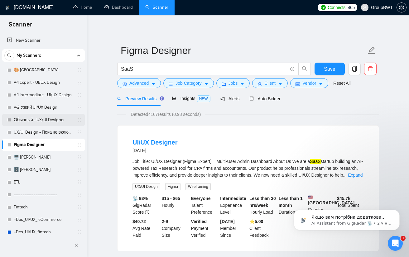
click at [37, 122] on link "Обычный - UX/UI Designer" at bounding box center [43, 120] width 59 height 12
click at [324, 71] on span "Save" at bounding box center [329, 69] width 11 height 8
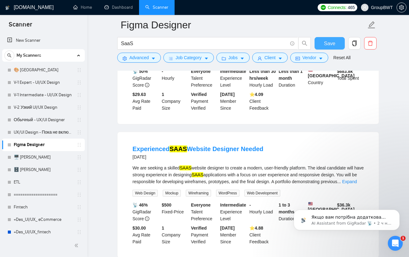
scroll to position [343, 0]
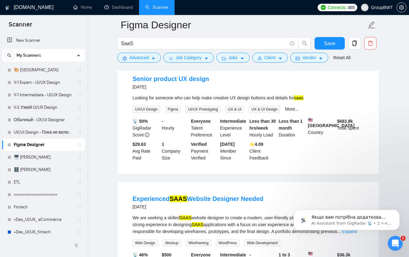
click at [247, 97] on div "Looking for someone who can help make creative UX design buttons and details fo…" at bounding box center [247, 97] width 231 height 7
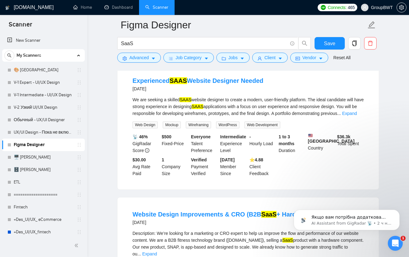
scroll to position [467, 0]
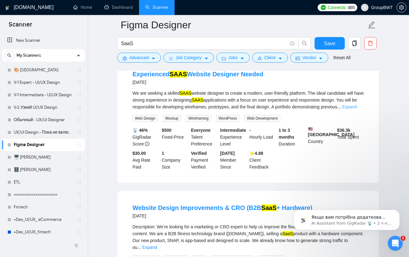
click at [351, 107] on link "Expand" at bounding box center [349, 106] width 15 height 5
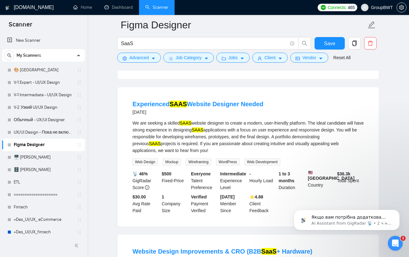
scroll to position [436, 0]
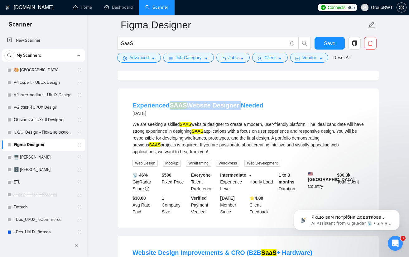
drag, startPoint x: 169, startPoint y: 98, endPoint x: 234, endPoint y: 102, distance: 64.9
click at [234, 102] on li "Experienced SAAS Website Designer Needed [DATE] We are seeking a skilled SAAS w…" at bounding box center [248, 158] width 246 height 124
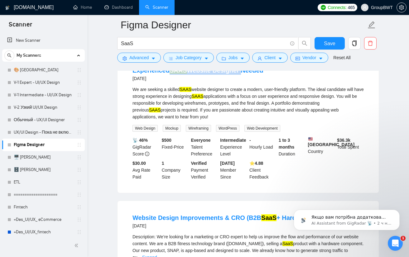
scroll to position [529, 0]
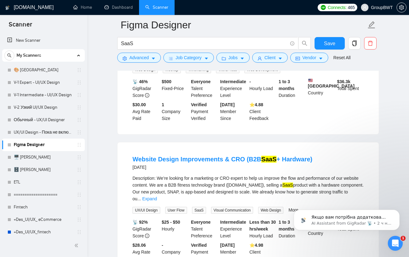
click html "Якщо вам потрібна додаткова допомога з тарифом або надсиланням бідів, я готовий…"
click at [157, 196] on link "Expand" at bounding box center [149, 198] width 15 height 5
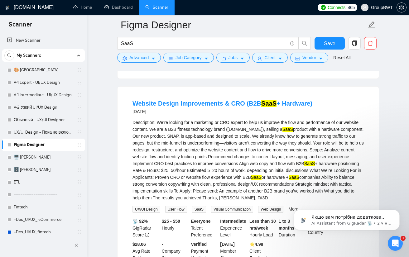
scroll to position [592, 0]
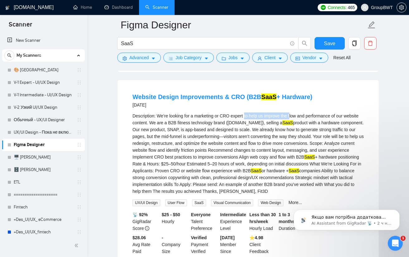
drag, startPoint x: 243, startPoint y: 119, endPoint x: 308, endPoint y: 124, distance: 65.0
click at [290, 119] on div "Description: We’re looking for a marketing or CRO expert to help us improve the…" at bounding box center [247, 153] width 231 height 82
click at [341, 128] on div "Description: We’re looking for a marketing or CRO expert to help us improve the…" at bounding box center [247, 153] width 231 height 82
click at [301, 125] on div "Description: We’re looking for a marketing or CRO expert to help us improve the…" at bounding box center [247, 153] width 231 height 82
click at [258, 127] on div "Description: We’re looking for a marketing or CRO expert to help us improve the…" at bounding box center [247, 153] width 231 height 82
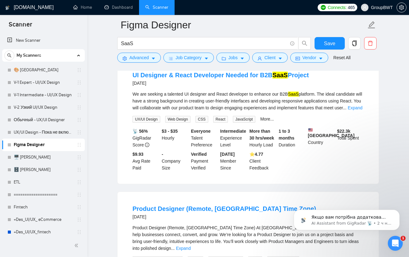
scroll to position [810, 0]
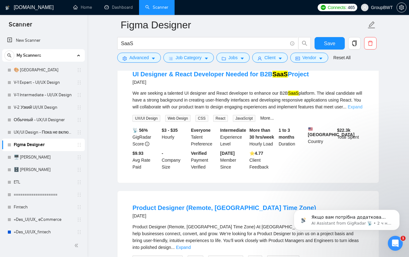
click at [353, 109] on link "Expand" at bounding box center [354, 106] width 15 height 5
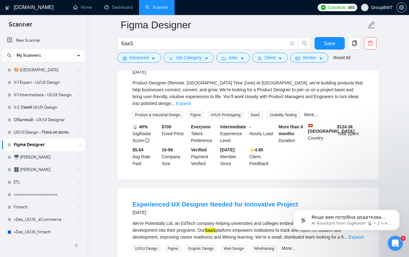
scroll to position [965, 0]
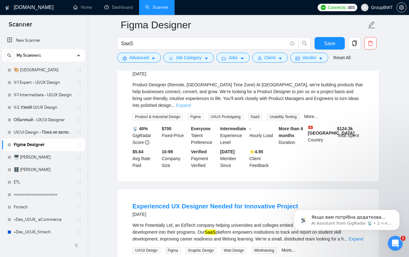
click at [190, 108] on link "Expand" at bounding box center [183, 105] width 15 height 5
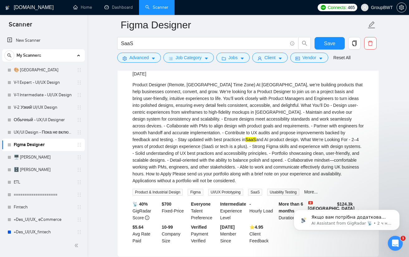
drag, startPoint x: 225, startPoint y: 101, endPoint x: 225, endPoint y: 106, distance: 4.7
click at [225, 102] on div "Product Designer (Remote, [GEOGRAPHIC_DATA] Time Zone) At [GEOGRAPHIC_DATA], we…" at bounding box center [247, 132] width 231 height 103
copy div "to join us"
drag, startPoint x: 225, startPoint y: 106, endPoint x: 243, endPoint y: 106, distance: 17.4
click at [243, 106] on div "Product Designer (Remote, [GEOGRAPHIC_DATA] Time Zone) At [GEOGRAPHIC_DATA], we…" at bounding box center [247, 132] width 231 height 103
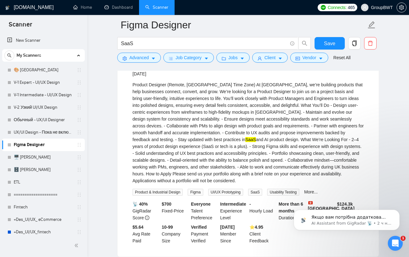
click at [293, 137] on div "Product Designer (Remote, [GEOGRAPHIC_DATA] Time Zone) At [GEOGRAPHIC_DATA], we…" at bounding box center [247, 132] width 231 height 103
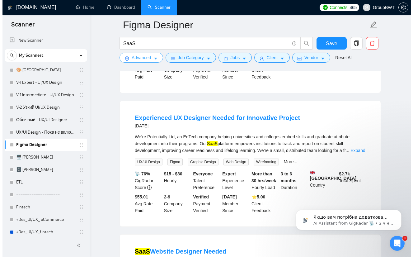
scroll to position [1121, 0]
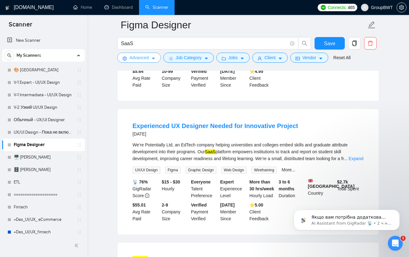
click at [144, 56] on span "Advanced" at bounding box center [138, 57] width 19 height 7
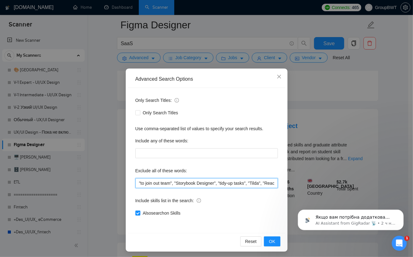
click at [158, 182] on input ""to join out team", "Storybook Designer", "tidy-up tasks", "Tilda", "React Nati…" at bounding box center [206, 183] width 143 height 10
click at [159, 183] on input ""to join ouк team", "Storybook Designer", "tidy-up tasks", "Tilda", "React Nati…" at bounding box center [206, 183] width 143 height 10
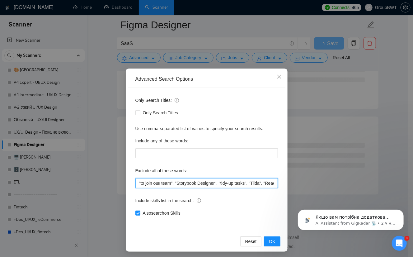
click at [157, 183] on input ""to join ouк team", "Storybook Designer", "tidy-up tasks", "Tilda", "React Nati…" at bounding box center [206, 183] width 143 height 10
click at [138, 182] on input ""to join our team", "Storybook Designer", "tidy-up tasks", "Tilda", "React Nati…" at bounding box center [206, 183] width 143 height 10
click at [137, 182] on input ""to join our team", "Storybook Designer", "tidy-up tasks", "Tilda", "React Nati…" at bounding box center [206, 183] width 143 height 10
paste input ""to join us","
click at [182, 183] on input ""to join us", "to join our team", "Storybook Designer", "tidy-up tasks", "Tilda…" at bounding box center [206, 183] width 143 height 10
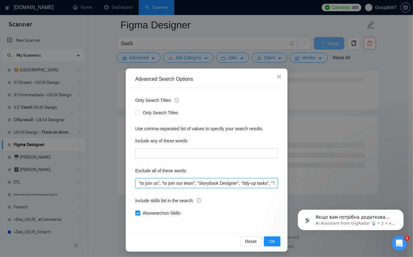
click at [182, 183] on input ""to join us", "to join our team", "Storybook Designer", "tidy-up tasks", "Tilda…" at bounding box center [206, 183] width 143 height 10
type input ""to join us", "to join our team", "Storybook Designer", "tidy-up tasks", "Tilda…"
click at [271, 241] on span "OK" at bounding box center [272, 241] width 6 height 7
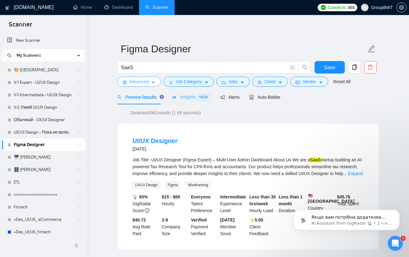
scroll to position [0, 0]
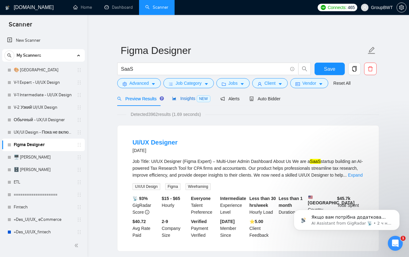
click at [177, 97] on span "Insights NEW" at bounding box center [191, 98] width 38 height 5
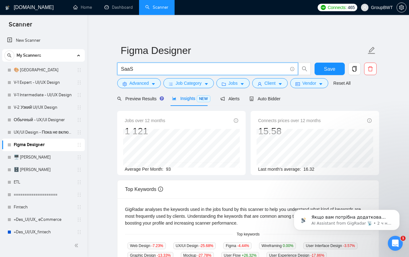
click at [195, 72] on input "SaaS" at bounding box center [204, 69] width 166 height 8
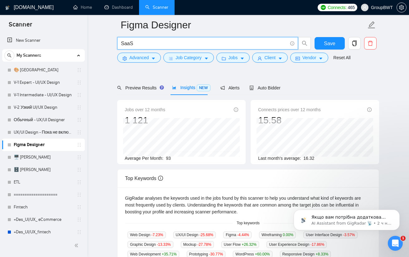
scroll to position [31, 0]
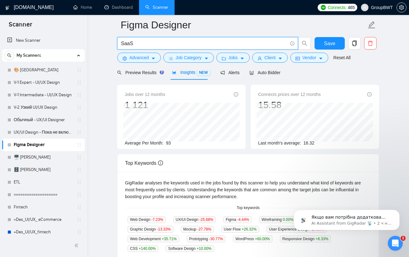
type input "SaaS"
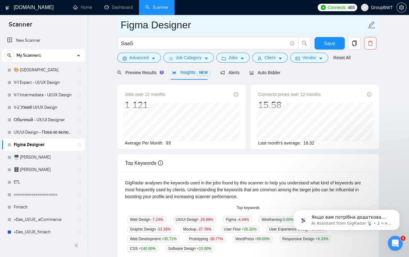
drag, startPoint x: 148, startPoint y: 26, endPoint x: 117, endPoint y: 25, distance: 30.9
click at [117, 25] on span "Figma Designer" at bounding box center [248, 25] width 262 height 20
drag, startPoint x: 197, startPoint y: 25, endPoint x: 195, endPoint y: 22, distance: 3.8
click at [174, 24] on input "SaaS Designer" at bounding box center [242, 25] width 245 height 16
click at [198, 22] on input "SaaS Designer" at bounding box center [242, 25] width 245 height 16
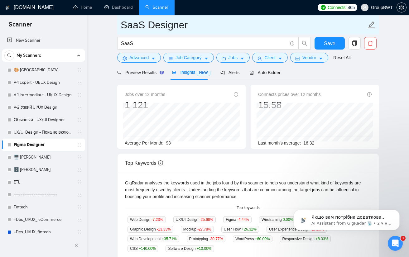
type input "SaaS Designer"
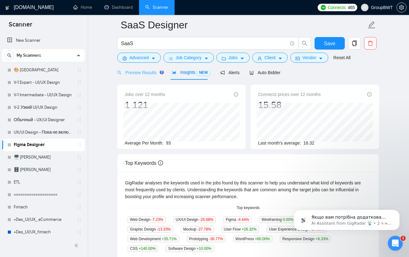
click at [131, 78] on div "Preview Results" at bounding box center [139, 72] width 45 height 15
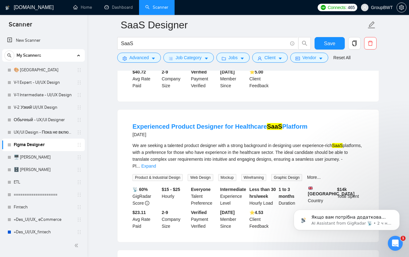
scroll to position [156, 0]
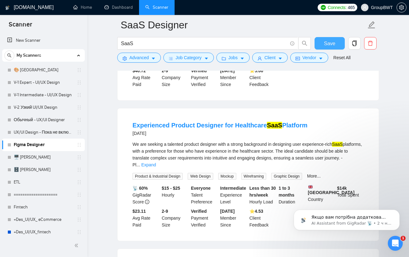
click at [327, 40] on span "Save" at bounding box center [329, 44] width 11 height 8
click at [156, 162] on link "Expand" at bounding box center [148, 164] width 15 height 5
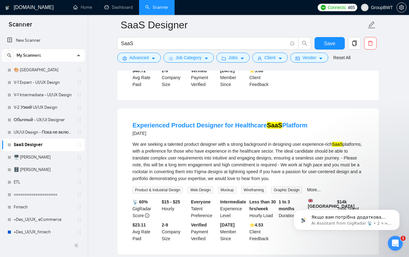
drag, startPoint x: 261, startPoint y: 120, endPoint x: 311, endPoint y: 124, distance: 50.0
click at [311, 124] on li "Experienced Product Designer for Healthcare SaaS Platform [DATE] We are seeking…" at bounding box center [248, 181] width 246 height 131
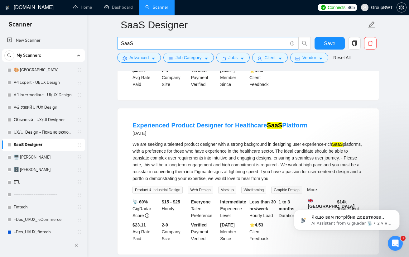
copy link "SaaS Platform"
click at [159, 41] on input "SaaS" at bounding box center [204, 44] width 166 height 8
paste input "Platform"
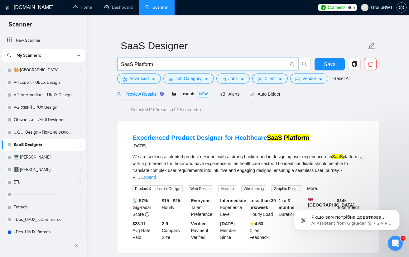
scroll to position [0, 0]
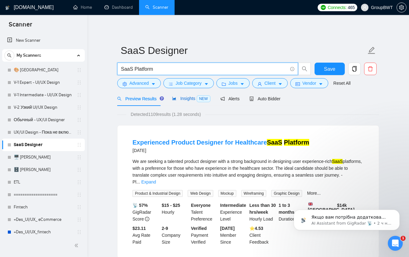
click at [191, 97] on span "Insights NEW" at bounding box center [191, 98] width 38 height 5
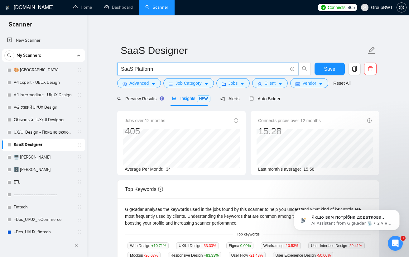
click at [165, 72] on input "SaaS Platform" at bounding box center [204, 69] width 166 height 8
paste input ""SaaS designer" | "SaaS design" | "SaaS UI design" |"SaaS UX design" |"SaaS UX/…"
drag, startPoint x: 154, startPoint y: 72, endPoint x: 56, endPoint y: 62, distance: 98.6
click at [56, 62] on section "Scanner New Scanner My Scanners 🎨 Sofia V-1 Expert - UI/UX Design V-1 Intermedi…" at bounding box center [204, 250] width 409 height 500
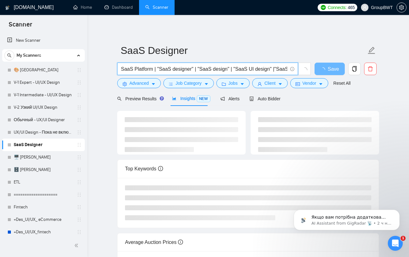
click at [150, 67] on input "SaaS Platform | "SaaS designer" | "SaaS design" | "SaaS UI design" |"SaaS UX de…" at bounding box center [204, 69] width 166 height 8
click at [120, 65] on span "SaaS Platform" | "SaaS designer" | "SaaS design" | "SaaS UI design" |"SaaS UX d…" at bounding box center [207, 69] width 181 height 12
click at [122, 67] on input "SaaS Platform" | "SaaS designer" | "SaaS design" | "SaaS UI design" |"SaaS UX d…" at bounding box center [204, 69] width 166 height 8
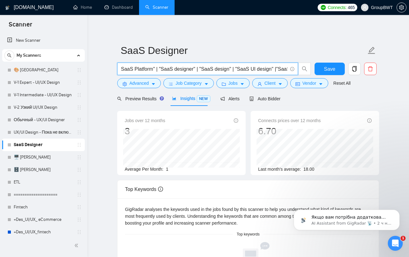
click at [122, 67] on input "SaaS Platform" | "SaaS designer" | "SaaS design" | "SaaS UI design" |"SaaS UX d…" at bounding box center [204, 69] width 166 height 8
click at [121, 67] on input "SaaS Platform" | "SaaS designer" | "SaaS design" | "SaaS UI design" |"SaaS UX d…" at bounding box center [204, 69] width 166 height 8
click at [272, 32] on div "SaaS Designer "SaaS Platform" | "SaaS designer" | "SaaS design" | "SaaS UI desi…" at bounding box center [248, 218] width 262 height 387
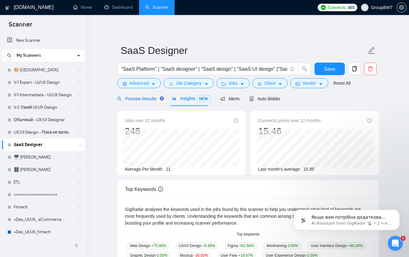
click at [133, 100] on span "Preview Results" at bounding box center [139, 98] width 45 height 5
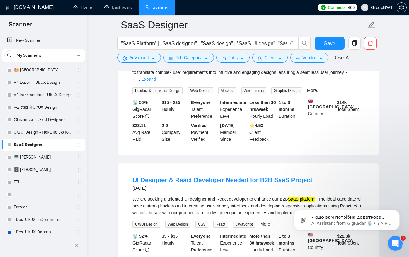
scroll to position [156, 0]
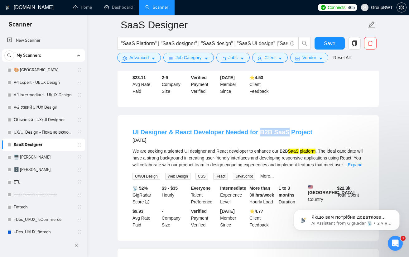
drag, startPoint x: 256, startPoint y: 124, endPoint x: 281, endPoint y: 125, distance: 24.9
click at [281, 125] on li "UI Designer & React Developer Needed for B2B SaaS Project [DATE] We are seeking…" at bounding box center [248, 178] width 246 height 111
copy link "B2B SaaS"
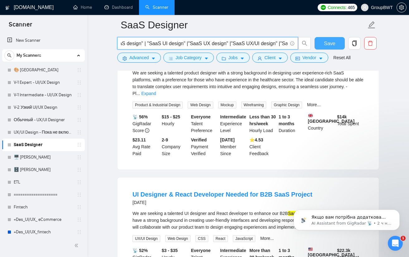
scroll to position [0, 311]
drag, startPoint x: 273, startPoint y: 42, endPoint x: 319, endPoint y: 41, distance: 46.4
click at [319, 41] on div ""SaaS Platform" | "SaaS designer" | "SaaS design" | "SaaS UI design" |"SaaS UX …" at bounding box center [247, 45] width 262 height 16
click at [284, 42] on input ""SaaS Platform" | "SaaS designer" | "SaaS design" | "SaaS UI design" |"SaaS UX …" at bounding box center [204, 44] width 166 height 8
click at [285, 41] on input ""SaaS Platform" | "SaaS designer" | "SaaS design" | "SaaS UI design" |"SaaS UX …" at bounding box center [204, 44] width 166 height 8
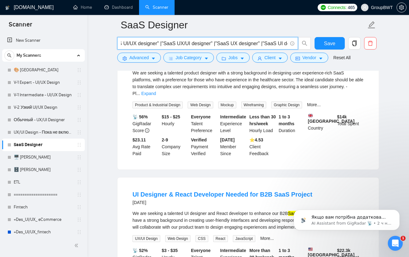
click at [286, 42] on input ""SaaS Platform" | "SaaS designer" | "SaaS design" | "SaaS UI design" |"SaaS UX …" at bounding box center [204, 44] width 166 height 8
paste input "B2B SaaS"
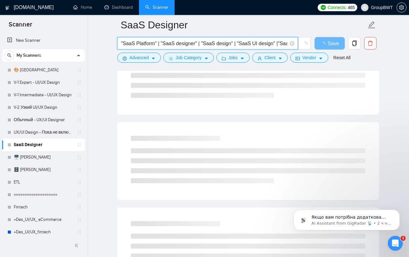
drag, startPoint x: 183, startPoint y: 41, endPoint x: 85, endPoint y: 43, distance: 98.1
click at [159, 41] on input ""SaaS Platform" | "SaaS designer" | "SaaS design" | "SaaS UI design" |"SaaS UX …" at bounding box center [204, 44] width 166 height 8
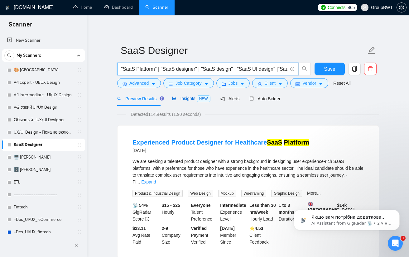
click at [185, 96] on span "Insights NEW" at bounding box center [191, 98] width 38 height 5
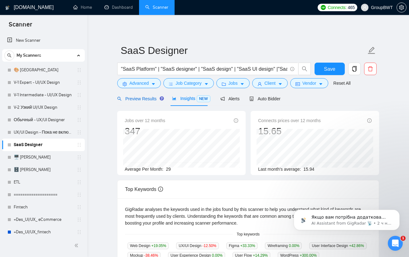
click at [147, 100] on span "Preview Results" at bounding box center [139, 98] width 45 height 5
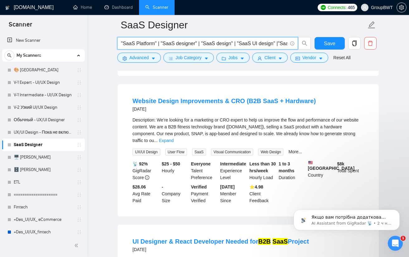
scroll to position [0, 339]
drag, startPoint x: 271, startPoint y: 46, endPoint x: 351, endPoint y: 51, distance: 79.9
click at [351, 51] on div ""SaaS Platform" | "SaaS designer" | "SaaS design" | "SaaS UI design" |"SaaS UX …" at bounding box center [247, 45] width 262 height 16
click at [286, 43] on input ""SaaS Platform" | "SaaS designer" | "SaaS design" | "SaaS UI design" |"SaaS UX …" at bounding box center [204, 44] width 166 height 8
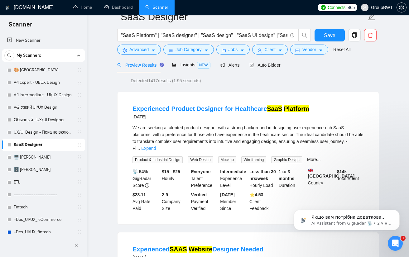
scroll to position [0, 0]
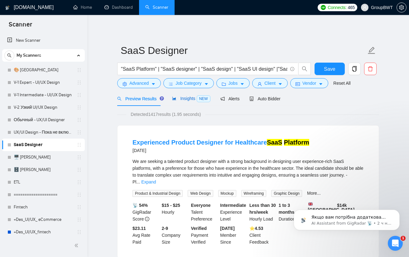
click at [185, 97] on span "Insights NEW" at bounding box center [191, 98] width 38 height 5
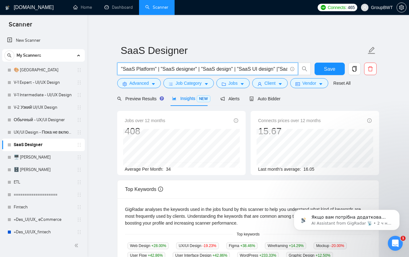
scroll to position [0, 423]
drag, startPoint x: 244, startPoint y: 66, endPoint x: 399, endPoint y: 77, distance: 154.5
click at [399, 77] on div "[DOMAIN_NAME] Home Dashboard Scanner Connects: 465 GroupBWT SaaS Designer "SaaS…" at bounding box center [247, 245] width 321 height 490
click at [286, 69] on input ""SaaS Platform" | "SaaS designer" | "SaaS design" | "SaaS UI design" |"SaaS UX …" at bounding box center [204, 69] width 166 height 8
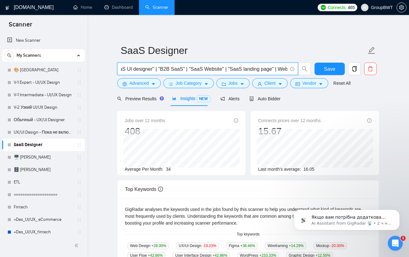
scroll to position [0, 463]
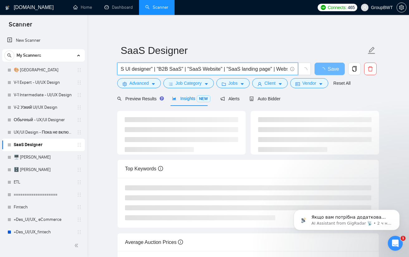
click at [248, 66] on input ""SaaS Platform" | "SaaS designer" | "SaaS design" | "SaaS UI design" |"SaaS UX …" at bounding box center [204, 69] width 166 height 8
drag, startPoint x: 286, startPoint y: 68, endPoint x: 290, endPoint y: 69, distance: 4.4
click at [293, 68] on span ""SaaS Platform" | "SaaS designer" | "SaaS design" | "SaaS UI design" |"SaaS UX …" at bounding box center [207, 69] width 181 height 12
click at [285, 69] on input ""SaaS Platform" | "SaaS designer" | "SaaS design" | "SaaS UI design" |"SaaS UX …" at bounding box center [204, 69] width 166 height 8
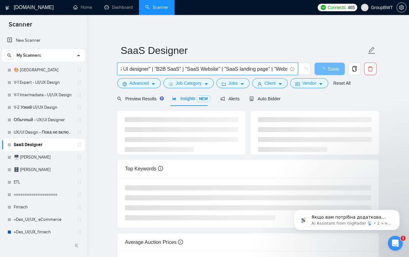
click at [286, 69] on input ""SaaS Platform" | "SaaS designer" | "SaaS design" | "SaaS UI design" |"SaaS UX …" at bounding box center [204, 69] width 166 height 8
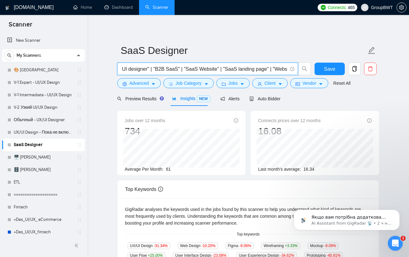
scroll to position [0, 468]
type input ""SaaS Platform" | "SaaS designer" | "SaaS design" | "SaaS UI design" |"SaaS UX …"
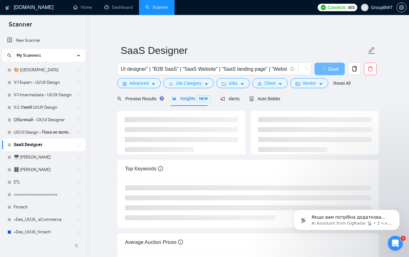
scroll to position [0, 0]
click at [368, 98] on div "Preview Results Insights NEW Alerts Auto Bidder" at bounding box center [248, 98] width 262 height 15
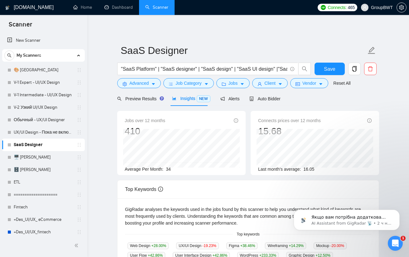
click at [180, 103] on div "Insights NEW" at bounding box center [191, 98] width 38 height 15
click at [145, 104] on div "Preview Results" at bounding box center [139, 98] width 45 height 15
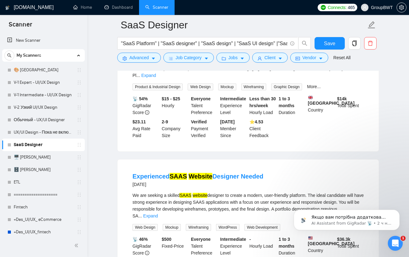
scroll to position [156, 0]
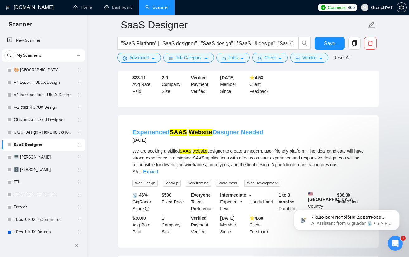
click at [205, 129] on mark "Website" at bounding box center [200, 132] width 24 height 7
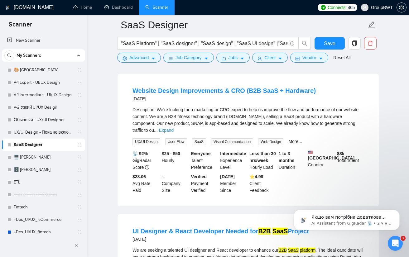
scroll to position [343, 0]
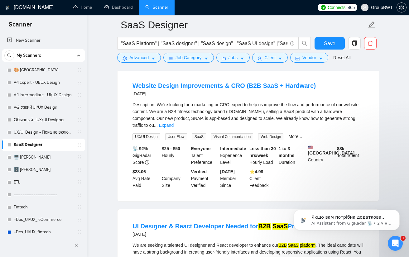
click at [196, 133] on span "SaaS" at bounding box center [199, 136] width 14 height 7
copy span "SaaS"
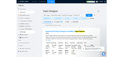
scroll to position [0, 468]
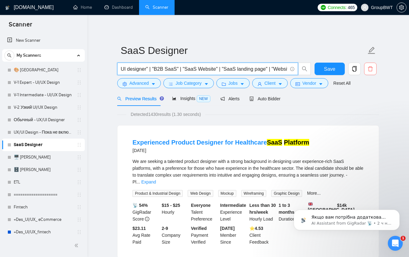
drag, startPoint x: 272, startPoint y: 67, endPoint x: 369, endPoint y: 74, distance: 96.5
click at [369, 74] on div ""SaaS Platform" | "SaaS designer" | "SaaS design" | "SaaS UI design" |"SaaS UX …" at bounding box center [247, 71] width 262 height 16
click at [264, 69] on input ""SaaS Platform" | "SaaS designer" | "SaaS design" | "SaaS UI design" |"SaaS UX …" at bounding box center [204, 69] width 166 height 8
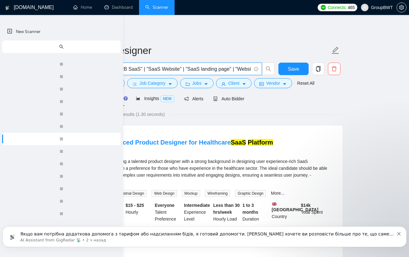
scroll to position [0, 0]
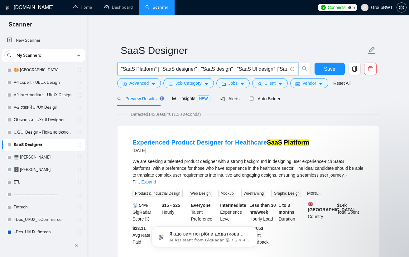
click at [237, 67] on input ""SaaS Platform" | "SaaS designer" | "SaaS design" | "SaaS UI design" |"SaaS UX …" at bounding box center [204, 69] width 166 height 8
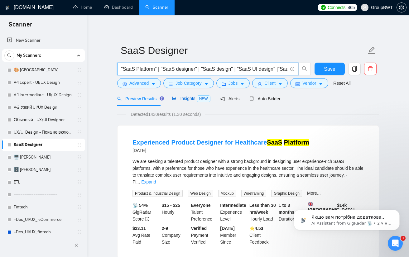
click at [180, 100] on span "Insights NEW" at bounding box center [191, 98] width 38 height 5
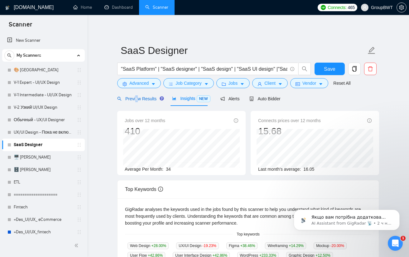
click at [136, 96] on span "Preview Results" at bounding box center [139, 98] width 45 height 5
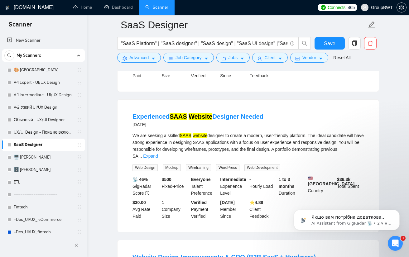
scroll to position [187, 0]
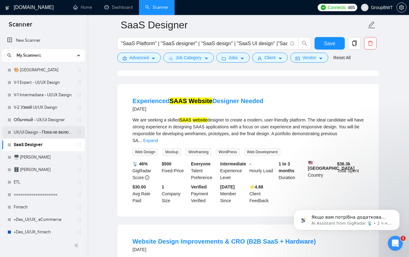
click at [39, 133] on link "UX/UI Design - Пока не включать" at bounding box center [43, 132] width 59 height 12
click at [336, 40] on button "Save" at bounding box center [329, 43] width 30 height 12
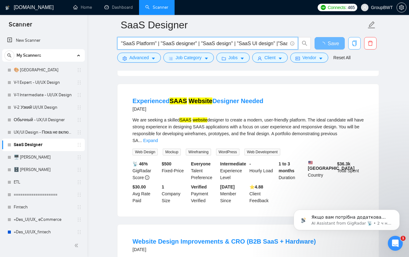
scroll to position [0, 468]
drag, startPoint x: 257, startPoint y: 43, endPoint x: 364, endPoint y: 106, distance: 124.7
click at [266, 40] on input ""SaaS Platform" | "SaaS designer" | "SaaS design" | "SaaS UI design" |"SaaS UX …" at bounding box center [204, 44] width 166 height 8
click at [265, 41] on input ""SaaS Platform" | "SaaS designer" | "SaaS design" | "SaaS UI design" |"SaaS UX …" at bounding box center [204, 44] width 166 height 8
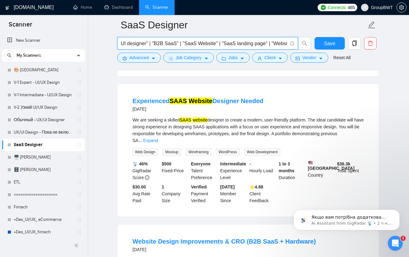
click at [275, 43] on input ""SaaS Platform" | "SaaS designer" | "SaaS design" | "SaaS UI design" |"SaaS UX …" at bounding box center [204, 44] width 166 height 8
drag, startPoint x: 286, startPoint y: 43, endPoint x: 327, endPoint y: 51, distance: 42.3
click at [327, 51] on div ""SaaS Platform" | "SaaS designer" | "SaaS design" | "SaaS UI design" |"SaaS UX …" at bounding box center [247, 45] width 262 height 16
click at [285, 40] on input ""SaaS Platform" | "SaaS designer" | "SaaS design" | "SaaS UI design" |"SaaS UX …" at bounding box center [204, 44] width 166 height 8
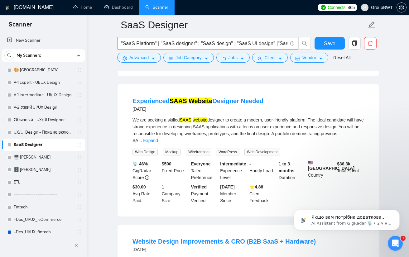
click at [288, 41] on span ""SaaS Platform" | "SaaS designer" | "SaaS design" | "SaaS UI design" |"SaaS UX …" at bounding box center [207, 43] width 181 height 12
click at [286, 41] on input ""SaaS Platform" | "SaaS designer" | "SaaS design" | "SaaS UI design" |"SaaS UX …" at bounding box center [204, 44] width 166 height 8
drag, startPoint x: 276, startPoint y: 41, endPoint x: 289, endPoint y: 41, distance: 13.4
click at [295, 41] on span ""SaaS Platform" | "SaaS designer" | "SaaS design" | "SaaS UI design" |"SaaS UX …" at bounding box center [207, 43] width 181 height 12
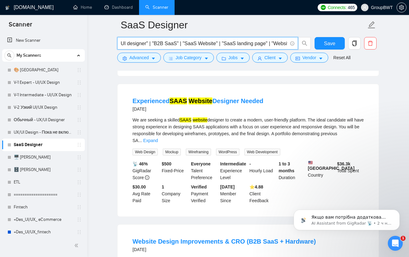
click at [279, 41] on input ""SaaS Platform" | "SaaS designer" | "SaaS design" | "SaaS UI design" |"SaaS UX …" at bounding box center [204, 44] width 166 height 8
drag, startPoint x: 279, startPoint y: 41, endPoint x: 293, endPoint y: 40, distance: 13.7
click at [293, 40] on span ""SaaS Platform" | "SaaS designer" | "SaaS design" | "SaaS UI design" |"SaaS UX …" at bounding box center [207, 43] width 181 height 12
click at [272, 42] on input ""SaaS Platform" | "SaaS designer" | "SaaS design" | "SaaS UI design" |"SaaS UX …" at bounding box center [204, 44] width 166 height 8
click at [202, 41] on input ""SaaS Platform" | "SaaS designer" | "SaaS design" | "SaaS UI design" |"SaaS UX …" at bounding box center [204, 44] width 166 height 8
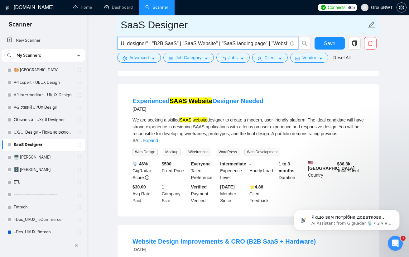
scroll to position [0, 0]
click at [206, 24] on input "SaaS Designer" at bounding box center [242, 25] width 245 height 16
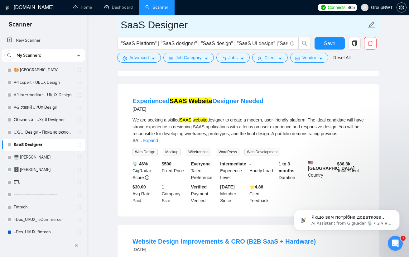
click at [122, 25] on input "SaaS Designer" at bounding box center [242, 25] width 245 height 16
type input "Не готово SaaS Designer"
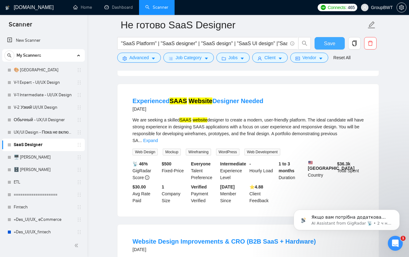
click at [324, 42] on button "Save" at bounding box center [329, 43] width 30 height 12
click at [53, 135] on link "UX/UI Design - Пока не включать" at bounding box center [43, 132] width 59 height 12
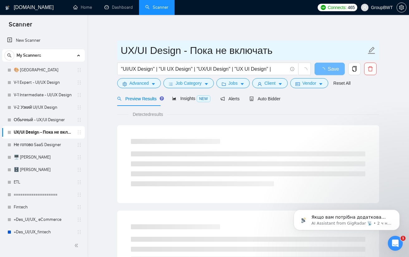
click at [124, 53] on input "UX/UI Design - Пока не включать" at bounding box center [242, 51] width 245 height 16
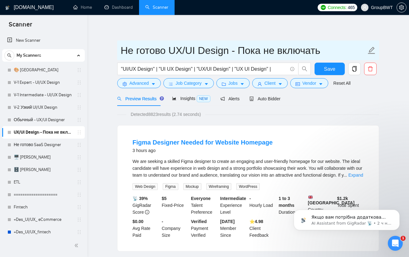
drag, startPoint x: 234, startPoint y: 56, endPoint x: 340, endPoint y: 48, distance: 106.8
click at [340, 48] on input "Не готово UX/UI Design - Пока не включать" at bounding box center [242, 51] width 245 height 16
type input "Не готово UX/UI Design"
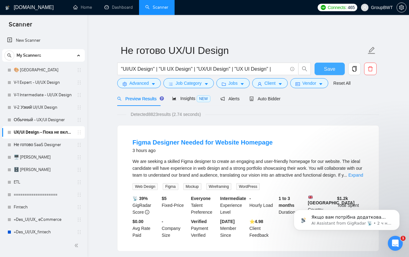
click at [324, 71] on span "Save" at bounding box center [329, 69] width 11 height 8
click at [50, 120] on link "Обычный - UX/UI Designer" at bounding box center [43, 120] width 59 height 12
click at [35, 122] on link "Обычный - UX/UI Designer" at bounding box center [43, 120] width 59 height 12
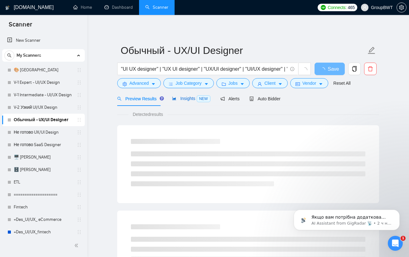
click at [189, 97] on span "Insights NEW" at bounding box center [191, 98] width 38 height 5
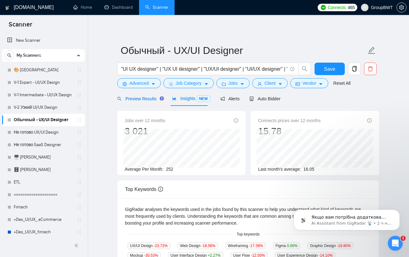
click at [144, 99] on span "Preview Results" at bounding box center [139, 98] width 45 height 5
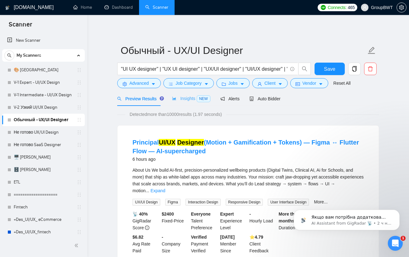
click at [182, 102] on div "Insights NEW" at bounding box center [191, 98] width 38 height 15
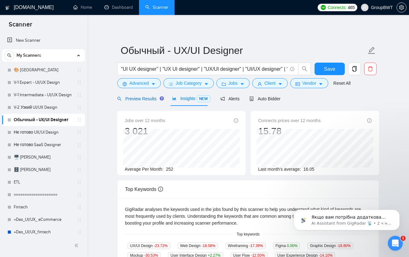
click at [140, 101] on span "Preview Results" at bounding box center [139, 98] width 45 height 5
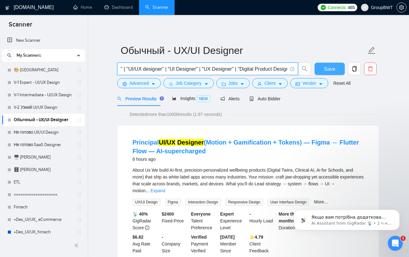
scroll to position [0, 366]
drag, startPoint x: 258, startPoint y: 67, endPoint x: 298, endPoint y: 111, distance: 59.1
click at [298, 111] on div "Detected more than 10000 results (1.97 seconds)" at bounding box center [248, 114] width 262 height 7
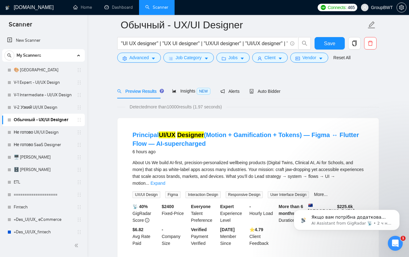
scroll to position [11, 0]
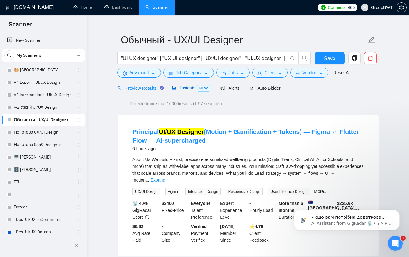
click at [184, 89] on span "Insights NEW" at bounding box center [191, 87] width 38 height 5
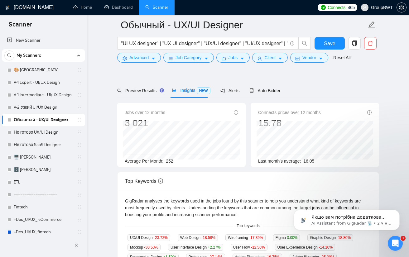
scroll to position [11, 0]
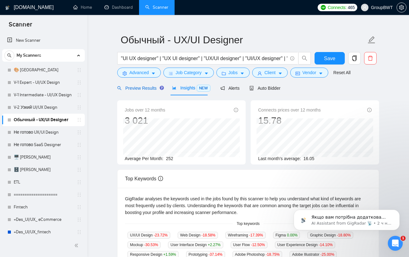
click at [143, 86] on span "Preview Results" at bounding box center [139, 88] width 45 height 5
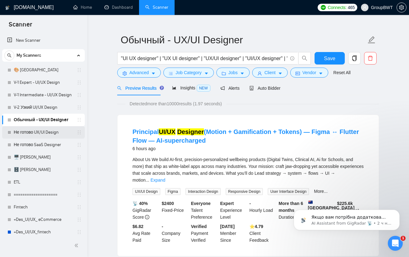
click at [46, 135] on link "Не готово UX/UI Design" at bounding box center [43, 132] width 59 height 12
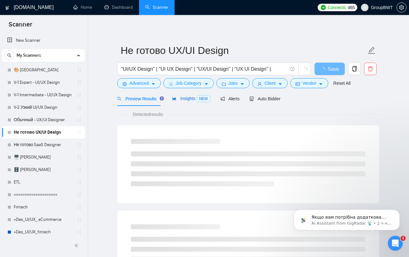
click at [192, 99] on span "Insights NEW" at bounding box center [191, 98] width 38 height 5
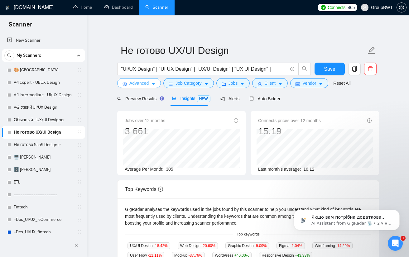
click at [154, 87] on button "Advanced" at bounding box center [139, 83] width 44 height 10
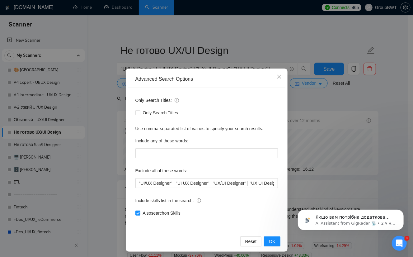
click at [109, 75] on div "Advanced Search Options Only Search Titles: Only Search Titles Use comma-separa…" at bounding box center [206, 128] width 413 height 257
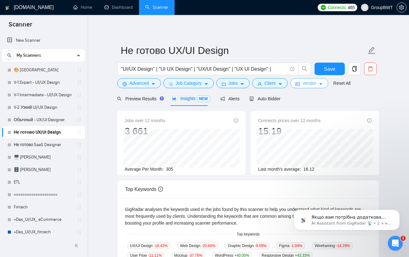
click at [303, 84] on span "Vendor" at bounding box center [309, 83] width 14 height 7
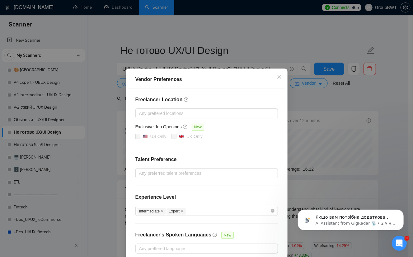
click at [305, 114] on div "Vendor Preferences Freelancer Location Any preffered locations Exclusive Job Op…" at bounding box center [206, 128] width 413 height 257
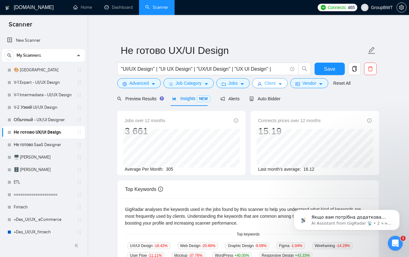
click at [264, 84] on span "Client" at bounding box center [269, 83] width 11 height 7
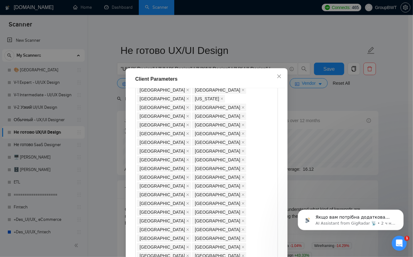
scroll to position [311, 0]
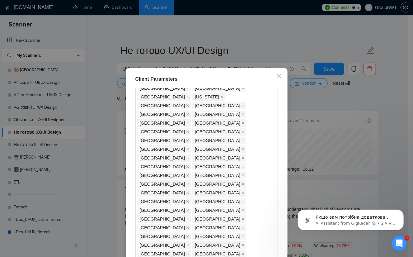
click at [322, 98] on div "Client Parameters Client Location Include Client Countries Select Exclude Clien…" at bounding box center [206, 128] width 413 height 257
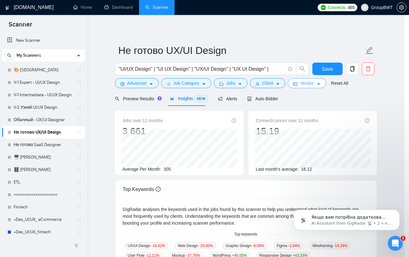
click at [293, 79] on button "Vendor" at bounding box center [306, 83] width 38 height 10
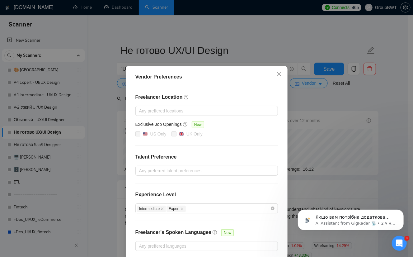
scroll to position [0, 0]
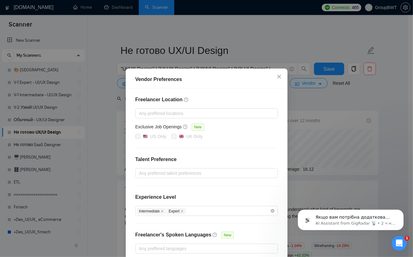
click at [340, 108] on div "Vendor Preferences Freelancer Location Any preffered locations Exclusive Job Op…" at bounding box center [206, 128] width 413 height 257
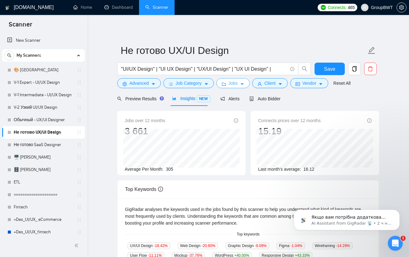
click at [239, 81] on button "Jobs" at bounding box center [233, 83] width 34 height 10
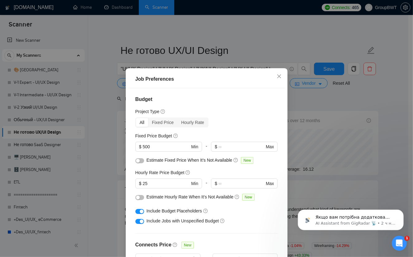
click at [297, 102] on div "Job Preferences Budget Project Type All Fixed Price Hourly Rate Fixed Price Bud…" at bounding box center [206, 128] width 413 height 257
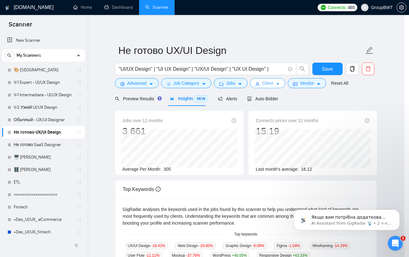
click at [266, 84] on span "Client" at bounding box center [267, 83] width 11 height 7
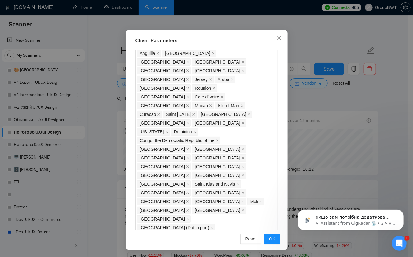
scroll to position [529, 0]
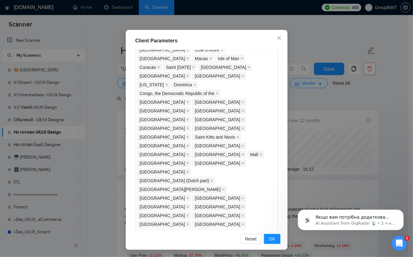
drag, startPoint x: 341, startPoint y: 96, endPoint x: 315, endPoint y: 106, distance: 27.8
click at [341, 96] on div "Client Parameters Client Location Include Client Countries Select Exclude Clien…" at bounding box center [206, 128] width 413 height 257
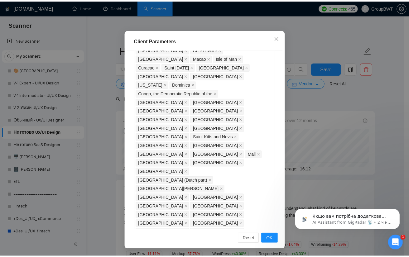
scroll to position [7, 0]
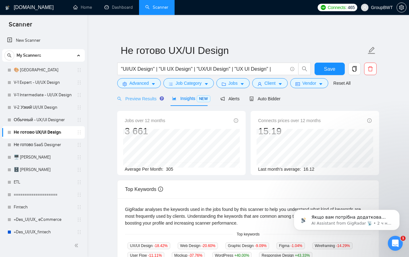
click at [147, 102] on div "Preview Results" at bounding box center [139, 98] width 45 height 15
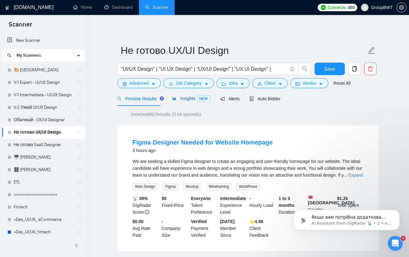
click at [182, 101] on span "Insights NEW" at bounding box center [191, 98] width 38 height 5
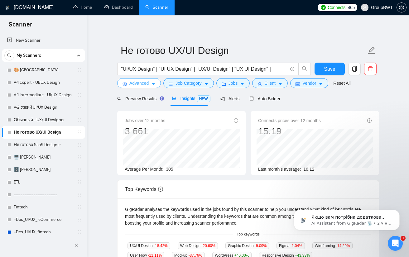
click at [146, 81] on span "Advanced" at bounding box center [138, 83] width 19 height 7
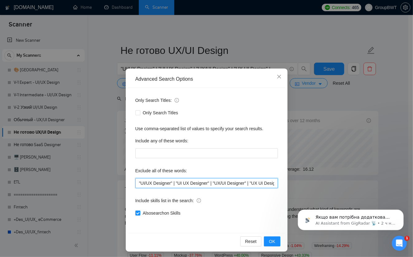
drag, startPoint x: 160, startPoint y: 183, endPoint x: 166, endPoint y: 181, distance: 6.1
click at [120, 187] on div "Advanced Search Options Only Search Titles: Only Search Titles Use comma-separa…" at bounding box center [206, 128] width 413 height 257
click at [171, 180] on input ""UI/UX Designer" | "UI UX Designer" | "UX/UI Designer" | "UX UI Designer" |"Sto…" at bounding box center [206, 183] width 143 height 10
click at [266, 240] on button "OK" at bounding box center [272, 241] width 16 height 10
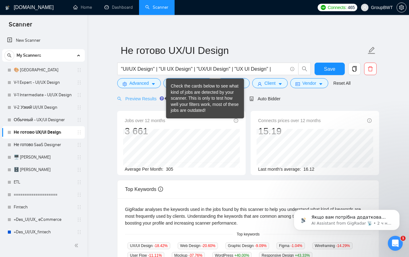
click at [148, 102] on div "Preview Results" at bounding box center [139, 98] width 45 height 15
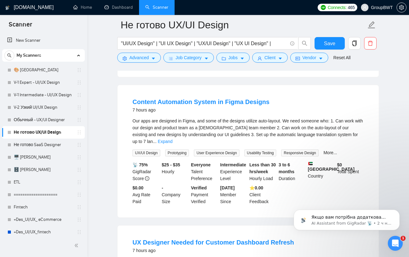
scroll to position [311, 0]
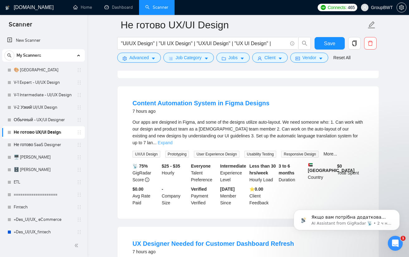
click at [172, 140] on link "Expand" at bounding box center [165, 142] width 15 height 5
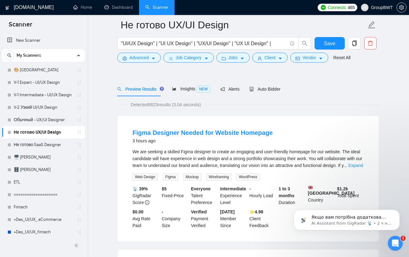
scroll to position [0, 0]
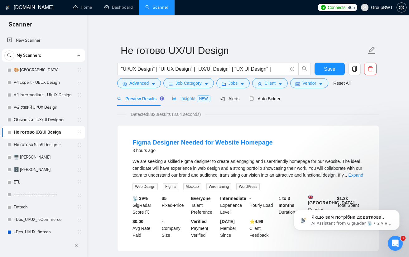
click at [175, 103] on div "Insights NEW" at bounding box center [191, 98] width 38 height 15
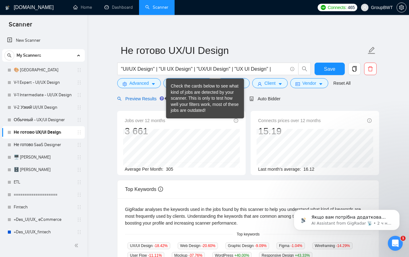
click at [148, 98] on span "Preview Results" at bounding box center [139, 98] width 45 height 5
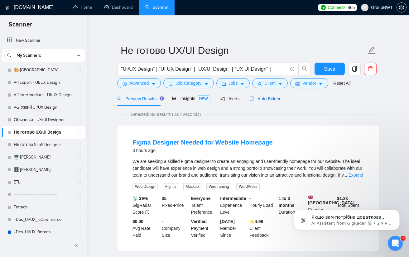
click at [275, 98] on span "Auto Bidder" at bounding box center [264, 98] width 31 height 5
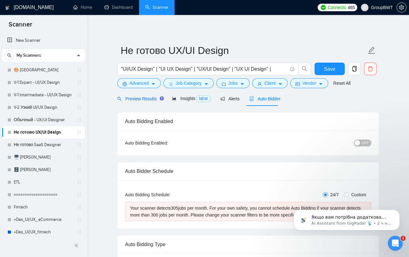
click at [151, 95] on div "Preview Results" at bounding box center [139, 98] width 45 height 7
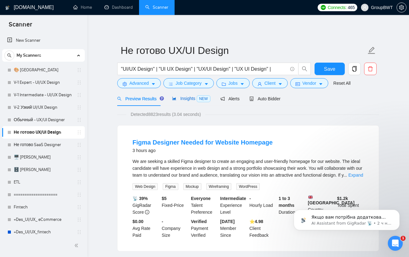
click at [181, 97] on span "Insights NEW" at bounding box center [191, 98] width 38 height 5
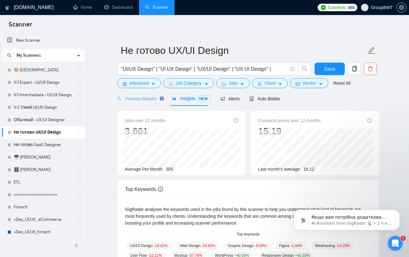
click at [135, 103] on div "Preview Results" at bounding box center [139, 98] width 45 height 15
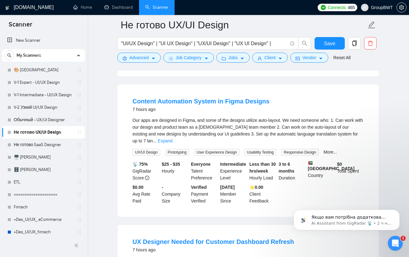
scroll to position [311, 0]
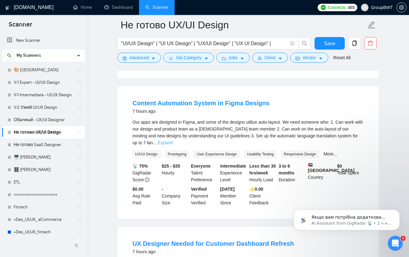
click at [172, 140] on link "Expand" at bounding box center [165, 142] width 15 height 5
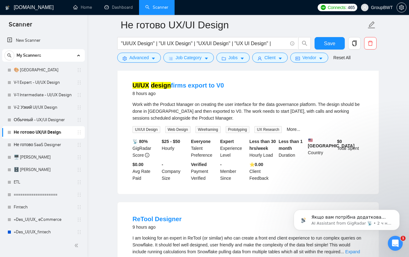
scroll to position [654, 0]
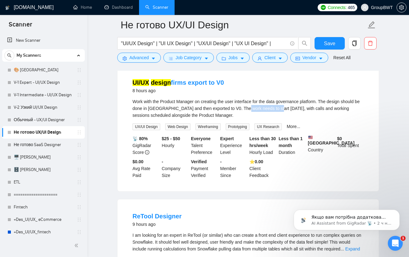
drag, startPoint x: 242, startPoint y: 112, endPoint x: 275, endPoint y: 116, distance: 33.8
click at [275, 116] on div "Work with the Product Manager on creating the user interface for the data gover…" at bounding box center [247, 108] width 231 height 21
click at [136, 57] on span "Advanced" at bounding box center [138, 57] width 19 height 7
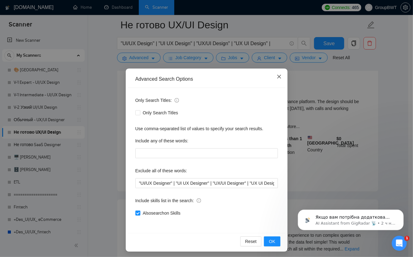
click at [278, 78] on icon "close" at bounding box center [279, 76] width 5 height 5
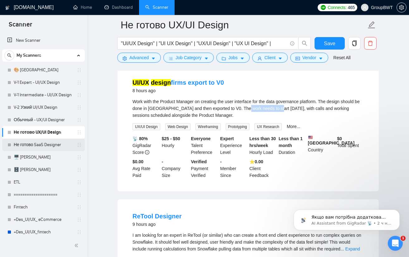
click at [45, 146] on link "Не готово SaaS Designer" at bounding box center [43, 145] width 59 height 12
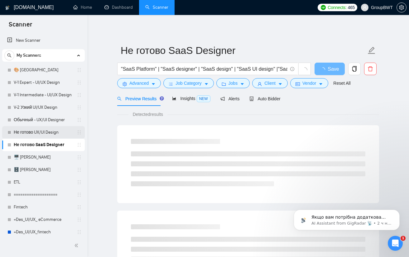
click at [43, 134] on link "Не готово UX/UI Design" at bounding box center [43, 132] width 59 height 12
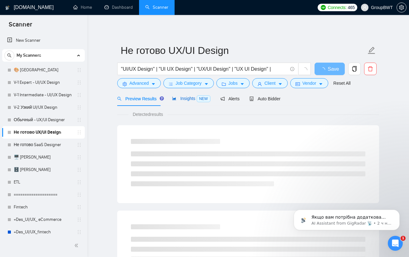
click at [187, 98] on span "Insights NEW" at bounding box center [191, 98] width 38 height 5
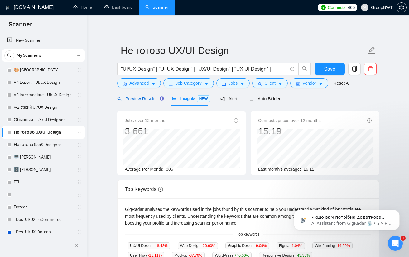
click at [136, 100] on span "Preview Results" at bounding box center [139, 98] width 45 height 5
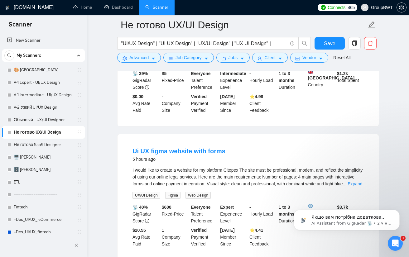
scroll to position [156, 0]
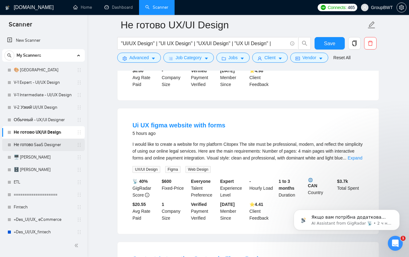
click at [40, 145] on link "Не готово SaaS Designer" at bounding box center [43, 145] width 59 height 12
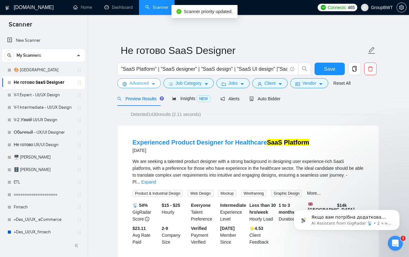
click at [135, 83] on span "Advanced" at bounding box center [138, 83] width 19 height 7
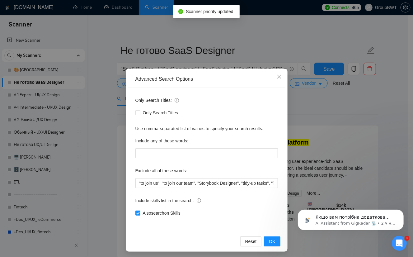
click at [335, 107] on div "Advanced Search Options Only Search Titles: Only Search Titles Use comma-separa…" at bounding box center [206, 128] width 413 height 257
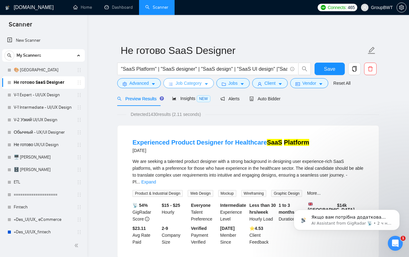
click at [189, 82] on span "Job Category" at bounding box center [188, 83] width 26 height 7
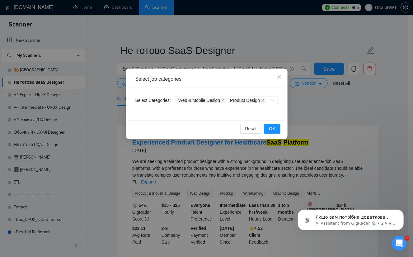
click at [325, 108] on div "Select job categories Select Categories Web & Mobile Design Product Design Rese…" at bounding box center [206, 128] width 413 height 257
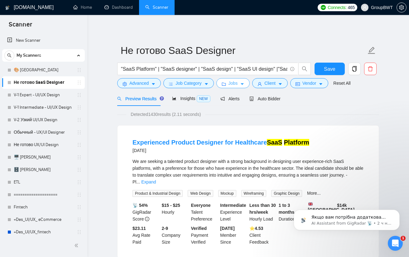
click at [236, 82] on button "Jobs" at bounding box center [233, 83] width 34 height 10
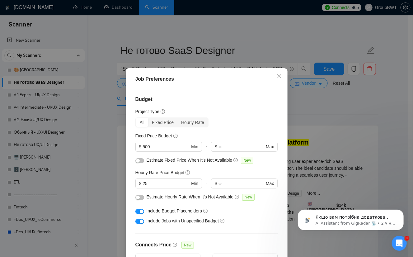
click at [327, 103] on div "Job Preferences Budget Project Type All Fixed Price Hourly Rate Fixed Price Bud…" at bounding box center [206, 128] width 413 height 257
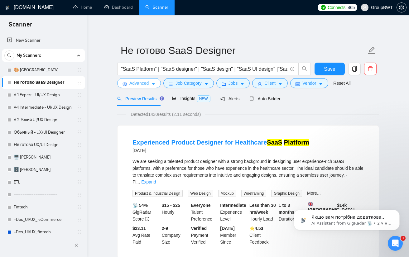
click at [142, 84] on span "Advanced" at bounding box center [138, 83] width 19 height 7
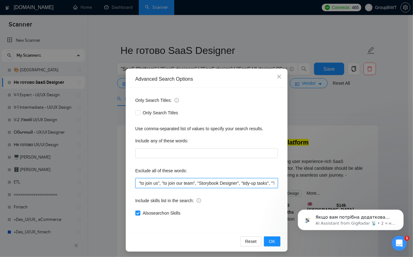
drag, startPoint x: 158, startPoint y: 184, endPoint x: 128, endPoint y: 184, distance: 29.9
click at [128, 184] on div "Only Search Titles: Only Search Titles Use comma-separated list of values to sp…" at bounding box center [207, 160] width 158 height 145
drag, startPoint x: 160, startPoint y: 185, endPoint x: 113, endPoint y: 185, distance: 46.7
click at [113, 185] on div "Advanced Search Options Only Search Titles: Only Search Titles Use comma-separa…" at bounding box center [206, 128] width 413 height 257
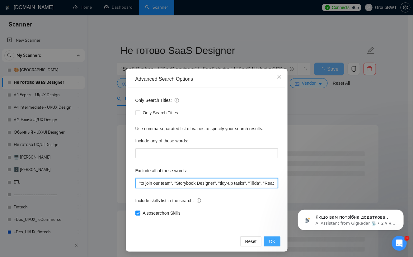
type input ""to join our team", "Storybook Designer", "tidy-up tasks", "Tilda", "React Nati…"
click at [274, 242] on button "OK" at bounding box center [272, 241] width 16 height 10
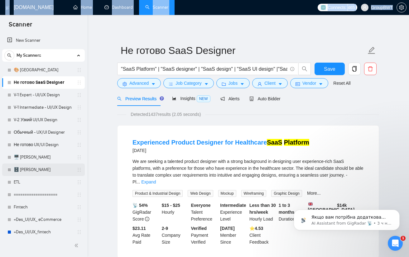
drag, startPoint x: 87, startPoint y: 60, endPoint x: 98, endPoint y: 91, distance: 33.1
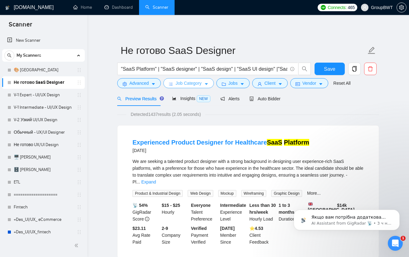
click at [201, 82] on button "Job Category" at bounding box center [188, 83] width 50 height 10
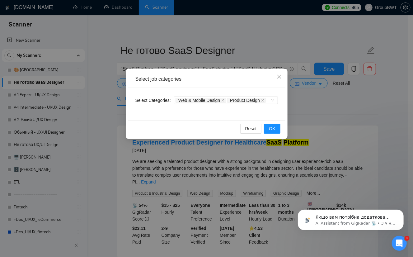
click at [312, 110] on div "Select job categories Select Categories Web & Mobile Design Product Design Rese…" at bounding box center [206, 128] width 413 height 257
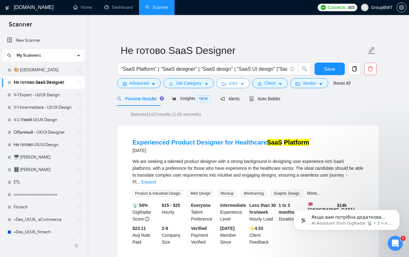
click at [241, 83] on icon "caret-down" at bounding box center [242, 84] width 4 height 4
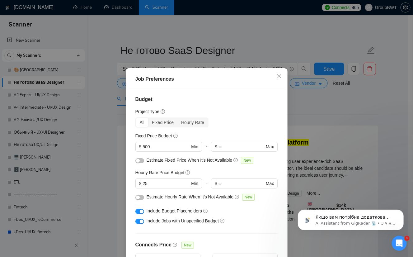
click at [317, 117] on div "Job Preferences Budget Project Type All Fixed Price Hourly Rate Fixed Price Bud…" at bounding box center [206, 128] width 413 height 257
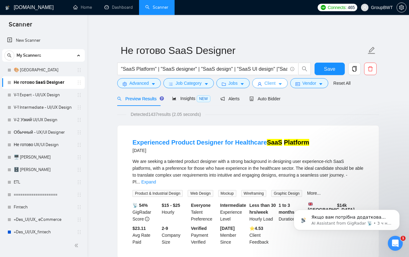
click at [271, 82] on span "Client" at bounding box center [269, 83] width 11 height 7
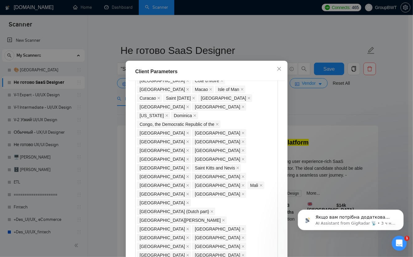
click at [317, 113] on div "Client Parameters Client Location Include Client Countries Select Exclude Clien…" at bounding box center [206, 128] width 413 height 257
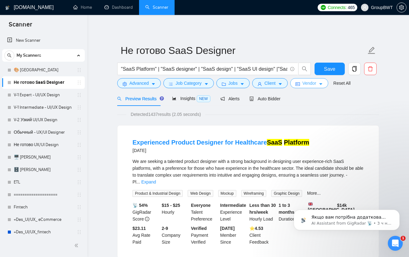
click at [315, 82] on button "Vendor" at bounding box center [309, 83] width 38 height 10
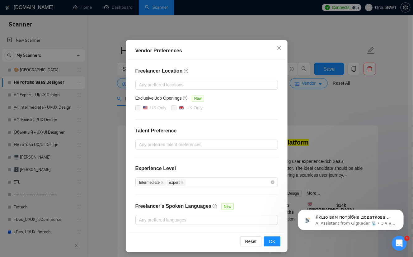
scroll to position [30, 0]
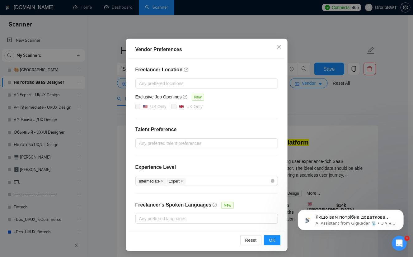
click at [305, 111] on div "Vendor Preferences Freelancer Location Any preffered locations Exclusive Job Op…" at bounding box center [206, 128] width 413 height 257
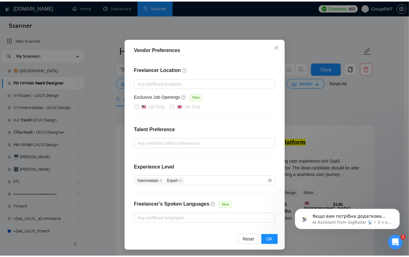
scroll to position [0, 0]
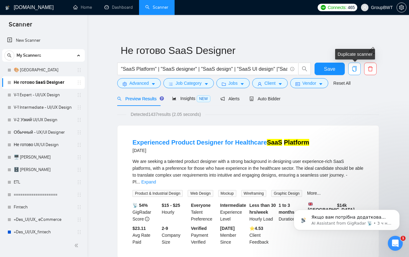
click at [351, 70] on icon "copy" at bounding box center [354, 69] width 6 height 6
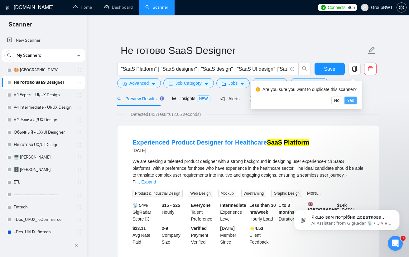
click at [352, 99] on span "Yes" at bounding box center [350, 100] width 7 height 7
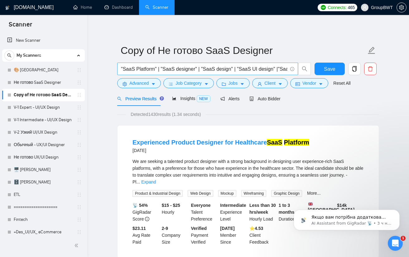
click at [187, 64] on span ""SaaS Platform" | "SaaS designer" | "SaaS design" | "SaaS UI design" |"SaaS UX …" at bounding box center [207, 69] width 181 height 12
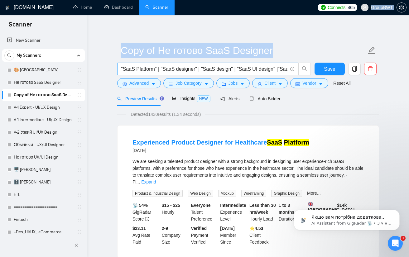
click at [187, 64] on span ""SaaS Platform" | "SaaS designer" | "SaaS design" | "SaaS UI design" |"SaaS UX …" at bounding box center [207, 69] width 181 height 12
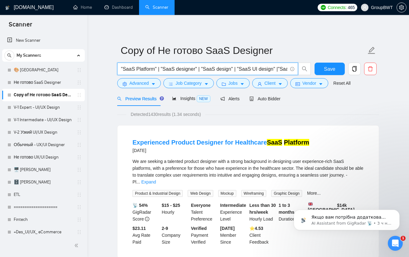
scroll to position [0, 468]
click at [187, 67] on input ""SaaS Platform" | "SaaS designer" | "SaaS design" | "SaaS UI design" |"SaaS UX …" at bounding box center [204, 69] width 166 height 8
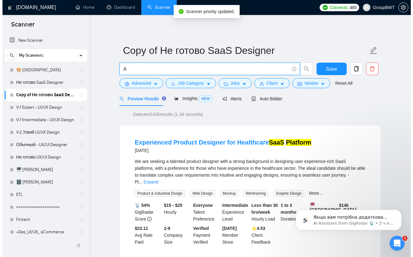
scroll to position [0, 0]
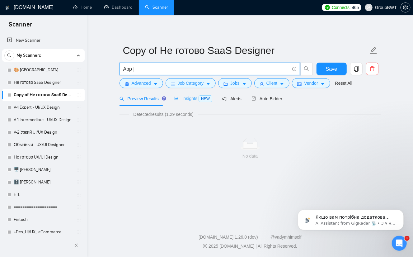
type input "App |"
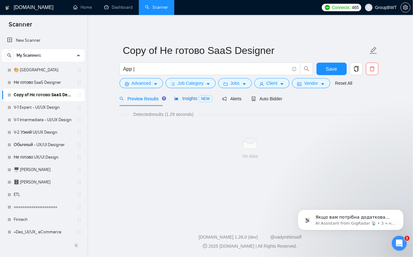
click at [185, 99] on span "Insights NEW" at bounding box center [193, 98] width 38 height 5
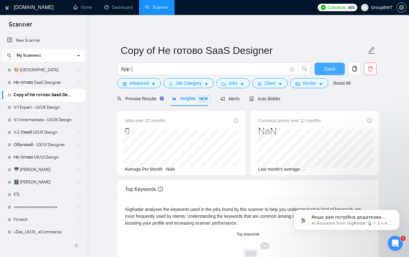
click at [331, 67] on span "Save" at bounding box center [329, 69] width 11 height 8
click at [134, 101] on span "Preview Results" at bounding box center [139, 98] width 45 height 5
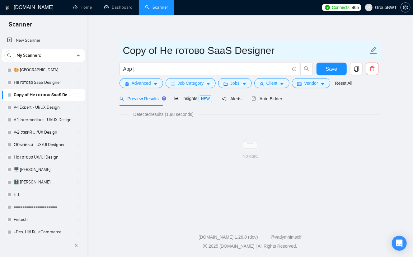
click at [213, 52] on input "Copy of Не готово SaaS Designer" at bounding box center [245, 51] width 245 height 16
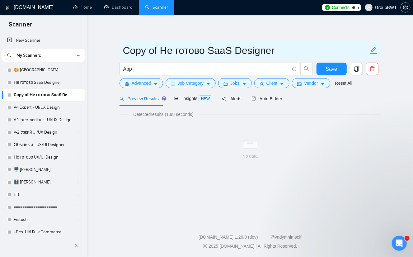
drag, startPoint x: 270, startPoint y: 55, endPoint x: 263, endPoint y: 53, distance: 7.1
click at [263, 53] on input "Copy of Не готово SaaS Designer" at bounding box center [245, 51] width 245 height 16
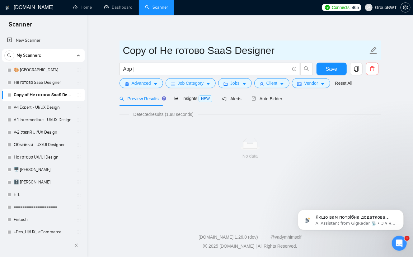
drag, startPoint x: 160, startPoint y: 50, endPoint x: 171, endPoint y: 51, distance: 11.3
click at [92, 47] on div "GigRadar.io Home Dashboard Scanner Connects: 465 GroupBWT Copy of Не готово Saa…" at bounding box center [250, 128] width 326 height 257
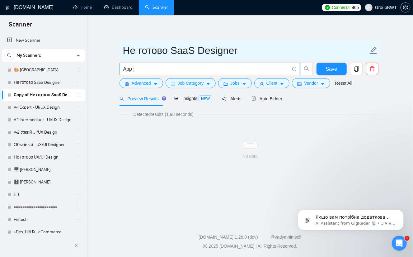
type input "Не готово SaaS Designer"
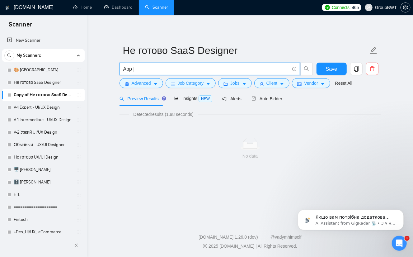
click at [157, 71] on input "App |" at bounding box center [206, 69] width 166 height 8
click at [144, 81] on span "Advanced" at bounding box center [141, 83] width 19 height 7
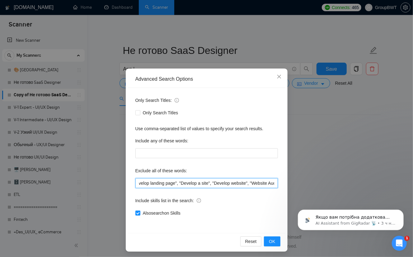
scroll to position [0, 1643]
drag, startPoint x: 253, startPoint y: 181, endPoint x: 359, endPoint y: 192, distance: 106.8
click at [362, 192] on div "Advanced Search Options Only Search Titles: Only Search Titles Use comma-separa…" at bounding box center [206, 128] width 413 height 257
click at [241, 179] on input ""to join us", "to join our team", "Storybook Designer", "tidy-up tasks", "Tilda…" at bounding box center [206, 183] width 143 height 10
drag, startPoint x: 239, startPoint y: 184, endPoint x: 354, endPoint y: 183, distance: 115.2
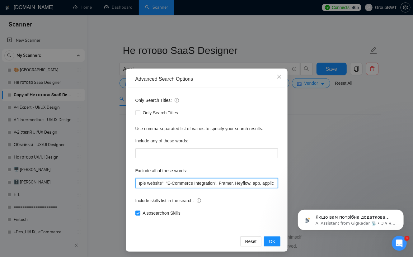
click at [353, 183] on div "Advanced Search Options Only Search Titles: Only Search Titles Use comma-separa…" at bounding box center [206, 128] width 413 height 257
type input ""to join us", "to join our team", "Storybook Designer", "tidy-up tasks", "Tilda…"
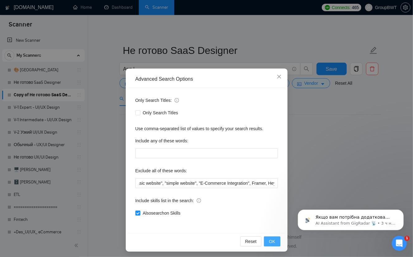
scroll to position [0, 0]
click at [269, 243] on span "OK" at bounding box center [272, 241] width 6 height 7
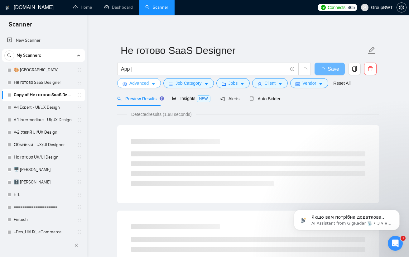
click at [144, 84] on span "Advanced" at bounding box center [138, 83] width 19 height 7
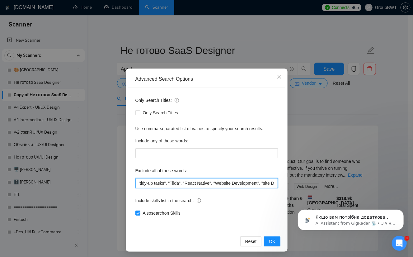
scroll to position [0, 179]
drag, startPoint x: 209, startPoint y: 183, endPoint x: 213, endPoint y: 181, distance: 4.8
click at [213, 181] on input ""to join us", "to join our team", "Storybook Designer", "tidy-up tasks", "Tilda…" at bounding box center [206, 183] width 143 height 10
click at [231, 181] on input ""to join us", "to join our team", "Storybook Designer", "tidy-up tasks", "Tilda…" at bounding box center [206, 183] width 143 height 10
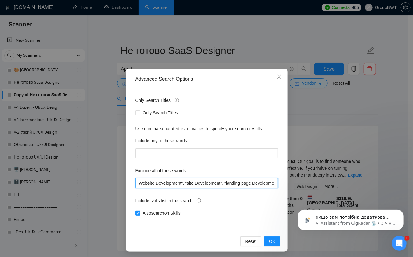
click at [231, 181] on input ""to join us", "to join our team", "Storybook Designer", "tidy-up tasks", "Tilda…" at bounding box center [206, 183] width 143 height 10
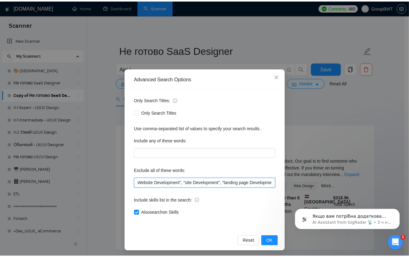
scroll to position [0, 0]
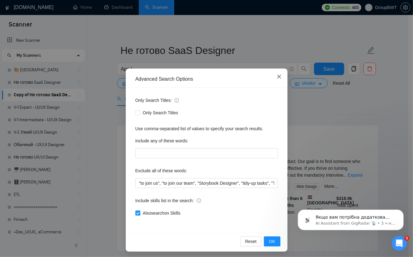
click at [273, 76] on span "Close" at bounding box center [279, 77] width 17 height 17
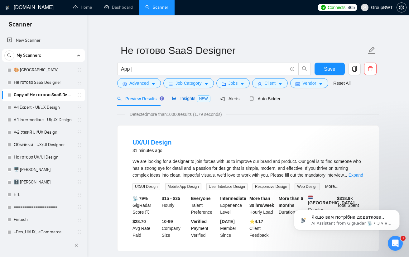
click at [176, 97] on span "Insights NEW" at bounding box center [191, 98] width 38 height 5
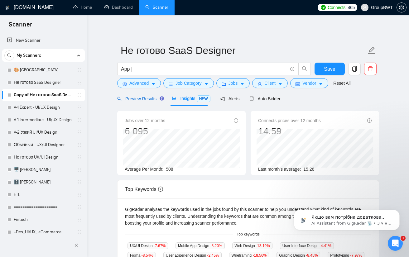
click at [133, 100] on span "Preview Results" at bounding box center [139, 98] width 45 height 5
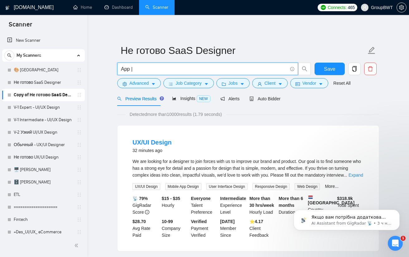
drag, startPoint x: 130, startPoint y: 67, endPoint x: 117, endPoint y: 70, distance: 12.5
click at [117, 70] on span "App |" at bounding box center [207, 69] width 181 height 12
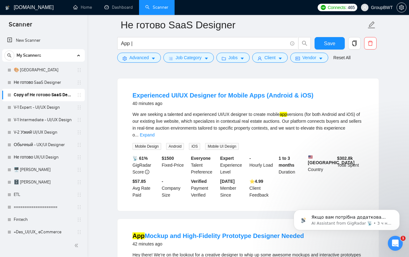
scroll to position [187, 0]
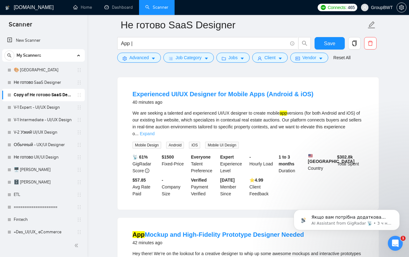
click at [154, 131] on link "Expand" at bounding box center [146, 133] width 15 height 5
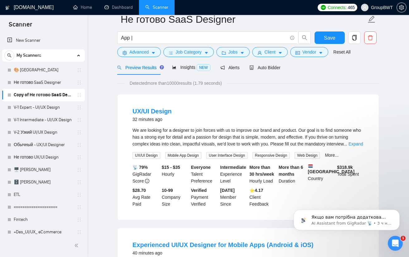
scroll to position [0, 0]
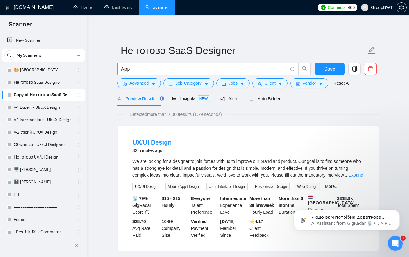
click at [120, 69] on span "App |" at bounding box center [207, 69] width 181 height 12
click at [121, 69] on input "App |" at bounding box center [204, 69] width 166 height 8
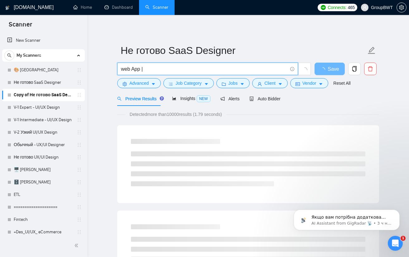
click at [132, 70] on input "web App |" at bounding box center [204, 69] width 166 height 8
click at [139, 70] on input "web app |" at bounding box center [204, 69] width 166 height 8
click at [122, 69] on input "web app" |" at bounding box center [204, 69] width 166 height 8
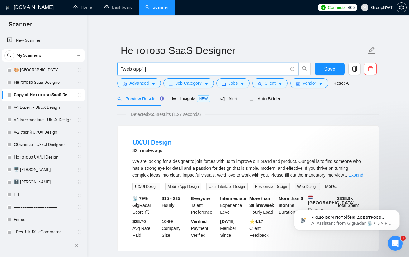
drag, startPoint x: 144, startPoint y: 69, endPoint x: 112, endPoint y: 69, distance: 32.1
click at [156, 70] on input "App |" at bounding box center [204, 69] width 166 height 8
drag, startPoint x: 129, startPoint y: 69, endPoint x: 113, endPoint y: 69, distance: 15.9
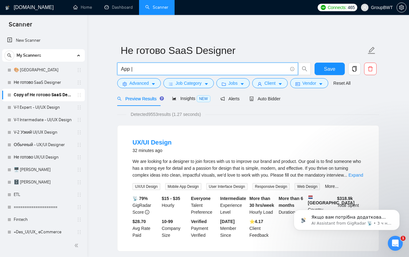
click at [148, 68] on input "App |" at bounding box center [204, 69] width 166 height 8
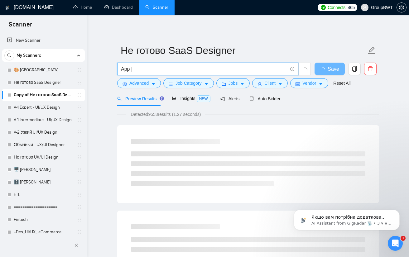
paste input "App"
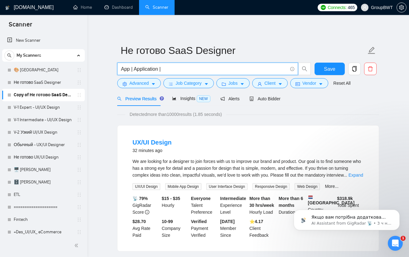
type input "App | Application |"
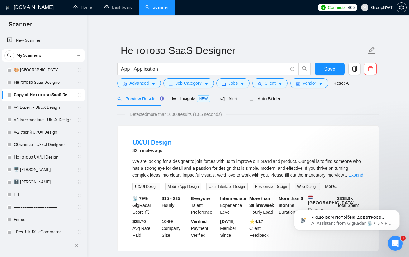
click at [186, 102] on div "Insights NEW" at bounding box center [191, 98] width 38 height 7
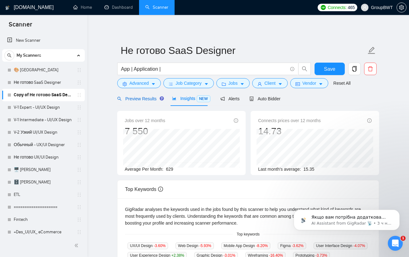
click at [144, 98] on span "Preview Results" at bounding box center [139, 98] width 45 height 5
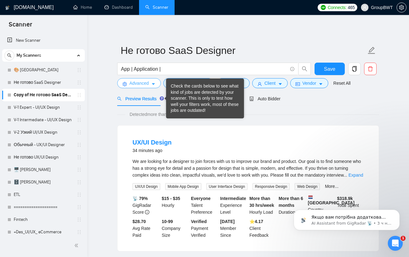
click at [146, 85] on span "Advanced" at bounding box center [138, 83] width 19 height 7
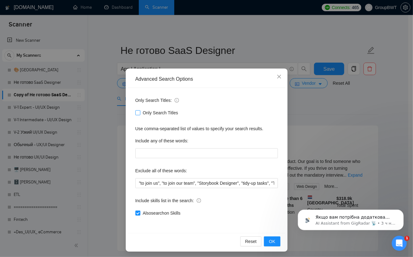
click at [135, 111] on input "Only Search Titles" at bounding box center [137, 112] width 4 height 4
checkbox input "true"
click at [272, 241] on span "OK" at bounding box center [272, 241] width 6 height 7
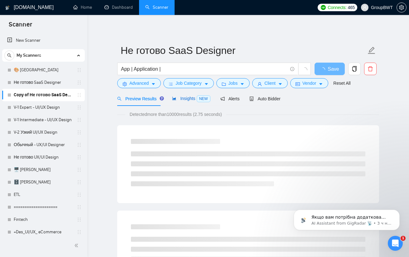
click at [185, 96] on span "Insights NEW" at bounding box center [191, 98] width 38 height 5
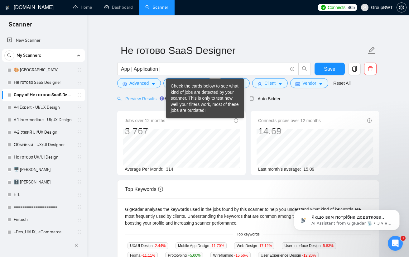
click at [153, 93] on div "Preview Results" at bounding box center [139, 98] width 45 height 15
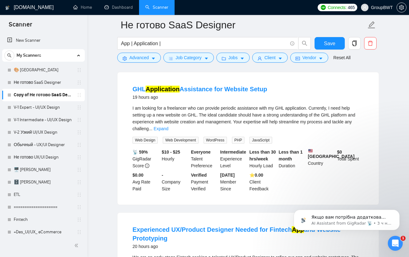
scroll to position [467, 0]
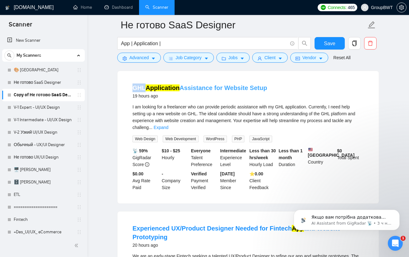
drag, startPoint x: 130, startPoint y: 78, endPoint x: 143, endPoint y: 78, distance: 13.1
click at [143, 78] on li "GHL Application Assistance for Website Setup 19 hours ago I am looking for a fr…" at bounding box center [248, 136] width 246 height 117
copy link "GHL"
click at [148, 54] on span "Advanced" at bounding box center [138, 57] width 19 height 7
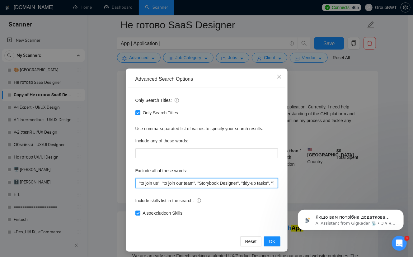
click at [136, 185] on input ""to join us", "to join our team", "Storybook Designer", "tidy-up tasks", "Tilda…" at bounding box center [206, 183] width 143 height 10
paste input "GHL,"
type input "GHL, "to join us", "to join our team", "Storybook Designer", "tidy-up tasks", "…"
click at [253, 217] on div "Also exclude on Skills" at bounding box center [206, 213] width 143 height 10
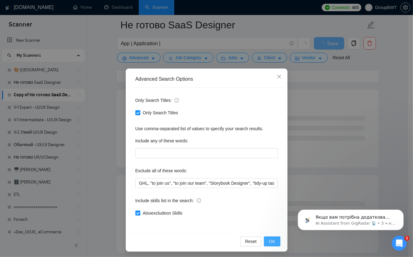
click at [274, 239] on button "OK" at bounding box center [272, 241] width 16 height 10
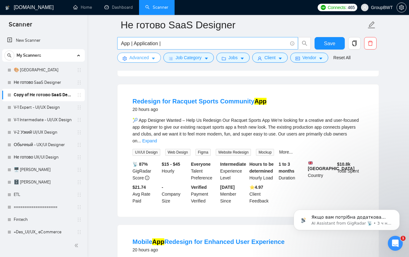
scroll to position [592, 0]
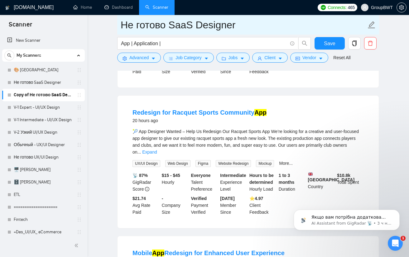
click at [185, 25] on input "Не готово SaaS Designer" at bounding box center [242, 25] width 245 height 16
click at [194, 24] on input "Не готово SaaS Designer" at bounding box center [242, 25] width 245 height 16
drag, startPoint x: 264, startPoint y: 27, endPoint x: 172, endPoint y: 26, distance: 92.8
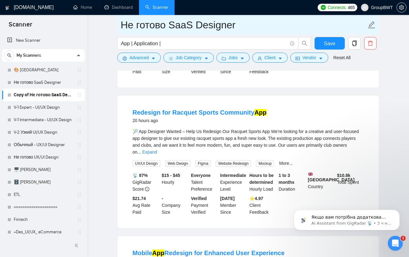
click at [172, 26] on input "Не готово SaaS Designer" at bounding box center [242, 25] width 245 height 16
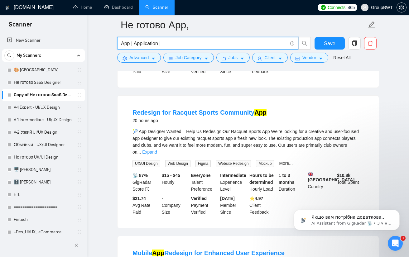
click at [154, 45] on input "App | Application |" at bounding box center [204, 44] width 166 height 8
drag, startPoint x: 159, startPoint y: 43, endPoint x: 136, endPoint y: 43, distance: 22.7
click at [133, 44] on input "App | Application |" at bounding box center [204, 44] width 166 height 8
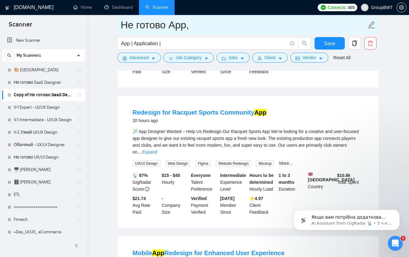
click at [214, 23] on input "Не готово App," at bounding box center [242, 25] width 245 height 16
paste input "Application"
click at [194, 24] on input "Не готово App, Application" at bounding box center [242, 25] width 245 height 16
type input "Не готово App/Application"
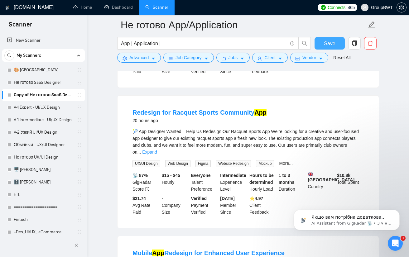
click at [325, 46] on span "Save" at bounding box center [329, 44] width 11 height 8
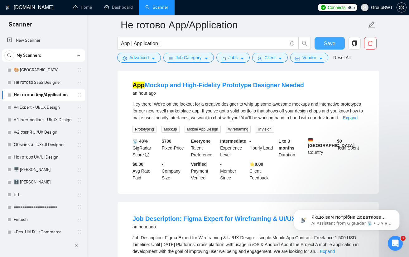
scroll to position [0, 0]
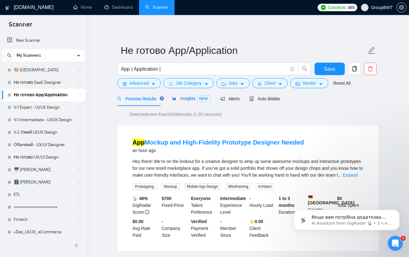
click at [187, 96] on span "Insights NEW" at bounding box center [191, 98] width 38 height 5
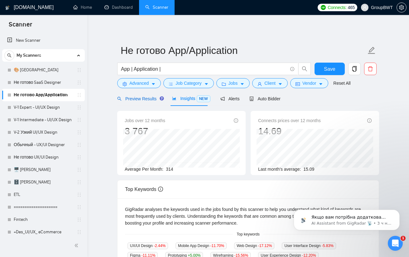
click at [148, 101] on span "Preview Results" at bounding box center [139, 98] width 45 height 5
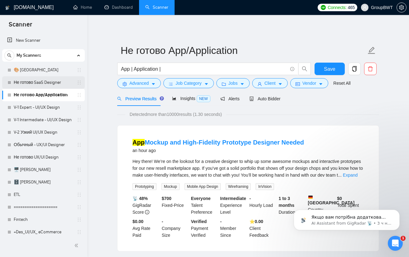
click at [41, 82] on link "Не готово SaaS Designer" at bounding box center [43, 82] width 59 height 12
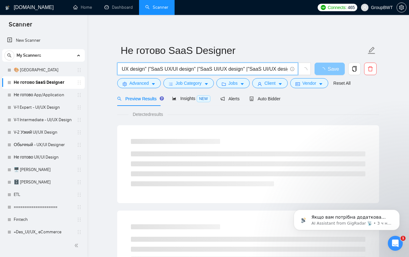
scroll to position [0, 468]
drag, startPoint x: 206, startPoint y: 66, endPoint x: 309, endPoint y: 64, distance: 104.0
click at [309, 64] on span ""SaaS Platform" | "SaaS designer" | "SaaS design" | "SaaS UI design" |"SaaS UX …" at bounding box center [214, 69] width 194 height 12
click at [243, 70] on input ""SaaS Platform" | "SaaS designer" | "SaaS design" | "SaaS UI design" |"SaaS UX …" at bounding box center [204, 69] width 166 height 8
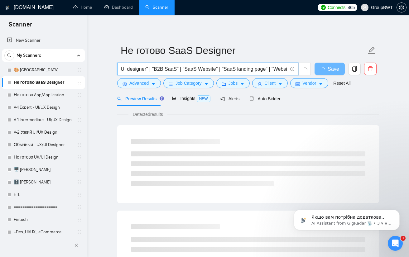
click at [243, 70] on input ""SaaS Platform" | "SaaS designer" | "SaaS design" | "SaaS UI design" |"SaaS UX …" at bounding box center [204, 69] width 166 height 8
click at [233, 70] on input ""SaaS Platform" | "SaaS designer" | "SaaS design" | "SaaS UI design" |"SaaS UX …" at bounding box center [204, 69] width 166 height 8
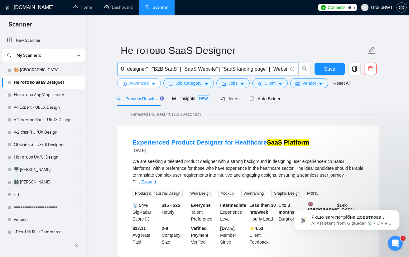
scroll to position [0, 0]
click at [142, 85] on span "Advanced" at bounding box center [138, 83] width 19 height 7
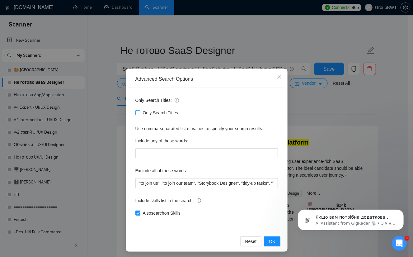
click at [135, 111] on input "Only Search Titles" at bounding box center [137, 112] width 4 height 4
click at [275, 243] on button "OK" at bounding box center [272, 241] width 16 height 10
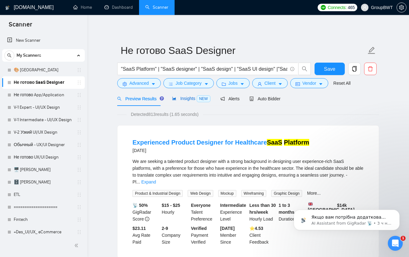
click at [179, 98] on span "Insights NEW" at bounding box center [191, 98] width 38 height 5
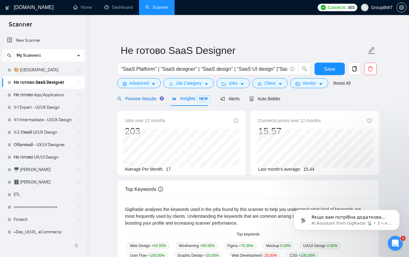
click at [148, 97] on span "Preview Results" at bounding box center [139, 98] width 45 height 5
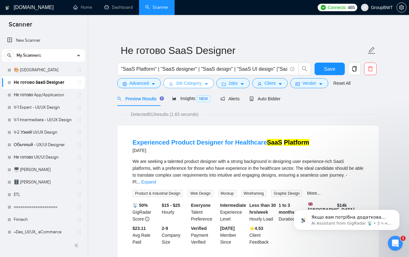
click at [169, 82] on span "bars" at bounding box center [170, 84] width 4 height 5
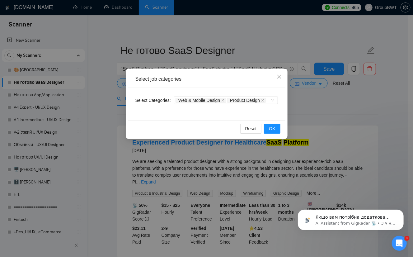
click at [113, 79] on div "Select job categories Select Categories Web & Mobile Design Product Design Rese…" at bounding box center [206, 128] width 413 height 257
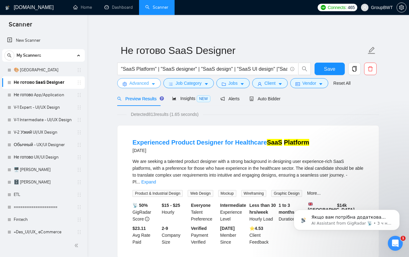
click at [123, 84] on icon "setting" at bounding box center [124, 84] width 4 height 4
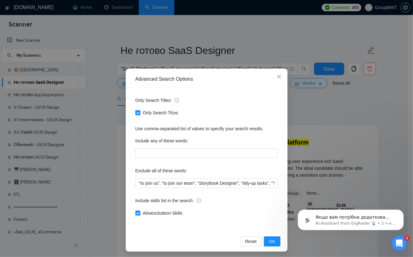
click at [169, 111] on span "Only Search Titles" at bounding box center [160, 112] width 40 height 7
copy span "Only Search Titles"
drag, startPoint x: 177, startPoint y: 112, endPoint x: 142, endPoint y: 113, distance: 35.5
click at [142, 113] on div "Only Search Titles" at bounding box center [206, 112] width 143 height 7
click at [269, 238] on span "OK" at bounding box center [272, 241] width 6 height 7
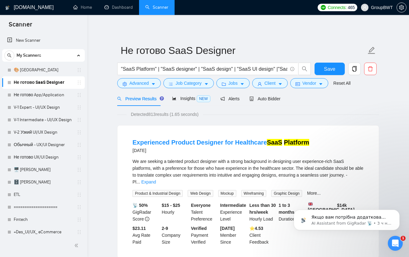
drag, startPoint x: 47, startPoint y: 96, endPoint x: 260, endPoint y: 39, distance: 220.5
click at [47, 96] on link "Не готово App/Application" at bounding box center [43, 95] width 59 height 12
click at [324, 65] on span "Save" at bounding box center [329, 69] width 11 height 8
click at [185, 102] on div "Insights NEW" at bounding box center [191, 98] width 38 height 7
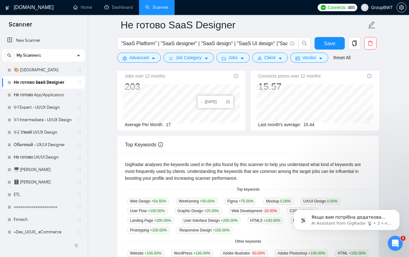
scroll to position [31, 0]
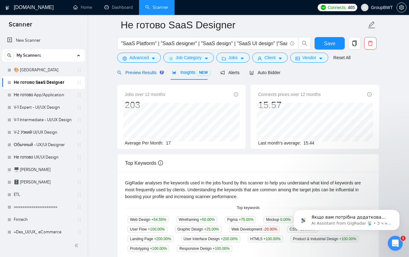
click at [150, 73] on span "Preview Results" at bounding box center [139, 72] width 45 height 5
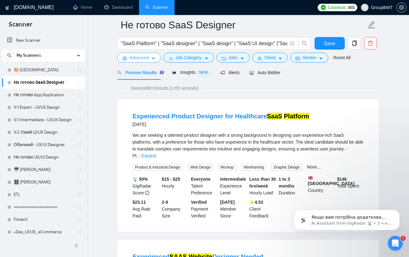
click at [146, 55] on span "Advanced" at bounding box center [138, 57] width 19 height 7
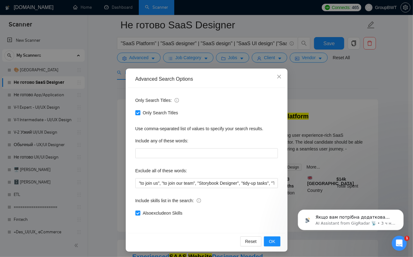
click at [138, 115] on span at bounding box center [137, 112] width 5 height 5
click at [138, 115] on input "Only Search Titles" at bounding box center [137, 112] width 4 height 4
checkbox input "false"
click at [273, 243] on button "OK" at bounding box center [272, 241] width 16 height 10
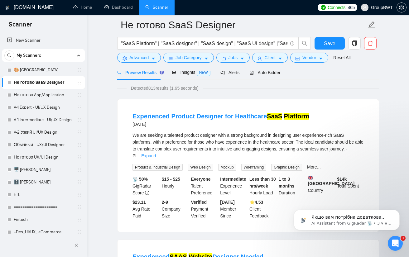
click at [368, 77] on div "Preview Results Insights NEW Alerts Auto Bidder" at bounding box center [248, 72] width 262 height 15
click at [183, 79] on div "Insights NEW" at bounding box center [191, 72] width 38 height 15
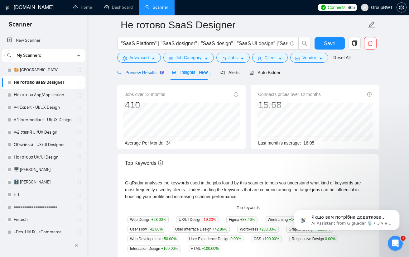
click at [128, 72] on span "Preview Results" at bounding box center [139, 72] width 45 height 5
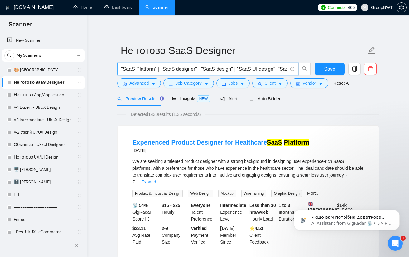
drag, startPoint x: 227, startPoint y: 71, endPoint x: 230, endPoint y: 69, distance: 3.2
click at [230, 69] on input ""SaaS Platform" | "SaaS designer" | "SaaS design" | "SaaS UI design" |"SaaS UX …" at bounding box center [204, 69] width 166 height 8
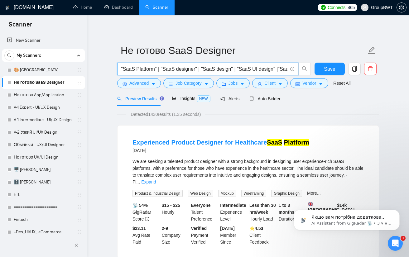
click at [257, 66] on input ""SaaS Platform" | "SaaS designer" | "SaaS design" | "SaaS UI design" |"SaaS UX …" at bounding box center [204, 69] width 166 height 8
click at [147, 68] on input "Ы" at bounding box center [204, 69] width 166 height 8
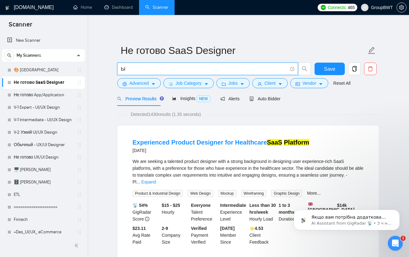
click at [147, 68] on input "Ы" at bounding box center [204, 69] width 166 height 8
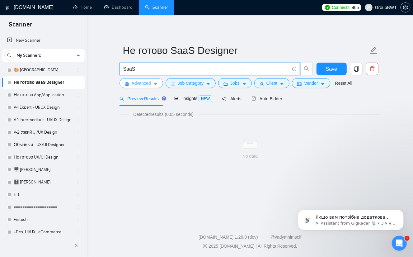
type input "SaaS"
click at [144, 80] on span "Advanced" at bounding box center [141, 83] width 19 height 7
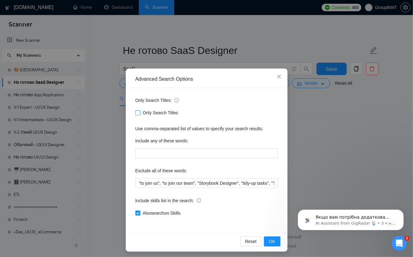
click at [138, 114] on span at bounding box center [137, 112] width 5 height 5
click at [138, 114] on input "Only Search Titles" at bounding box center [137, 112] width 4 height 4
checkbox input "true"
click at [269, 242] on span "OK" at bounding box center [272, 241] width 6 height 7
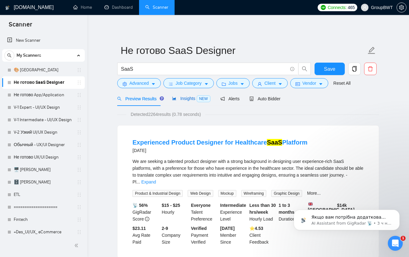
click at [184, 97] on span "Insights NEW" at bounding box center [191, 98] width 38 height 5
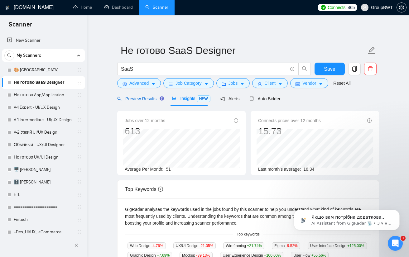
click at [142, 95] on div "Preview Results" at bounding box center [139, 98] width 45 height 7
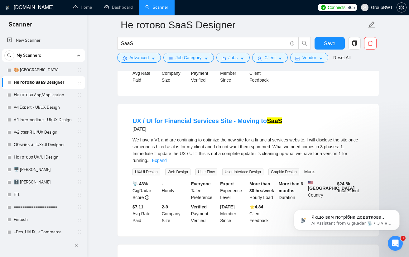
scroll to position [747, 0]
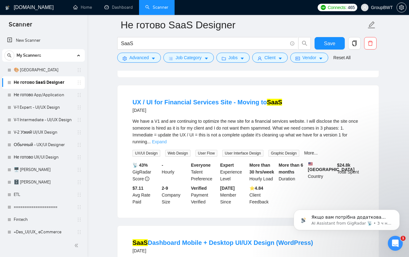
click at [166, 139] on link "Expand" at bounding box center [159, 141] width 15 height 5
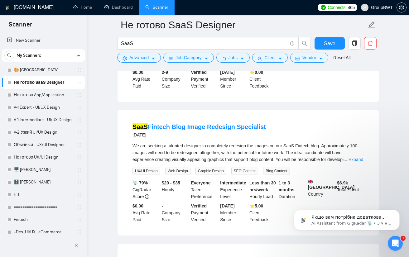
scroll to position [1152, 0]
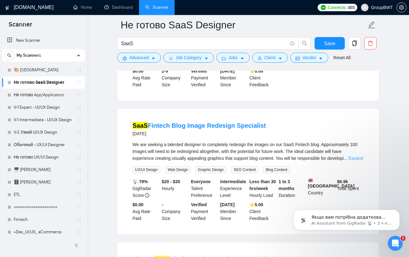
click at [353, 156] on link "Expand" at bounding box center [355, 158] width 15 height 5
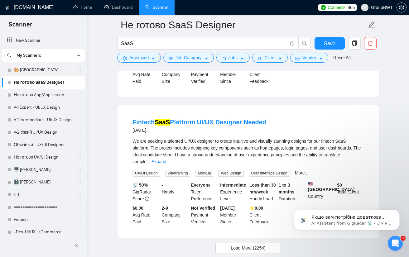
scroll to position [1308, 0]
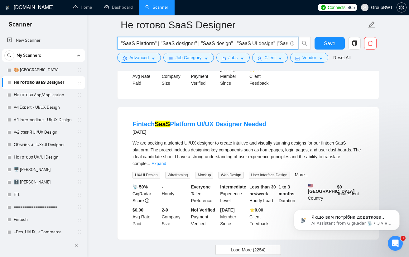
click at [238, 38] on span ""SaaS Platform" | "SaaS designer" | "SaaS design" | "SaaS UI design" |"SaaS UX …" at bounding box center [207, 43] width 181 height 12
click at [235, 43] on input ""SaaS Platform" | "SaaS designer" | "SaaS design" | "SaaS UI design" |"SaaS UX …" at bounding box center [204, 44] width 166 height 8
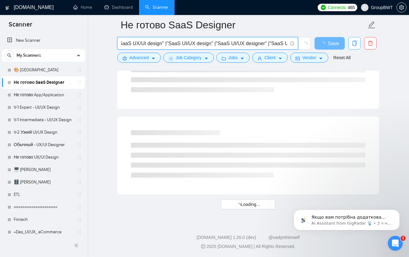
scroll to position [0, 468]
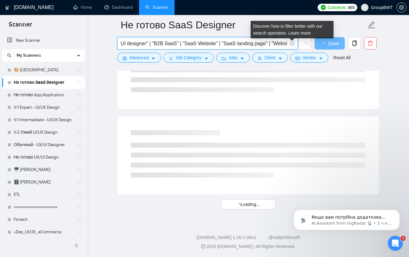
drag, startPoint x: 224, startPoint y: 45, endPoint x: 291, endPoint y: 45, distance: 67.9
click at [291, 45] on span ""SaaS Platform" | "SaaS designer" | "SaaS design" | "SaaS UI design" |"SaaS UX …" at bounding box center [207, 43] width 181 height 12
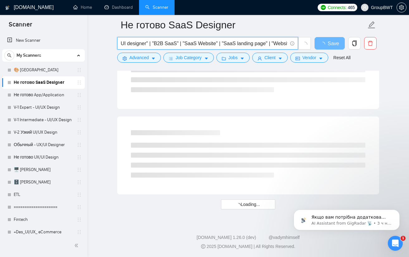
click at [275, 41] on input ""SaaS Platform" | "SaaS designer" | "SaaS design" | "SaaS UI design" |"SaaS UX …" at bounding box center [204, 44] width 166 height 8
drag, startPoint x: 281, startPoint y: 41, endPoint x: 293, endPoint y: 41, distance: 12.5
click at [294, 41] on span ""SaaS Platform" | "SaaS designer" | "SaaS design" | "SaaS UI design" |"SaaS UX …" at bounding box center [207, 43] width 181 height 12
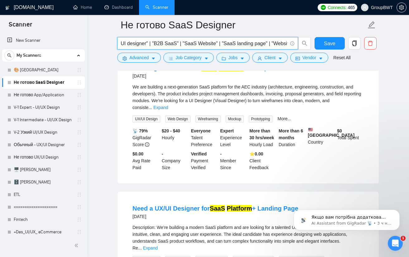
click at [285, 42] on input ""SaaS Platform" | "SaaS designer" | "SaaS design" | "SaaS UI design" |"SaaS UX …" at bounding box center [204, 44] width 166 height 8
click at [286, 43] on input ""SaaS Platform" | "SaaS designer" | "SaaS design" | "SaaS UI design" |"SaaS UX …" at bounding box center [204, 44] width 166 height 8
click at [287, 43] on span ""SaaS Platform" | "SaaS designer" | "SaaS design" | "SaaS UI design" |"SaaS UX …" at bounding box center [207, 43] width 181 height 12
drag, startPoint x: 281, startPoint y: 43, endPoint x: 290, endPoint y: 43, distance: 8.1
click at [290, 43] on span ""SaaS Platform" | "SaaS designer" | "SaaS design" | "SaaS UI design" |"SaaS UX …" at bounding box center [207, 43] width 181 height 12
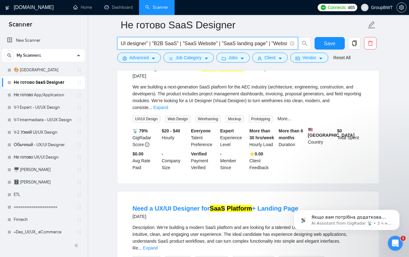
click at [286, 43] on input ""SaaS Platform" | "SaaS designer" | "SaaS design" | "SaaS UI design" |"SaaS UX …" at bounding box center [204, 44] width 166 height 8
click at [285, 43] on input ""SaaS Platform" | "SaaS designer" | "SaaS design" | "SaaS UI design" |"SaaS UX …" at bounding box center [204, 44] width 166 height 8
click at [286, 43] on input ""SaaS Platform" | "SaaS designer" | "SaaS design" | "SaaS UI design" |"SaaS UX …" at bounding box center [204, 44] width 166 height 8
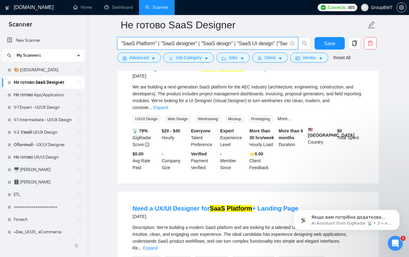
drag, startPoint x: 251, startPoint y: 46, endPoint x: 104, endPoint y: 43, distance: 147.0
click at [104, 43] on main "Не готово SaaS Designer "SaaS Platform" | "SaaS designer" | "SaaS design" | "Sa…" at bounding box center [247, 9] width 301 height 1533
click at [144, 43] on input ""SaaS Platform" | "SaaS designer" | "SaaS design" | "SaaS UI design" |"SaaS UX …" at bounding box center [204, 44] width 166 height 8
drag, startPoint x: 170, startPoint y: 43, endPoint x: 362, endPoint y: 42, distance: 191.8
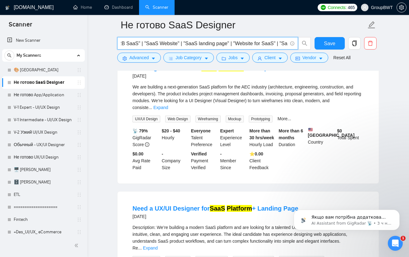
click at [362, 42] on div ""SaaS Platform" | "SaaS designer" | "SaaS design" | "SaaS UI design" |"SaaS UX …" at bounding box center [247, 45] width 262 height 16
click at [281, 43] on input ""SaaS Platform" | "SaaS designer" | "SaaS design" | "SaaS UI design" |"SaaS UX …" at bounding box center [204, 44] width 166 height 8
click at [287, 42] on input ""SaaS Platform" | "SaaS designer" | "SaaS design" | "SaaS UI design" |"SaaS UX …" at bounding box center [204, 44] width 166 height 8
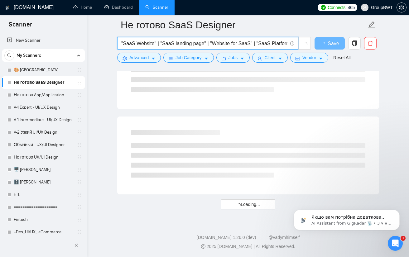
click at [267, 42] on input ""SaaS Platform" | "SaaS designer" | "SaaS design" | "SaaS UI design" |"SaaS UX …" at bounding box center [204, 44] width 166 height 8
drag, startPoint x: 279, startPoint y: 41, endPoint x: 295, endPoint y: 43, distance: 16.6
click at [308, 43] on span ""SaaS Platform" | "SaaS designer" | "SaaS design" | "SaaS UI design" |"SaaS UX …" at bounding box center [214, 43] width 194 height 12
click at [286, 41] on input ""SaaS Platform" | "SaaS designer" | "SaaS design" | "SaaS UI design" |"SaaS UX …" at bounding box center [204, 44] width 166 height 8
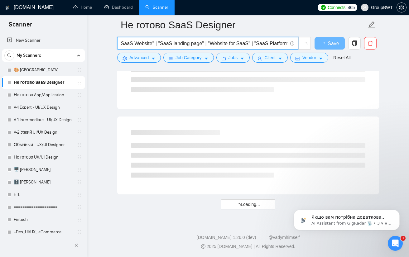
scroll to position [0, 532]
type input ""SaaS Platform" | "SaaS designer" | "SaaS design" | "SaaS UI design" |"SaaS UX …"
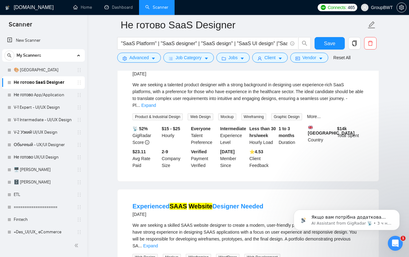
scroll to position [3, 0]
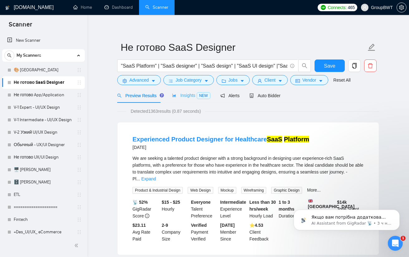
click at [192, 99] on div "Insights NEW" at bounding box center [191, 95] width 38 height 15
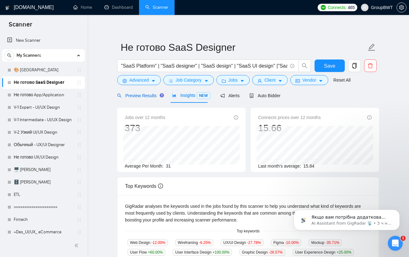
click at [136, 97] on span "Preview Results" at bounding box center [139, 95] width 45 height 5
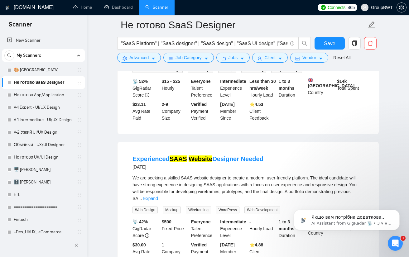
scroll to position [128, 0]
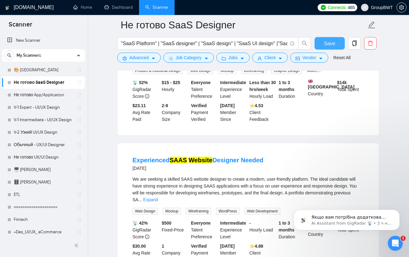
click at [330, 47] on span "Save" at bounding box center [329, 44] width 11 height 8
click at [146, 59] on span "Advanced" at bounding box center [138, 57] width 19 height 7
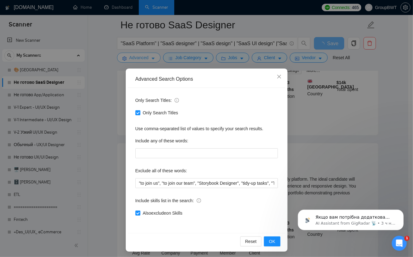
click at [146, 59] on div "Advanced Search Options Only Search Titles: Only Search Titles Use comma-separa…" at bounding box center [206, 128] width 413 height 257
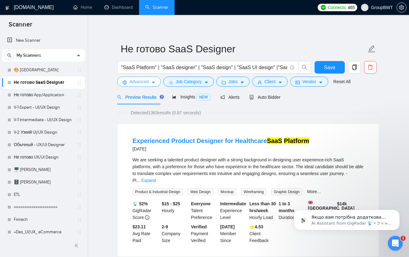
scroll to position [0, 0]
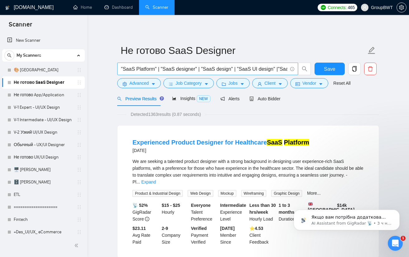
click at [210, 70] on input ""SaaS Platform" | "SaaS designer" | "SaaS design" | "SaaS UI design" |"SaaS UX …" at bounding box center [204, 69] width 166 height 8
click at [47, 94] on link "Не готово App/Application" at bounding box center [43, 95] width 59 height 12
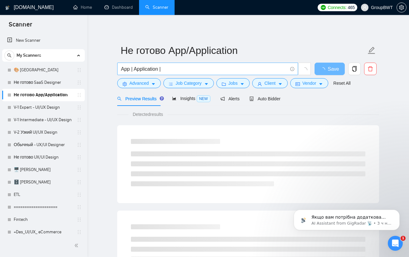
click at [177, 70] on input "App | Application |" at bounding box center [204, 69] width 166 height 8
click at [180, 66] on input "App | Application |" at bounding box center [204, 69] width 166 height 8
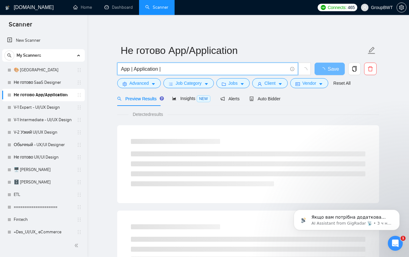
click at [180, 66] on input "App | Application |" at bounding box center [204, 69] width 166 height 8
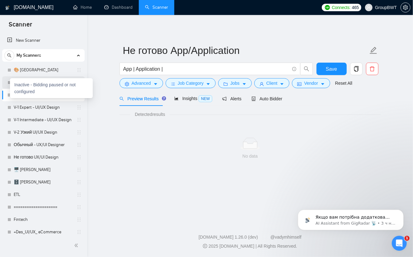
click at [10, 82] on div "Inactive - Bidding paused or not configured" at bounding box center [51, 88] width 83 height 20
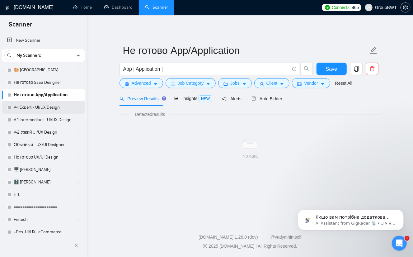
click at [39, 112] on link "V-1 Expert - UI/UX Design" at bounding box center [43, 107] width 59 height 12
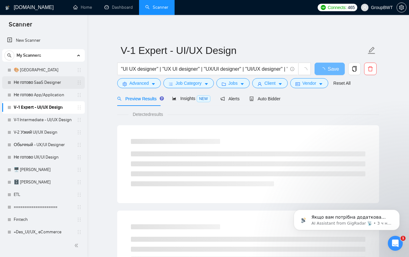
click at [40, 87] on link "Не готово SaaS Designer" at bounding box center [43, 82] width 59 height 12
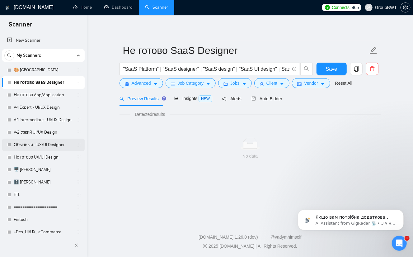
click at [36, 142] on link "Обычный - UX/UI Designer" at bounding box center [43, 145] width 59 height 12
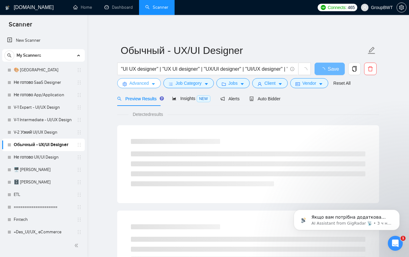
click at [159, 81] on button "Advanced" at bounding box center [139, 83] width 44 height 10
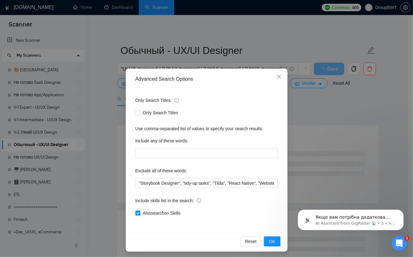
click at [113, 83] on div "Advanced Search Options Only Search Titles: Only Search Titles Use comma-separa…" at bounding box center [206, 128] width 413 height 257
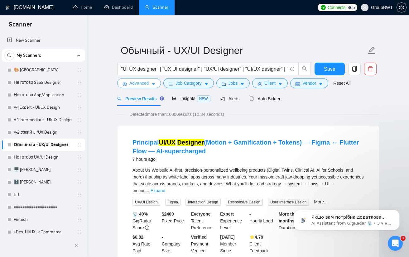
click at [149, 86] on button "Advanced" at bounding box center [139, 83] width 44 height 10
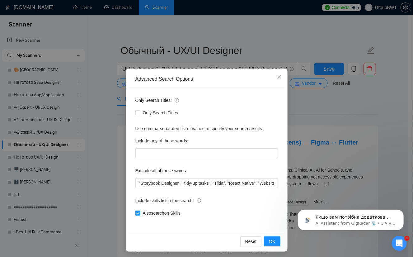
click at [331, 111] on div "Advanced Search Options Only Search Titles: Only Search Titles Use comma-separa…" at bounding box center [206, 128] width 413 height 257
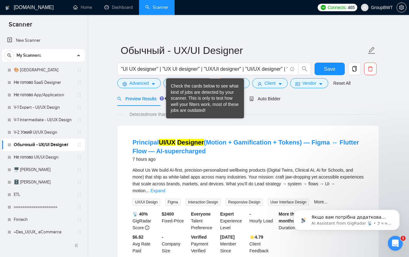
click at [178, 98] on div "Check the cards below to see what kind of jobs are detected by your scanner. Th…" at bounding box center [205, 98] width 69 height 31
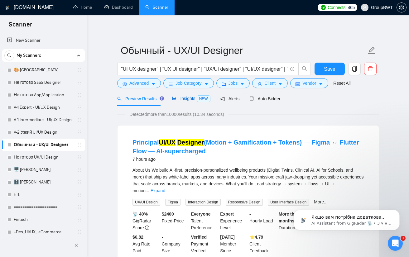
click at [174, 101] on icon "area-chart" at bounding box center [174, 98] width 4 height 4
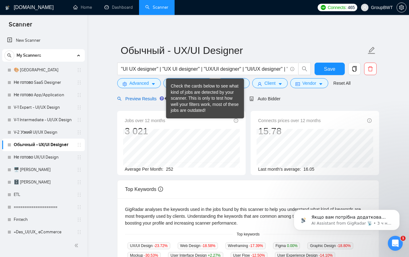
click at [134, 98] on span "Preview Results" at bounding box center [139, 98] width 45 height 5
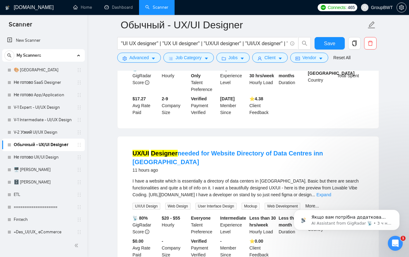
scroll to position [436, 0]
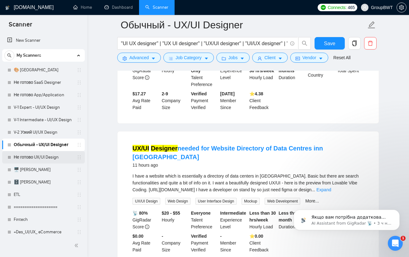
click at [35, 156] on link "Не готово UX/UI Design" at bounding box center [43, 157] width 59 height 12
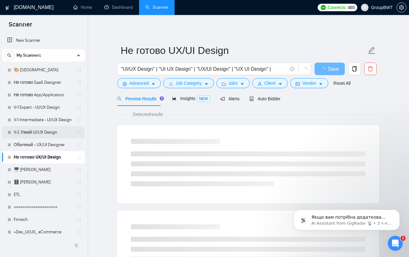
click at [36, 133] on link "V-2 Узкий UI/UX Design" at bounding box center [43, 132] width 59 height 12
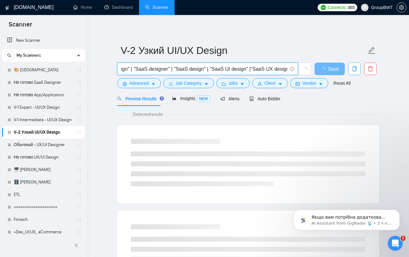
scroll to position [0, 2091]
drag, startPoint x: 232, startPoint y: 69, endPoint x: 329, endPoint y: 102, distance: 102.3
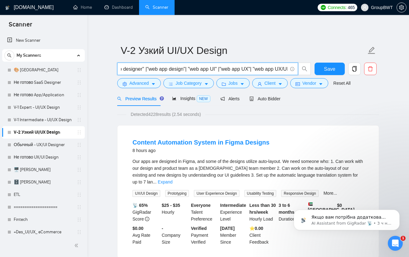
click at [268, 68] on input ""UI UX designer" | "UX UI designer" | "UX/UI designer" | "UI/UX designer" | "UI…" at bounding box center [204, 69] width 166 height 8
type input ""UI UX designer" | "UX UI designer" | "UX/UI designer" | "UI/UX designer" | "UI…"
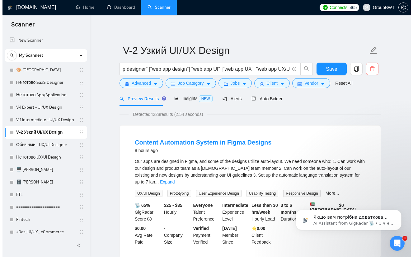
scroll to position [0, 0]
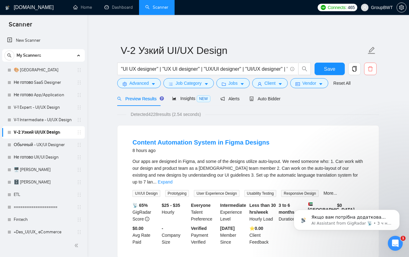
click at [370, 69] on icon "delete" at bounding box center [370, 69] width 6 height 6
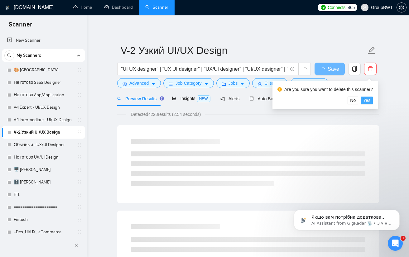
click at [365, 99] on span "Yes" at bounding box center [366, 100] width 7 height 7
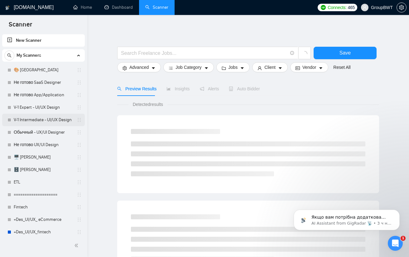
click at [60, 121] on link "V-1 Intermediate - UI/UX Design" at bounding box center [43, 120] width 59 height 12
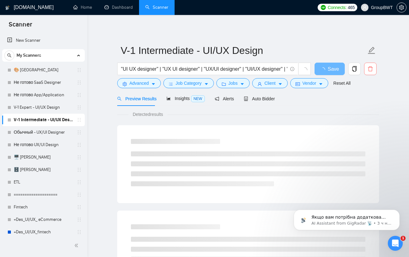
click at [372, 68] on icon "delete" at bounding box center [370, 69] width 6 height 6
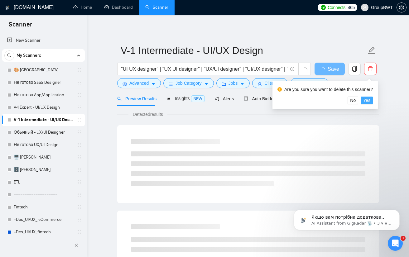
click at [365, 102] on span "Yes" at bounding box center [366, 100] width 7 height 7
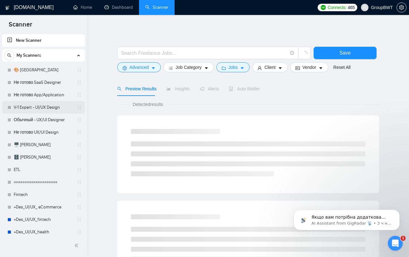
click at [56, 108] on link "V-1 Expert - UI/UX Design" at bounding box center [43, 107] width 59 height 12
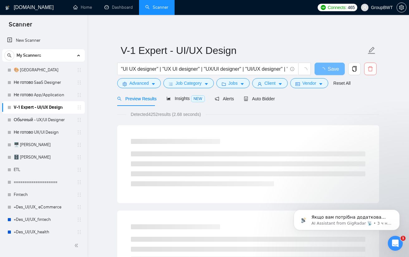
click at [368, 68] on icon "delete" at bounding box center [370, 69] width 6 height 6
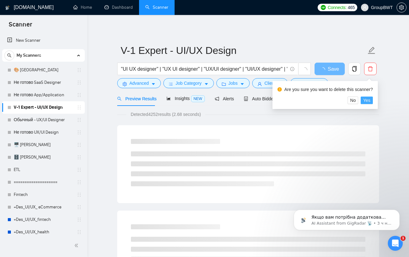
click at [370, 101] on button "Yes" at bounding box center [366, 100] width 12 height 7
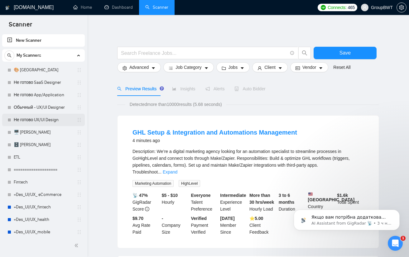
drag, startPoint x: 42, startPoint y: 109, endPoint x: 43, endPoint y: 115, distance: 5.7
click at [42, 109] on link "Обычный - UX/UI Designer" at bounding box center [43, 107] width 59 height 12
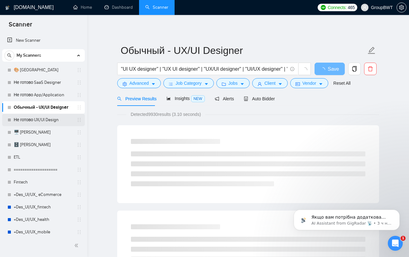
click at [41, 122] on link "Не готово UX/UI Design" at bounding box center [43, 120] width 59 height 12
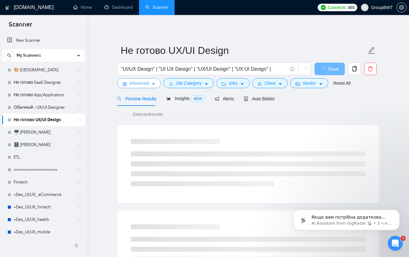
click at [154, 83] on icon "caret-down" at bounding box center [153, 84] width 4 height 4
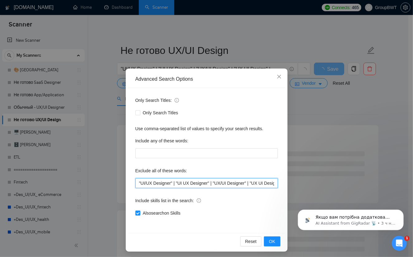
click at [172, 184] on input ""UI/UX Designer" | "UI UX Designer" | "UX/UI Designer" | "UX UI Designer" |"Sto…" at bounding box center [206, 183] width 143 height 10
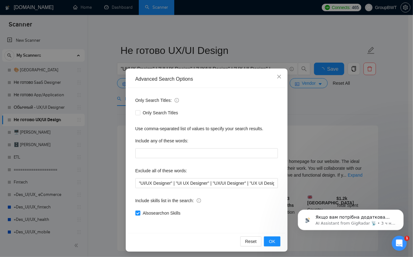
click at [218, 188] on div "Only Search Titles: Only Search Titles Use comma-separated list of values to sp…" at bounding box center [207, 160] width 158 height 145
click at [220, 185] on input ""UI/UX Designer" | "UI UX Designer" | "UX/UI Designer" | "UX UI Designer" |"Sto…" at bounding box center [206, 183] width 143 height 10
click at [277, 77] on icon "close" at bounding box center [279, 76] width 5 height 5
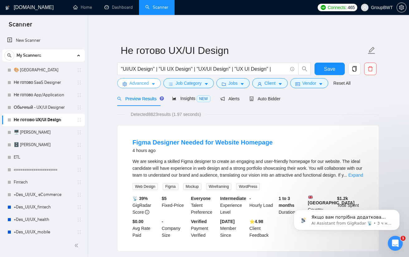
click at [145, 81] on span "Advanced" at bounding box center [138, 83] width 19 height 7
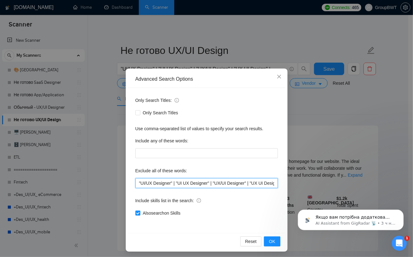
click at [172, 184] on input ""UI/UX Designer" | "UI UX Designer" | "UX/UI Designer" | "UX UI Designer" |"Sto…" at bounding box center [206, 183] width 143 height 10
paste input ""UI UX designer", "UX UI designer", "UX/UI designer", "UI/UX designer", "UI Des…"
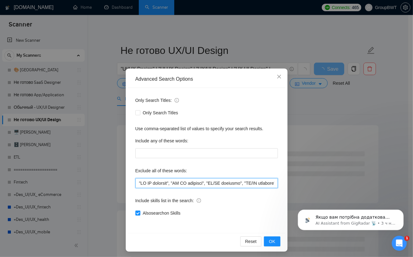
drag, startPoint x: 197, startPoint y: 185, endPoint x: 99, endPoint y: 185, distance: 98.1
click at [80, 182] on div "Advanced Search Options Only Search Titles: Only Search Titles Use comma-separa…" at bounding box center [206, 128] width 413 height 257
type input ""UI UX designer", "UX UI designer", "UX/UI designer", "UI/UX designer", "UI Des…"
click at [270, 237] on button "OK" at bounding box center [272, 241] width 16 height 10
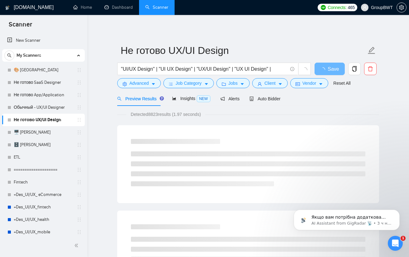
click at [365, 104] on div "Preview Results Insights NEW Alerts Auto Bidder" at bounding box center [248, 98] width 262 height 15
click at [48, 111] on link "Обычный - UX/UI Designer" at bounding box center [43, 107] width 59 height 12
click at [327, 66] on div "Reset all filters" at bounding box center [339, 71] width 34 height 11
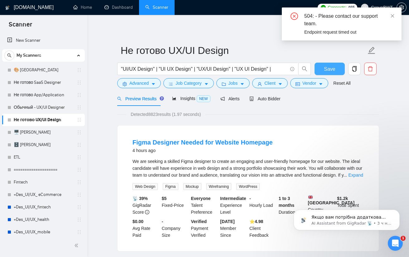
click at [336, 72] on button "Save" at bounding box center [329, 69] width 30 height 12
click at [138, 81] on span "Advanced" at bounding box center [138, 83] width 19 height 7
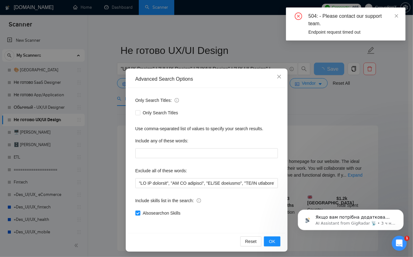
click at [100, 101] on div "Advanced Search Options Only Search Titles: Only Search Titles Use comma-separa…" at bounding box center [206, 128] width 413 height 257
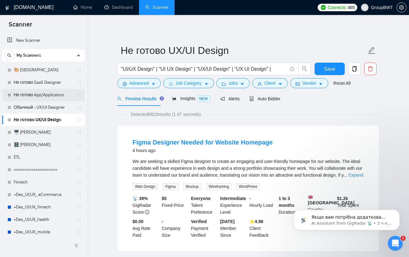
drag, startPoint x: 44, startPoint y: 92, endPoint x: 45, endPoint y: 95, distance: 3.5
click at [44, 92] on link "Не готово App/Application" at bounding box center [43, 95] width 59 height 12
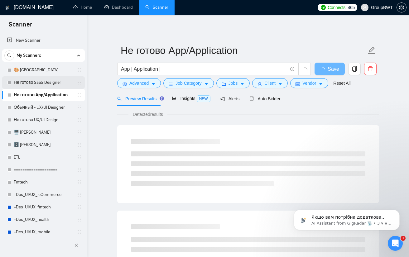
click at [48, 81] on link "Не готово SaaS Designer" at bounding box center [43, 82] width 59 height 12
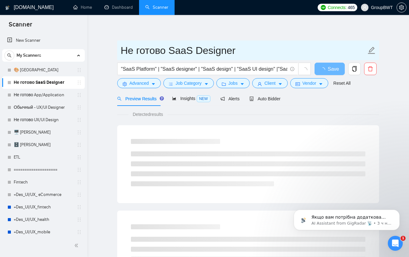
click at [237, 52] on input "Не готово SaaS Designer" at bounding box center [242, 51] width 245 height 16
drag, startPoint x: 238, startPoint y: 50, endPoint x: 190, endPoint y: 50, distance: 48.6
click at [190, 50] on input "Не готово SaaS Designer" at bounding box center [242, 51] width 245 height 16
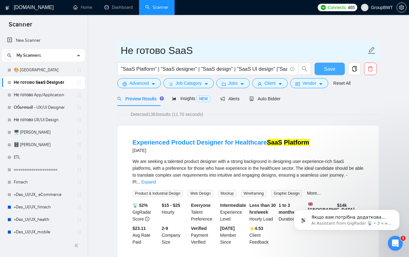
type input "Не готово SaaS"
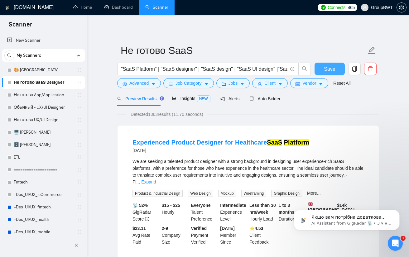
click at [338, 67] on button "Save" at bounding box center [329, 69] width 30 height 12
